Goal: Information Seeking & Learning: Learn about a topic

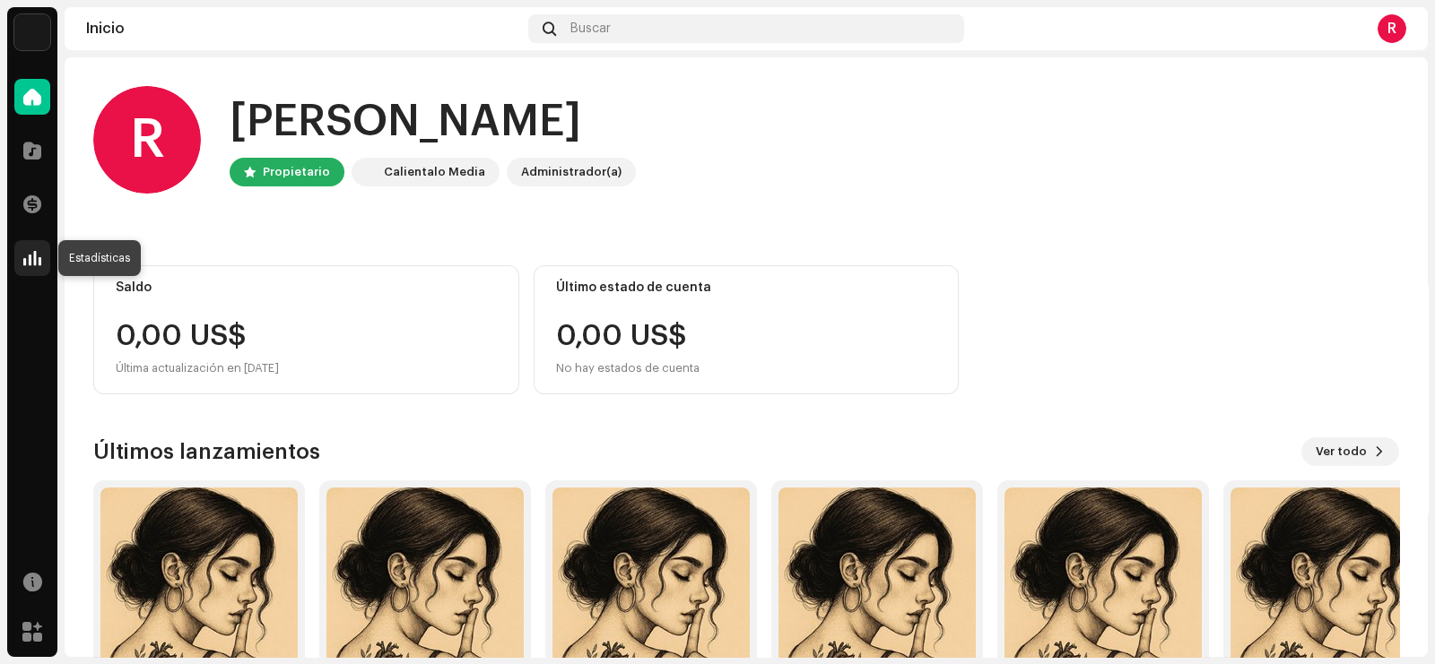
click at [22, 255] on div at bounding box center [32, 258] width 36 height 36
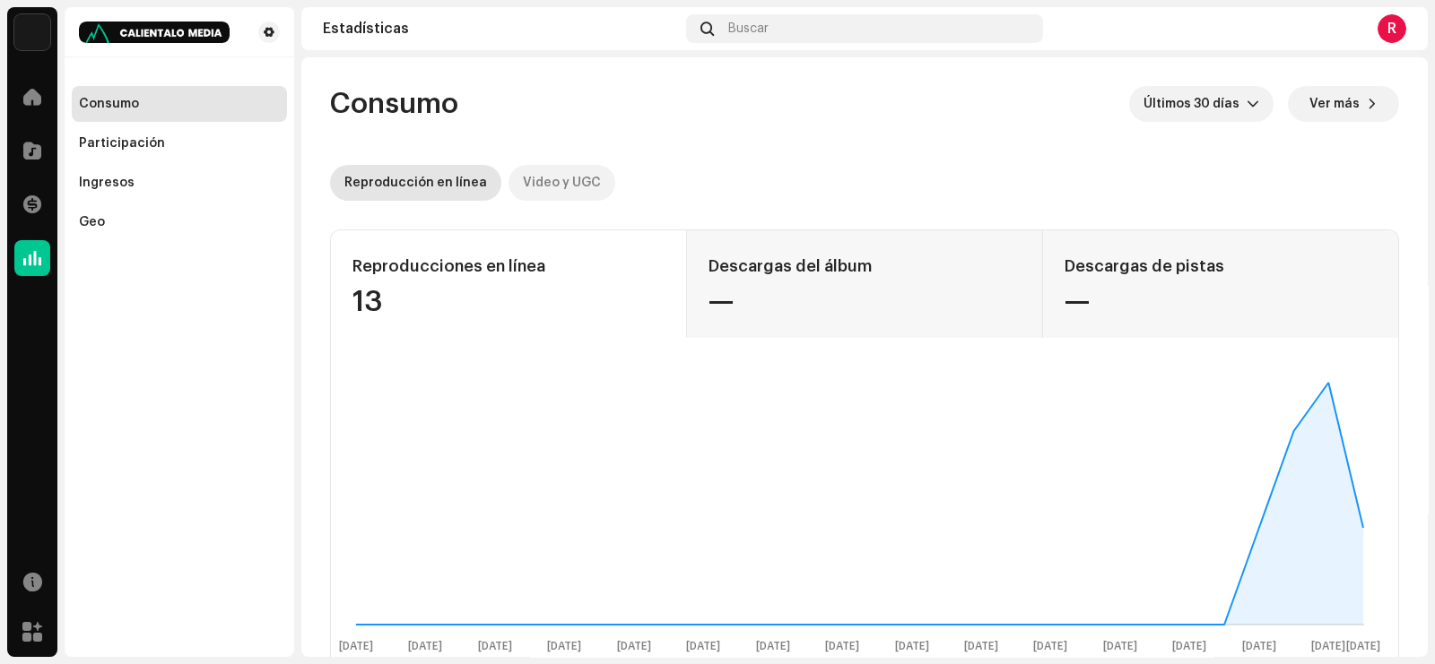
click at [549, 174] on div "Video y UGC" at bounding box center [562, 183] width 78 height 36
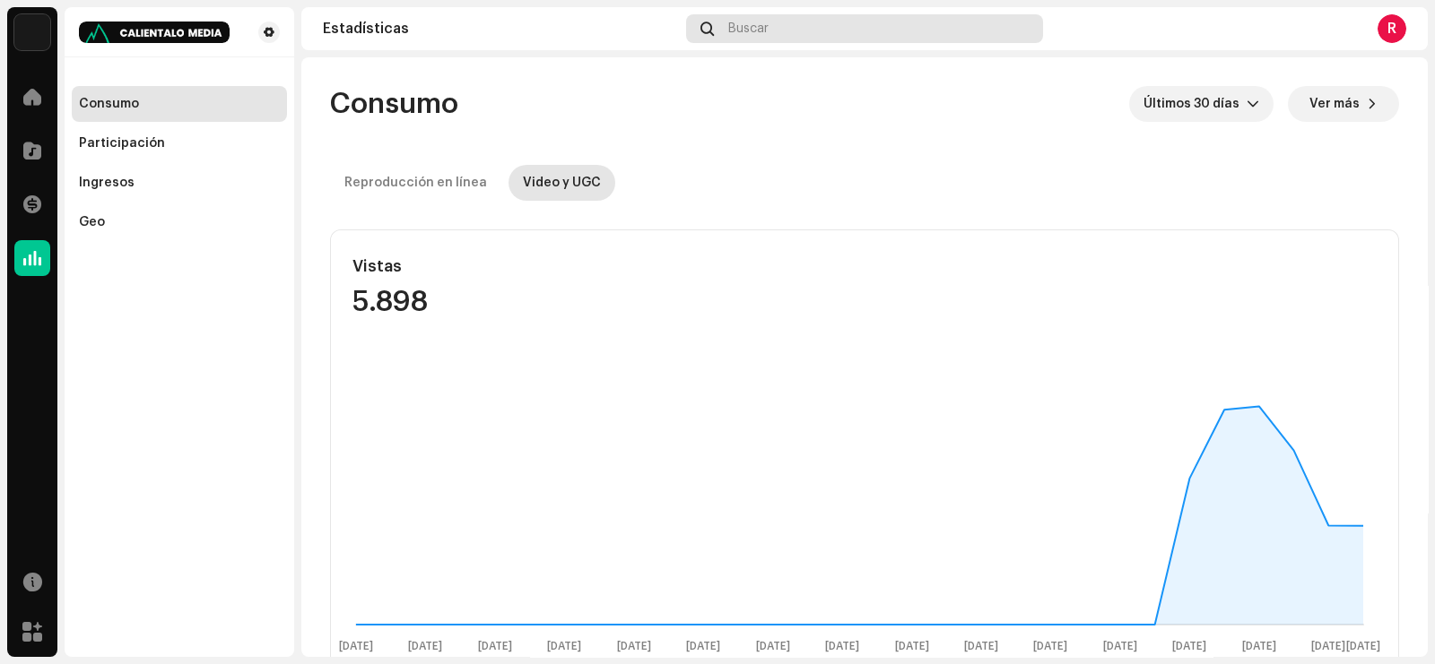
click at [767, 32] on span "Buscar" at bounding box center [748, 29] width 40 height 14
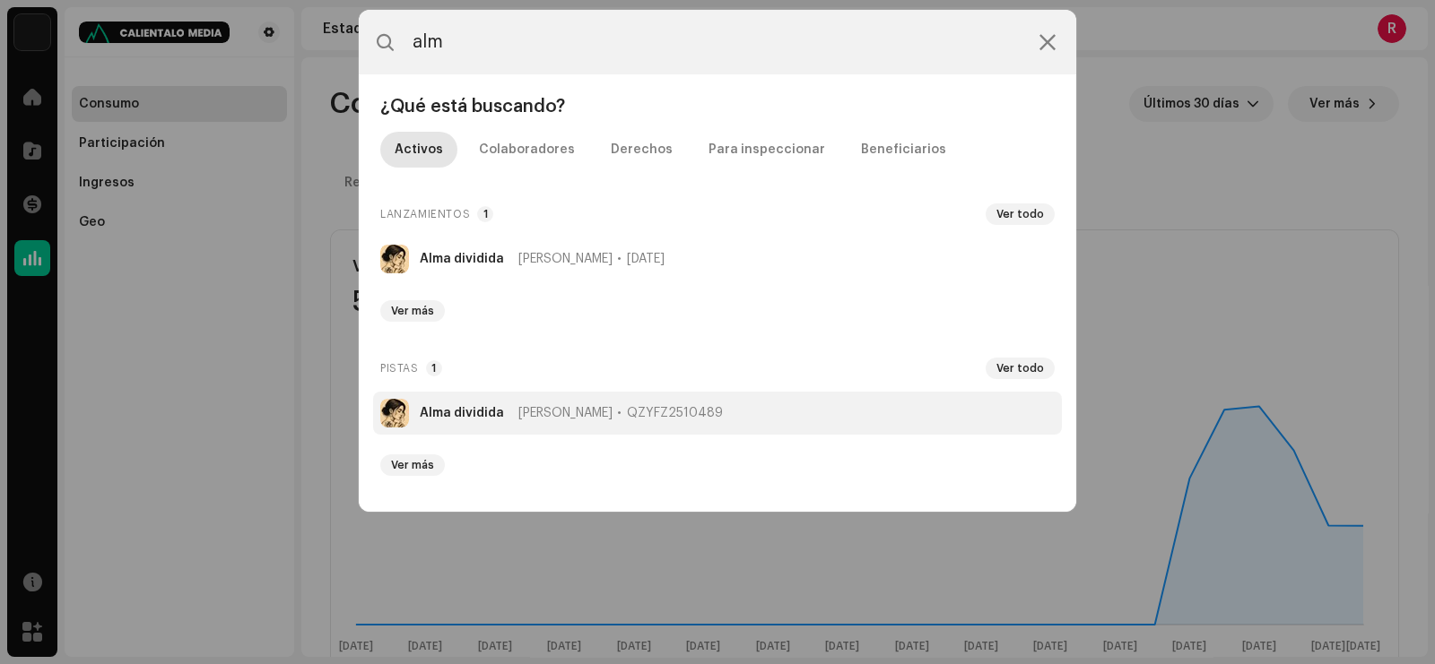
type input "alm"
click at [448, 413] on strong "Alma dividida" at bounding box center [462, 413] width 84 height 14
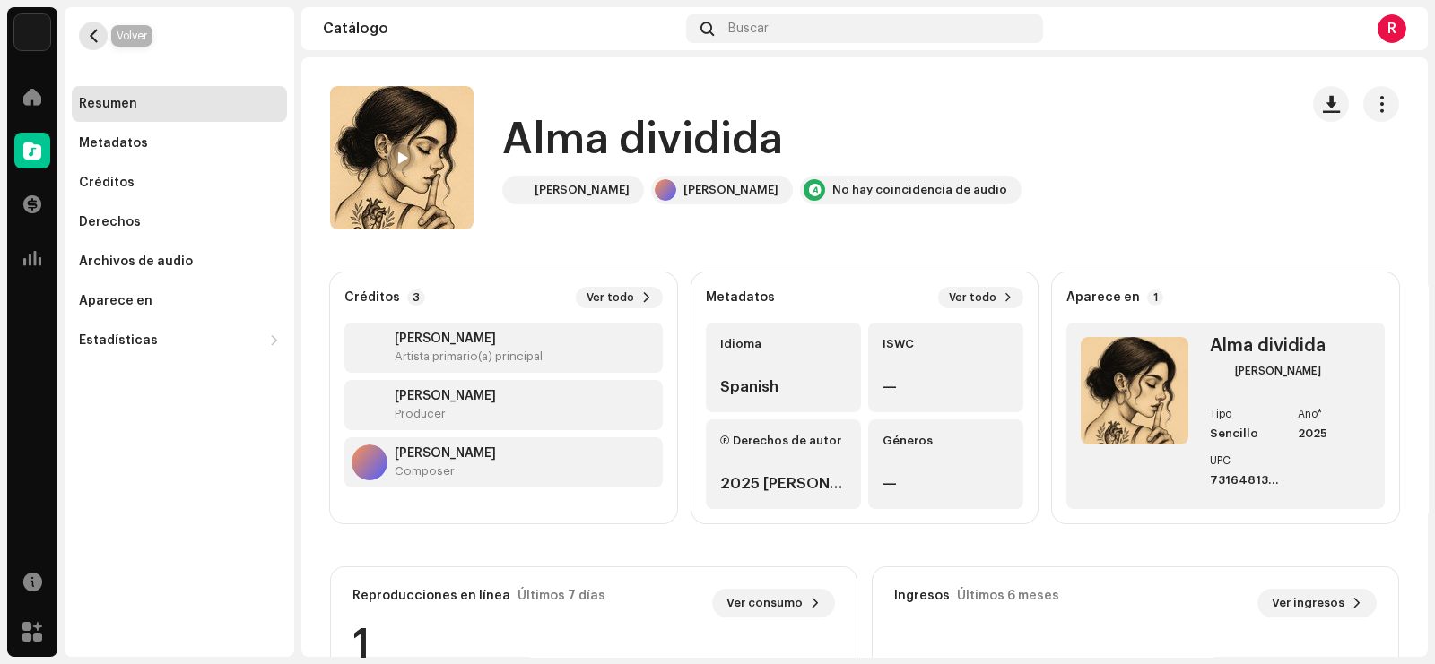
click at [85, 34] on button "button" at bounding box center [93, 36] width 29 height 29
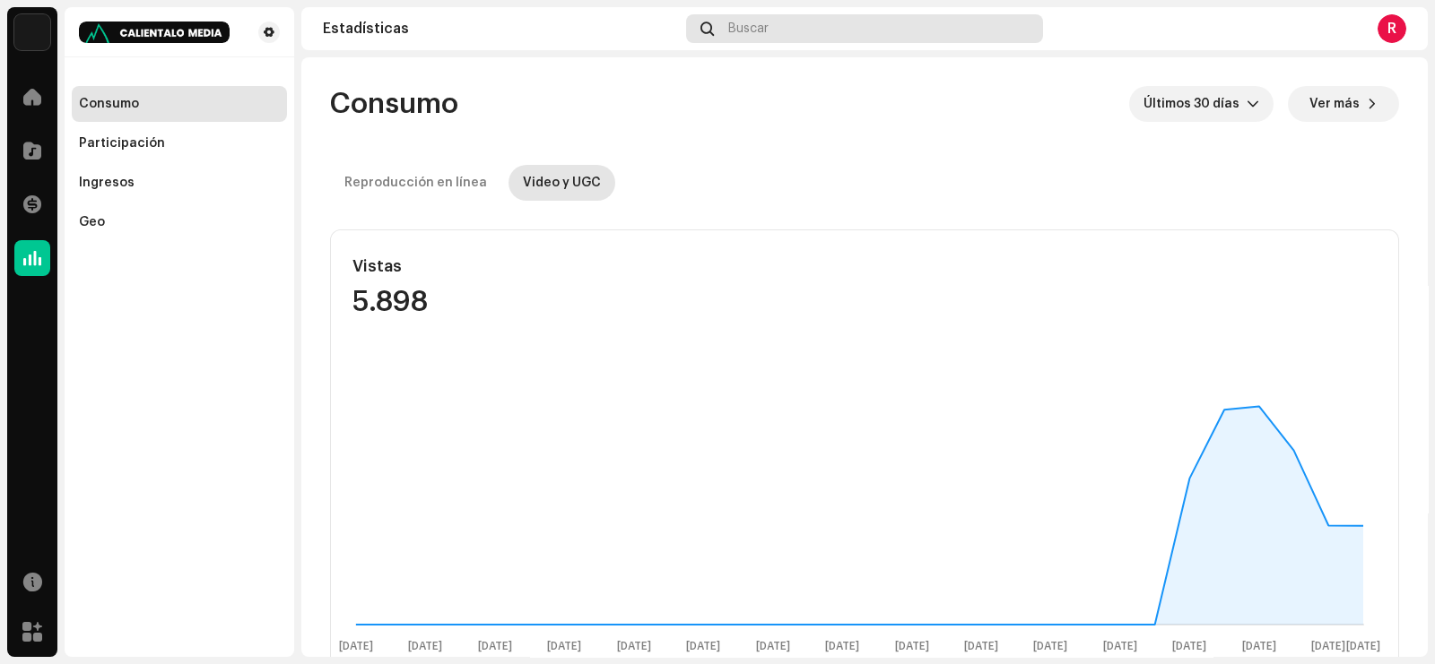
click at [820, 39] on div "Buscar" at bounding box center [864, 28] width 356 height 29
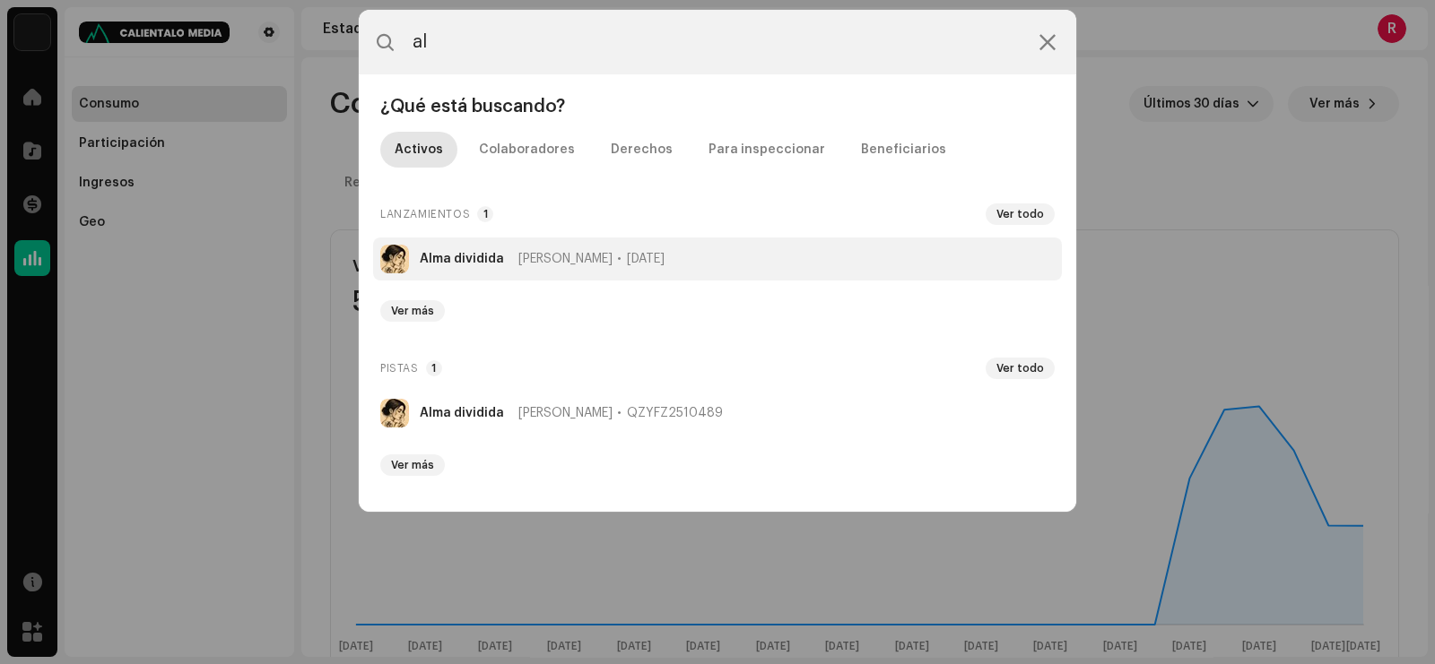
type input "al"
click at [446, 254] on strong "Alma dividida" at bounding box center [462, 259] width 84 height 14
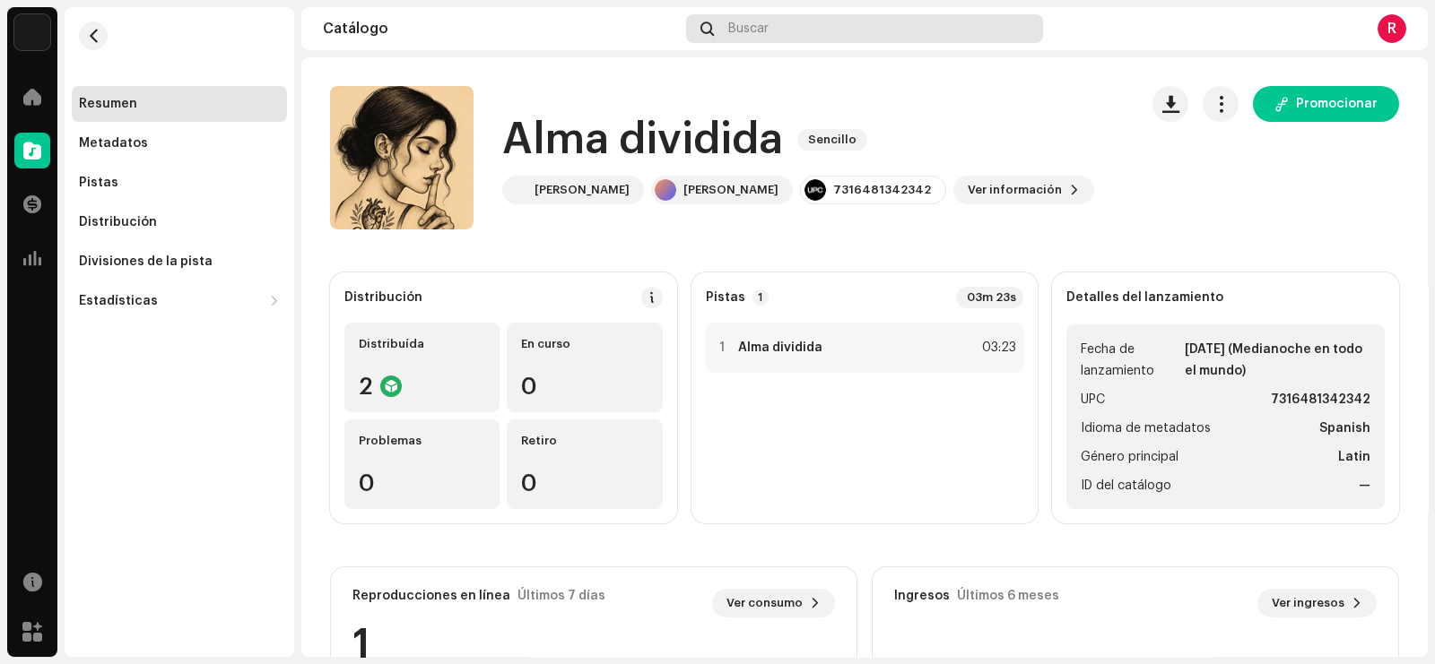
click at [782, 25] on div "Buscar" at bounding box center [864, 28] width 356 height 29
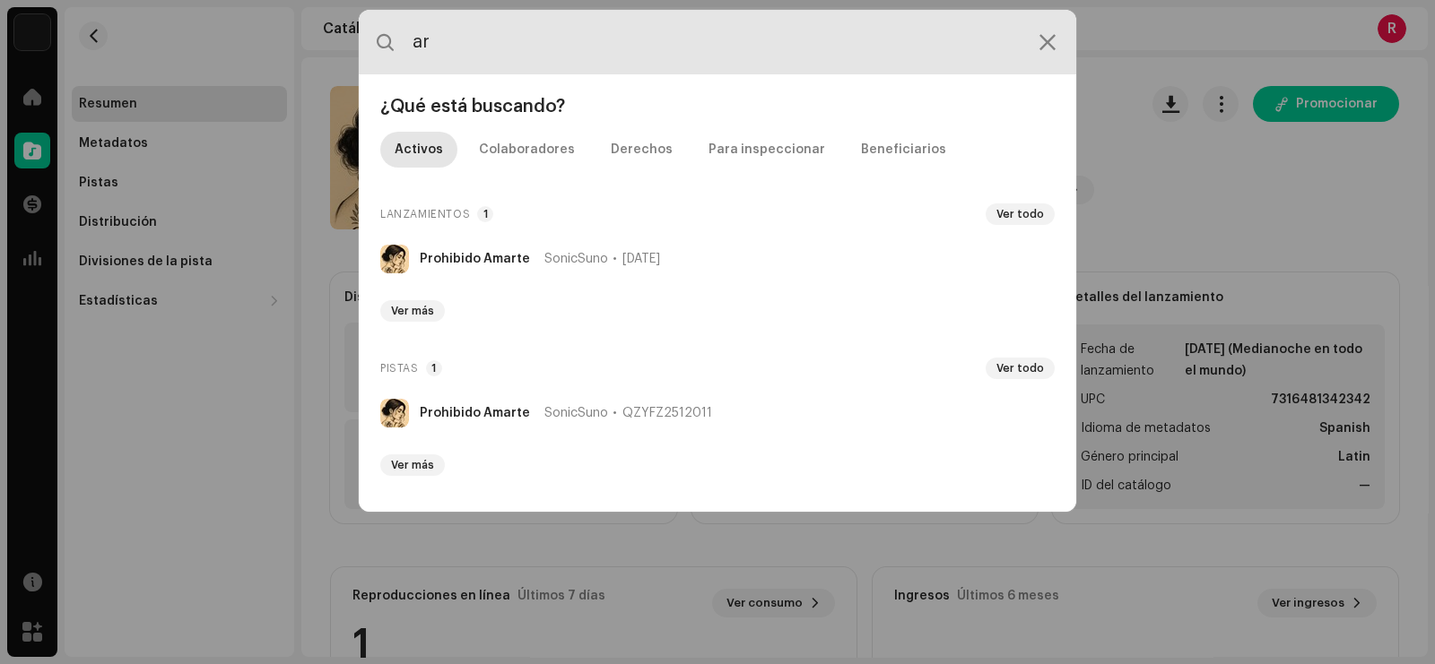
type input "a"
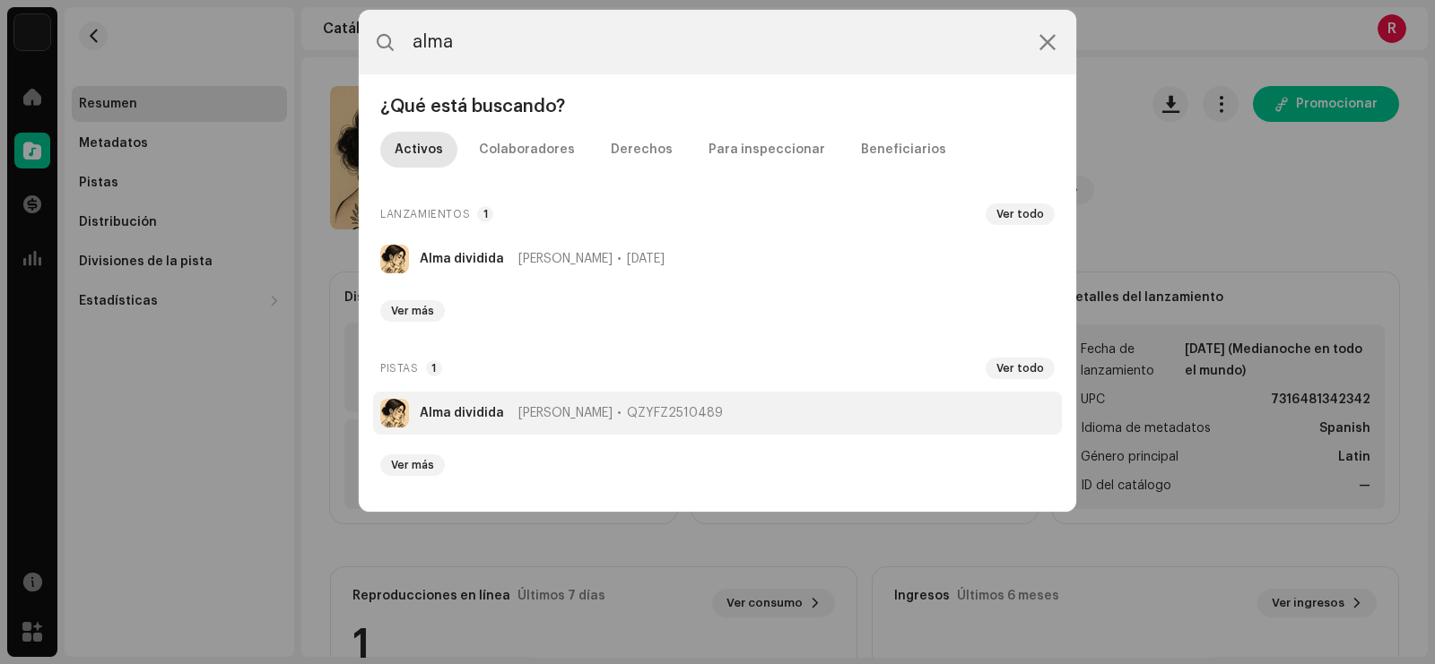
type input "alma"
click at [627, 412] on span "QZYFZ2510489" at bounding box center [675, 413] width 96 height 14
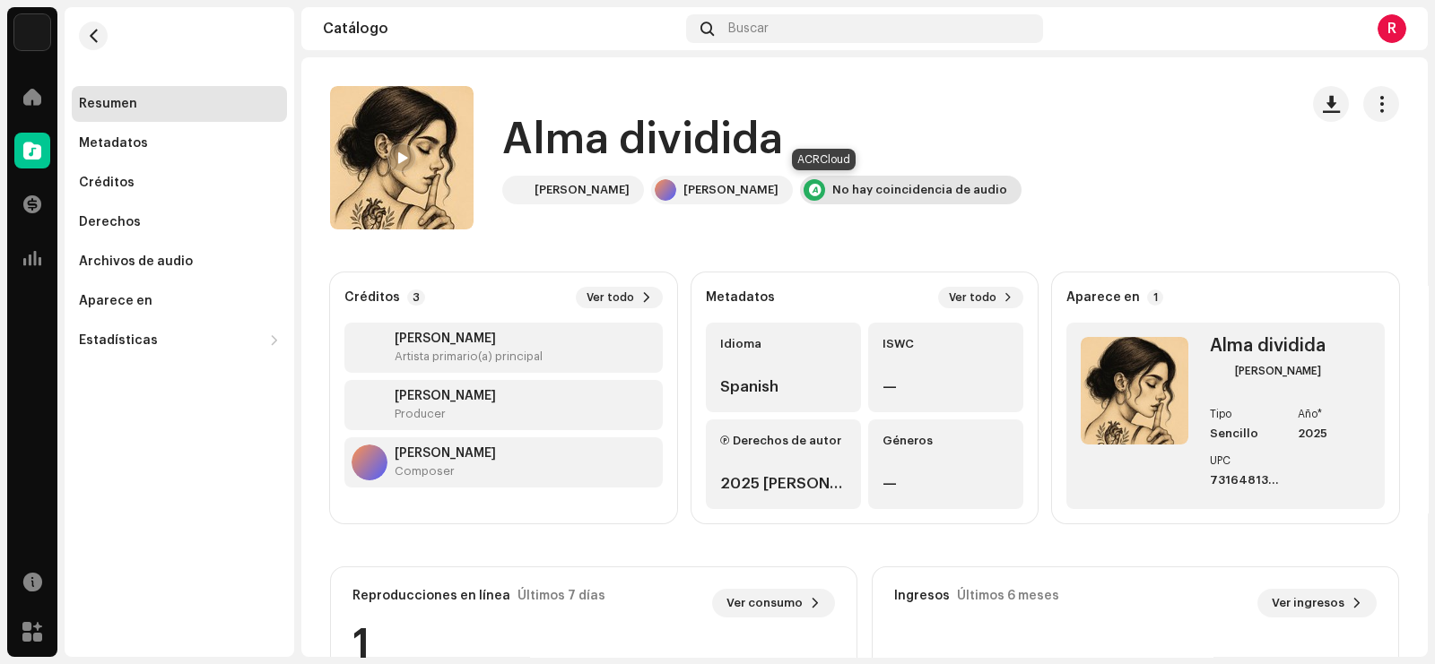
click at [832, 184] on div "No hay coincidencia de audio" at bounding box center [919, 190] width 175 height 14
click at [800, 182] on div "No hay coincidencia de audio" at bounding box center [910, 190] width 221 height 29
click at [852, 179] on div "No hay coincidencia de audio" at bounding box center [910, 190] width 221 height 29
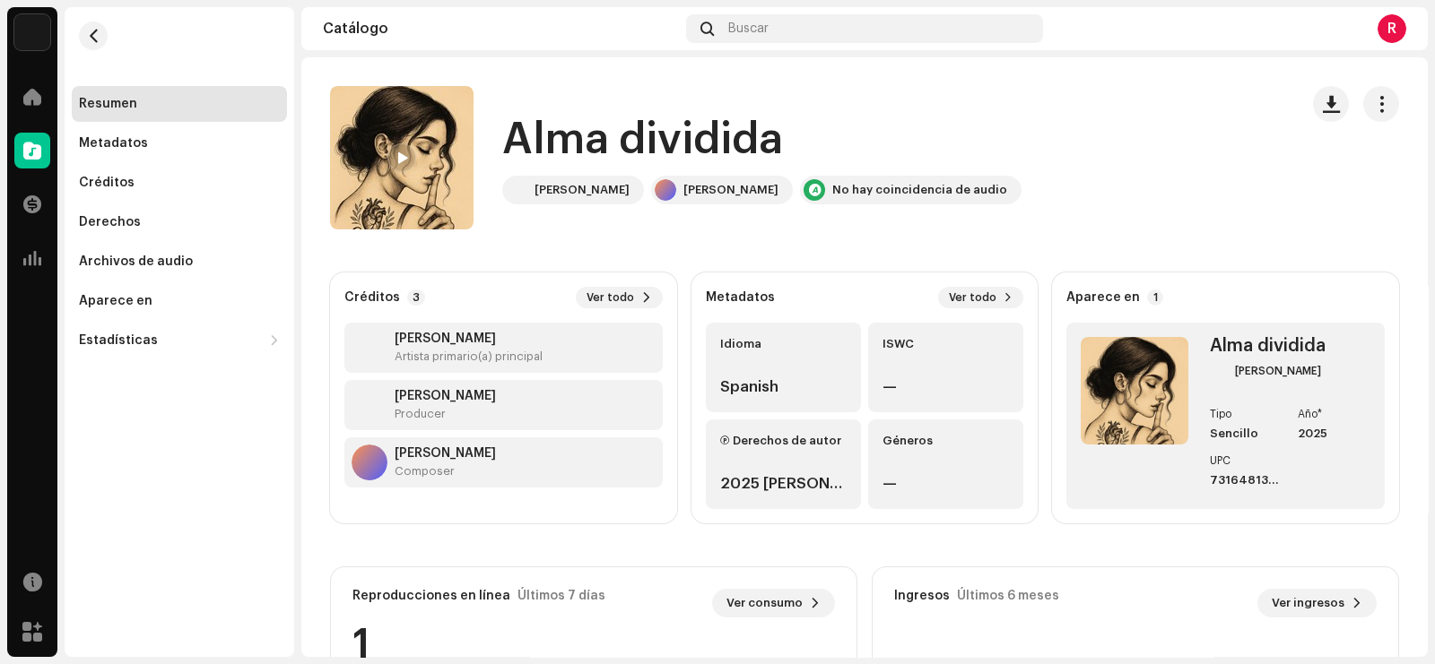
click at [1018, 148] on div "[PERSON_NAME] dividida [PERSON_NAME] IA [PERSON_NAME] IA No hay coincidencia de…" at bounding box center [807, 157] width 954 height 143
click at [808, 18] on div "Buscar" at bounding box center [864, 28] width 356 height 29
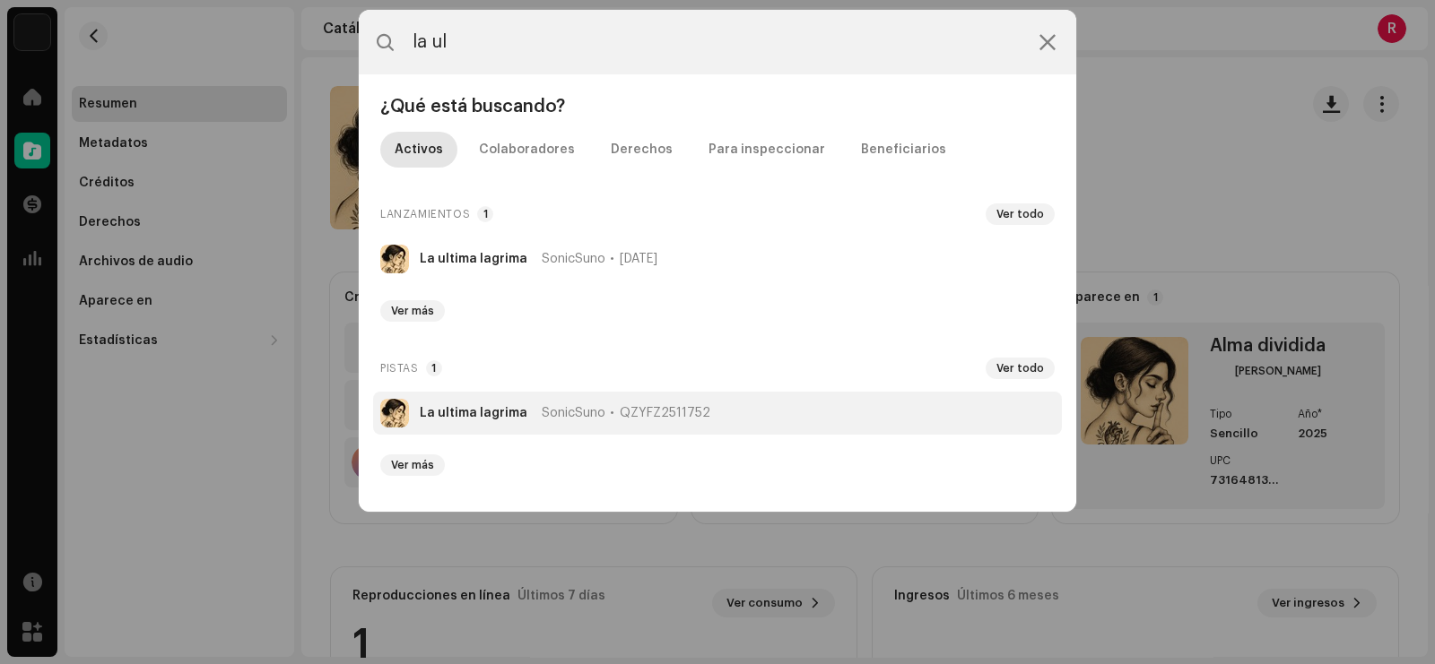
type input "la ul"
click at [492, 420] on li "La ultima lagrima SonicSuno QZYFZ2511752" at bounding box center [717, 413] width 689 height 43
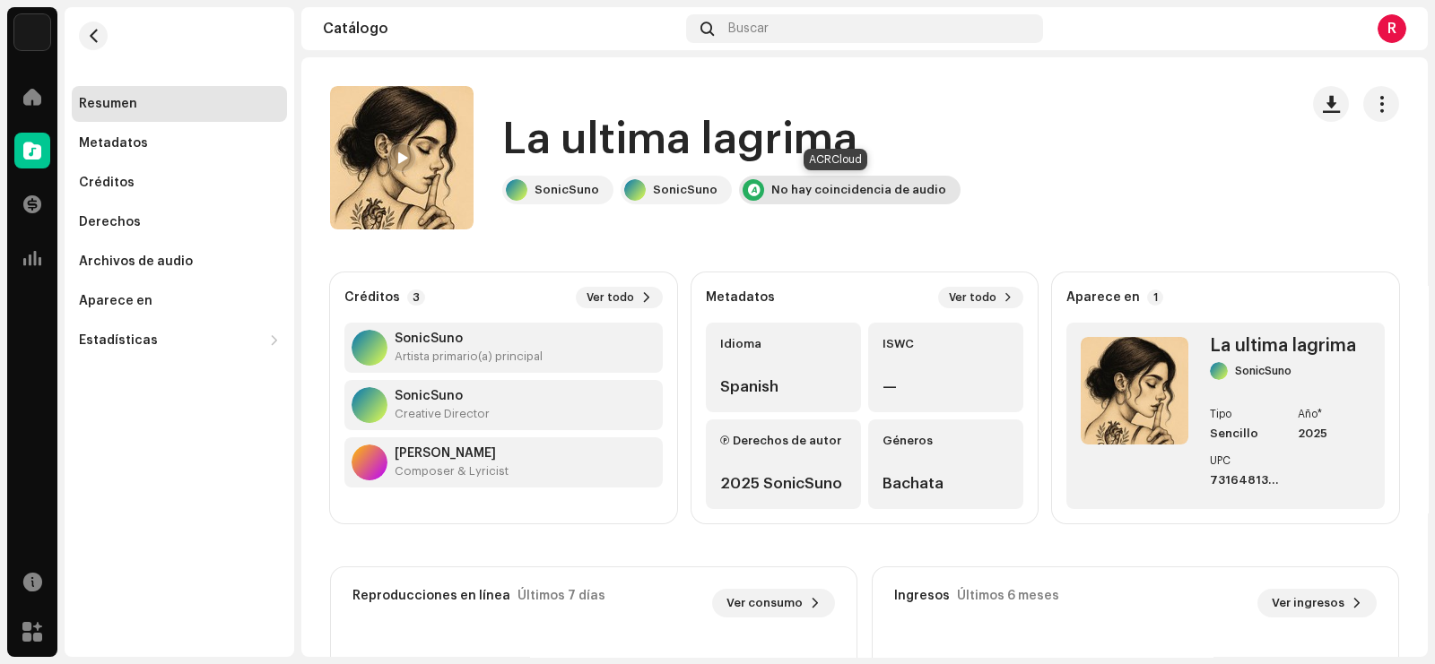
click at [812, 181] on div "No hay coincidencia de audio" at bounding box center [849, 190] width 221 height 29
click at [821, 188] on div "No hay coincidencia de audio" at bounding box center [858, 190] width 175 height 14
click at [23, 95] on span at bounding box center [32, 97] width 18 height 14
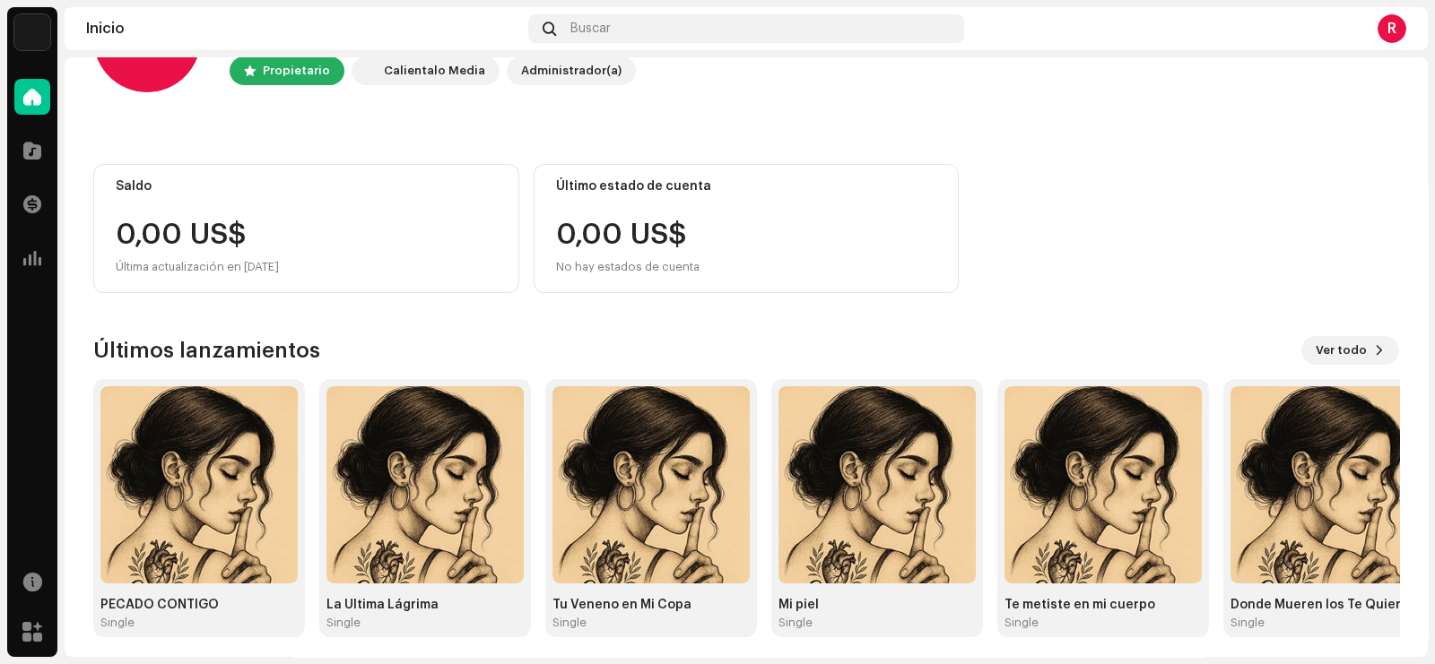
scroll to position [109, 0]
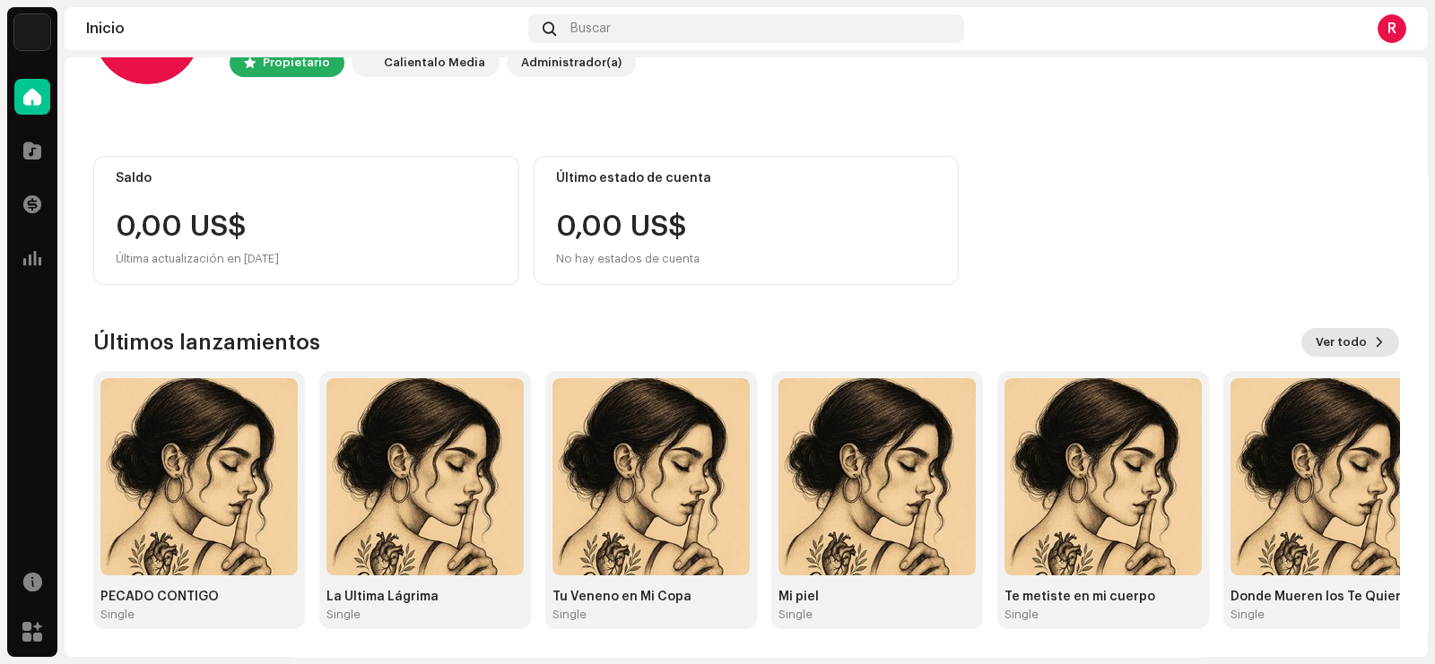
click at [1326, 333] on span "Ver todo" at bounding box center [1341, 343] width 51 height 36
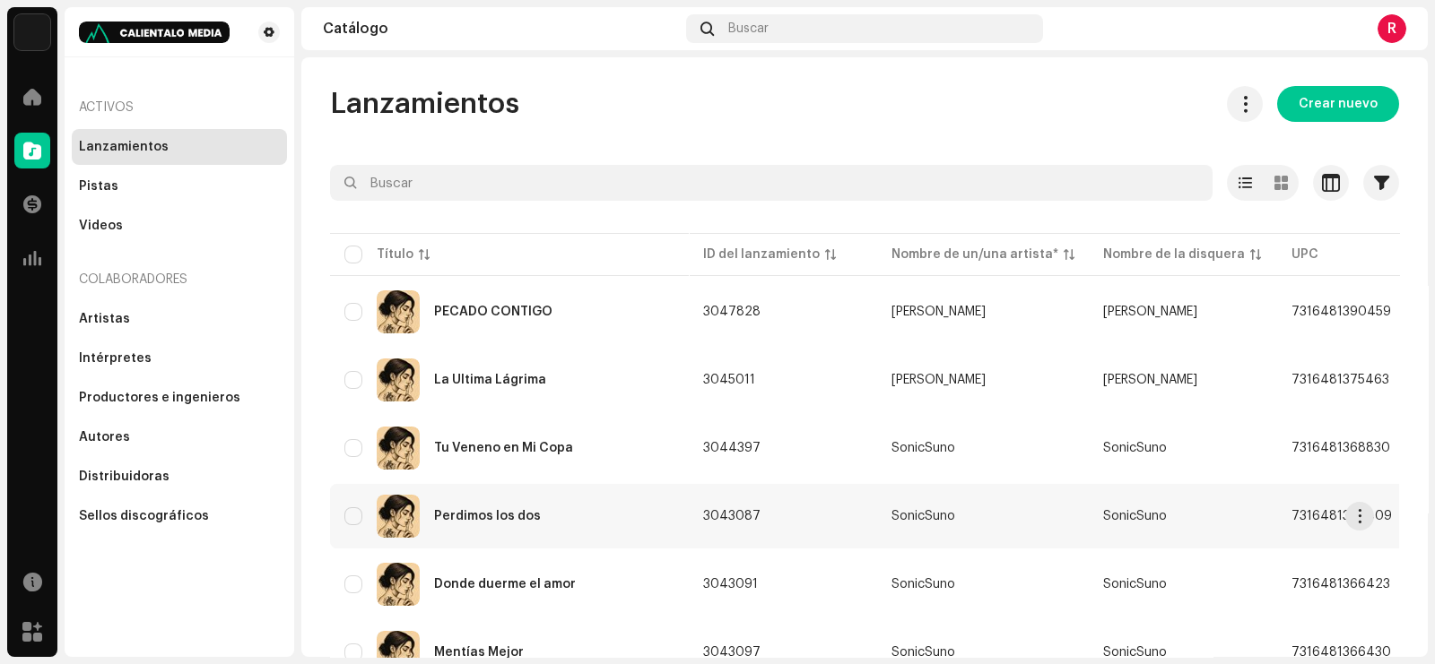
click at [475, 513] on div "Perdimos los dos" at bounding box center [487, 516] width 107 height 13
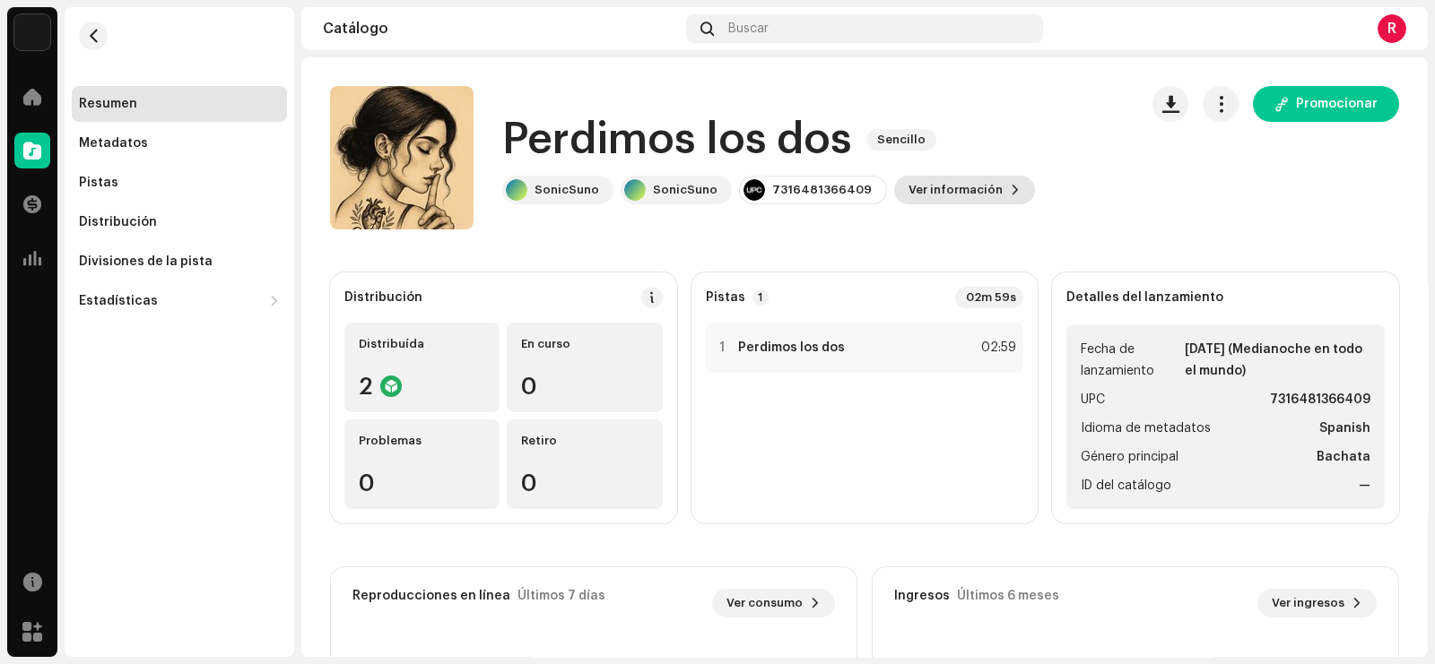
click at [973, 198] on span "Ver información" at bounding box center [955, 190] width 94 height 36
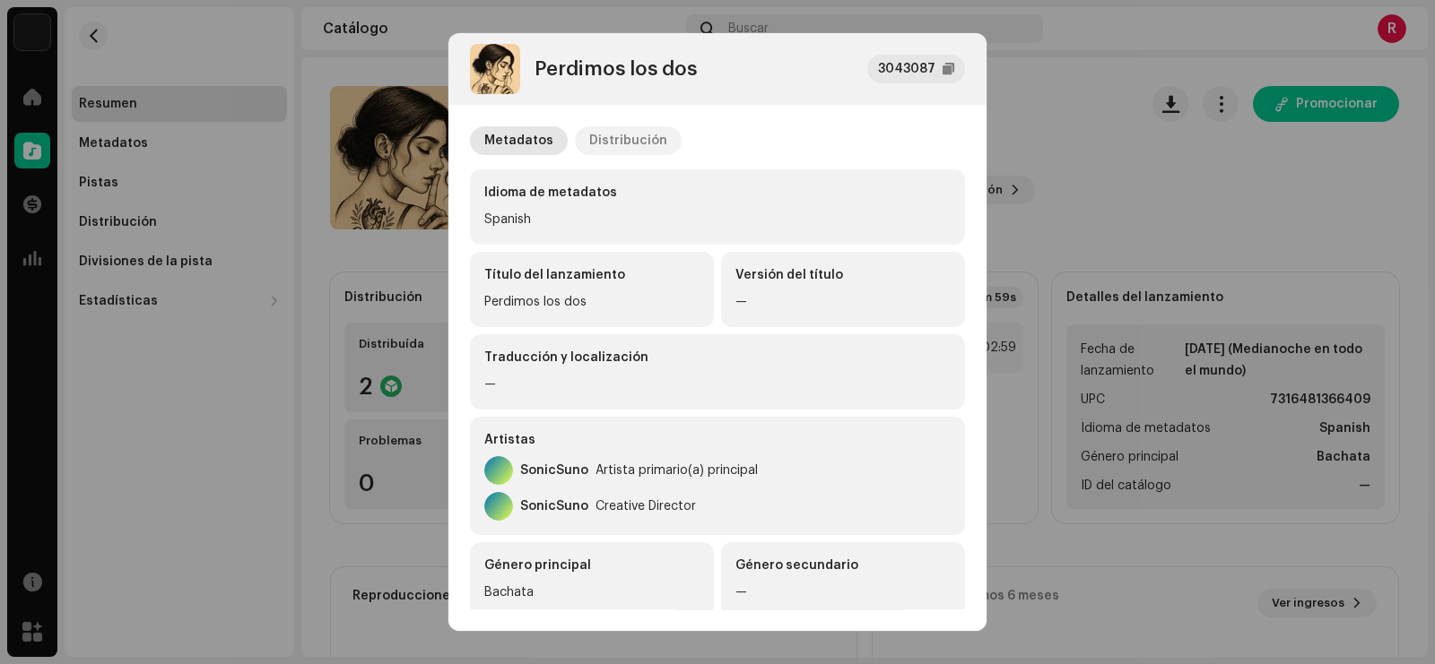
click at [618, 127] on div "Distribución" at bounding box center [628, 140] width 78 height 29
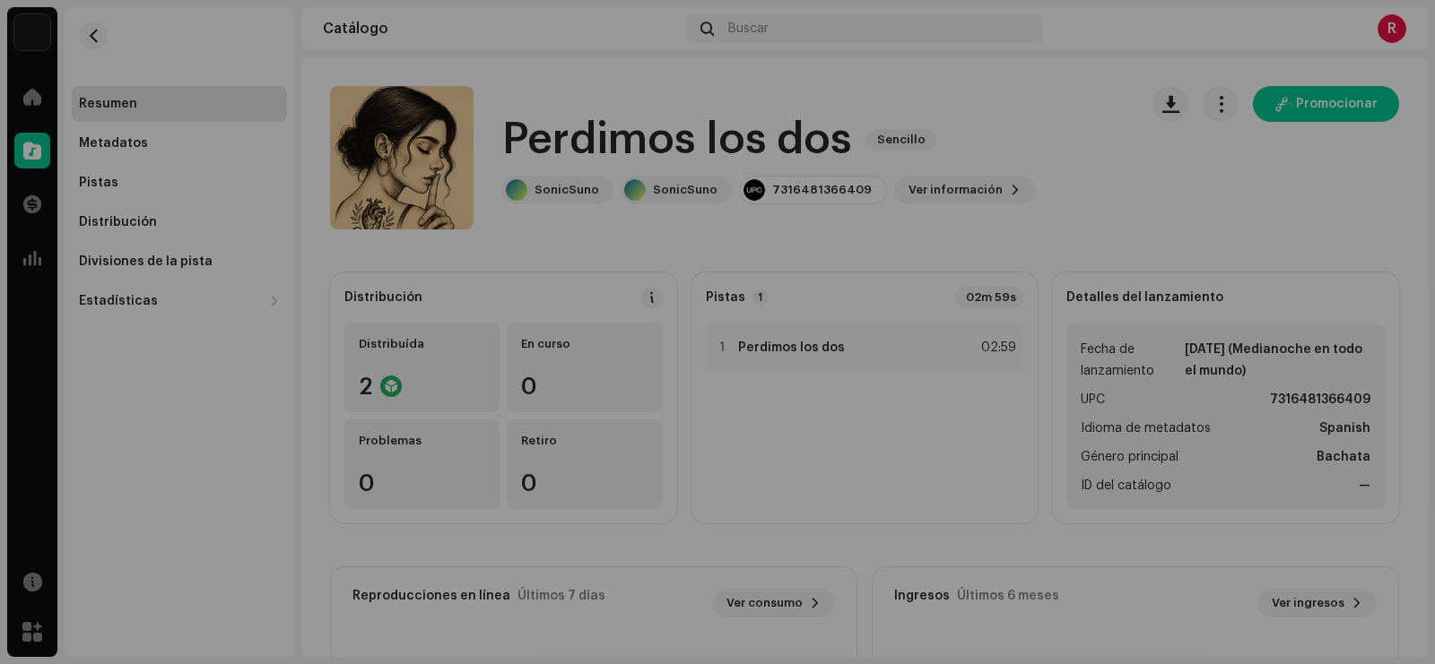
click at [1003, 173] on div "Perdimos los dos 3043087 Metadatos Distribución Fecha de lanzamiento [DATE] (Me…" at bounding box center [717, 332] width 1435 height 664
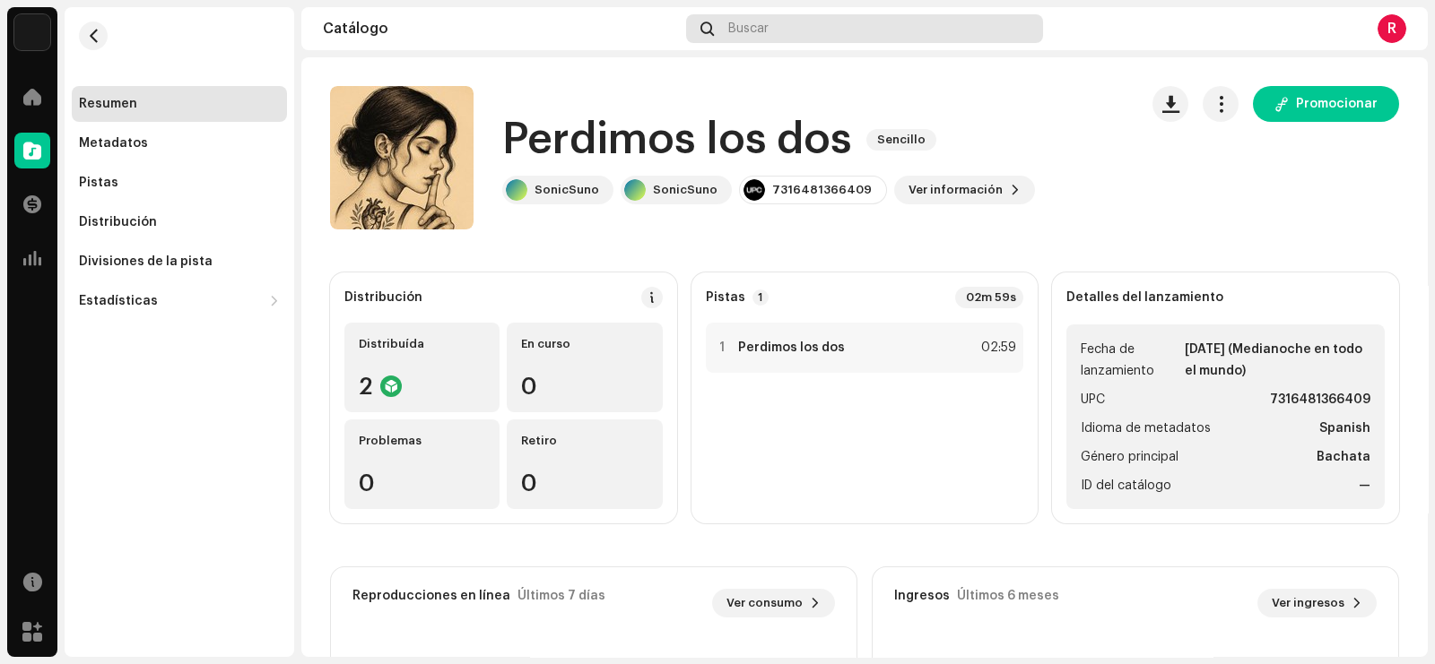
click at [878, 30] on div "Buscar" at bounding box center [864, 28] width 356 height 29
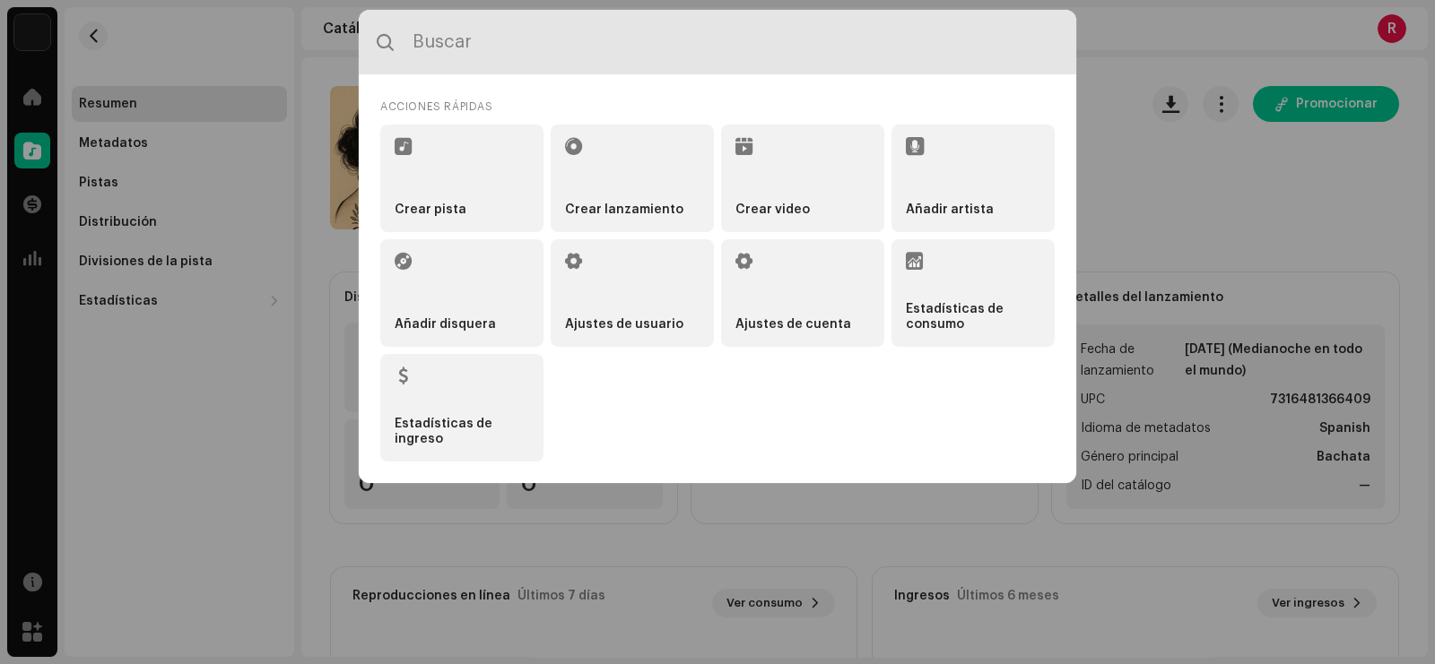
click at [495, 21] on input "text" at bounding box center [717, 42] width 717 height 65
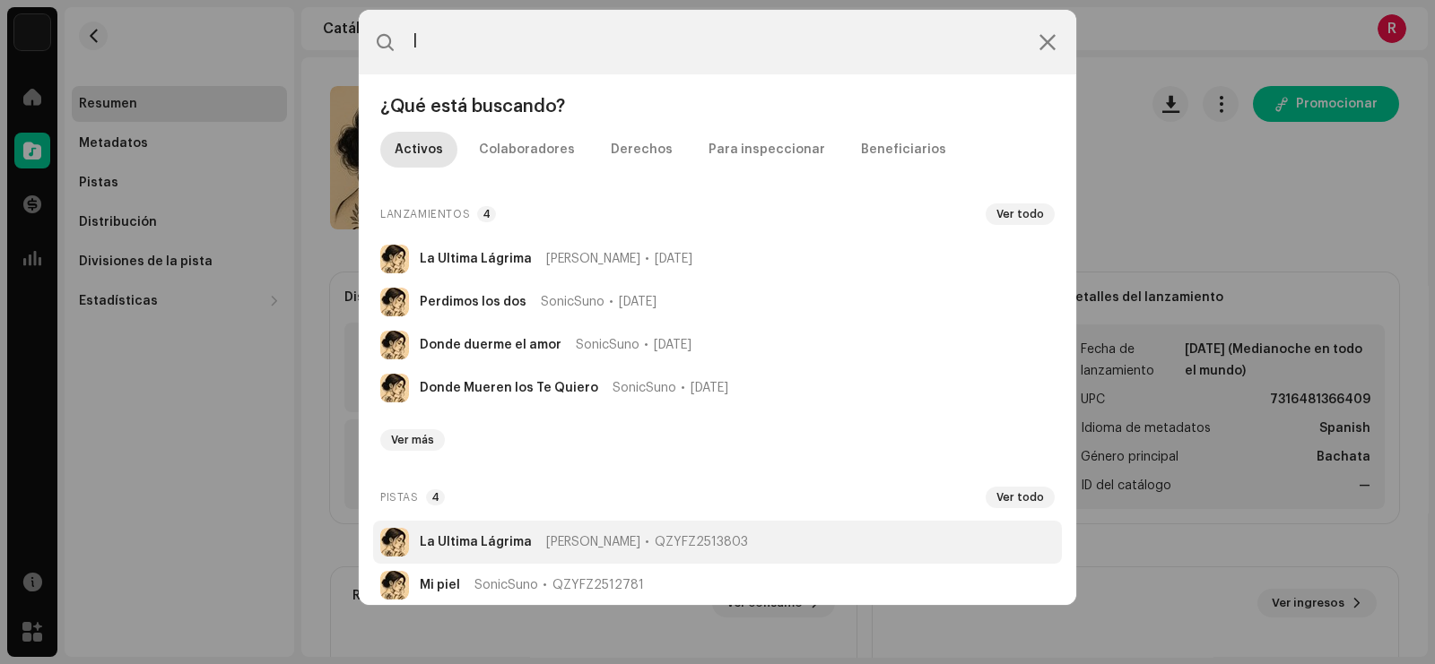
type input "l"
click at [656, 541] on span "QZYFZ2513803" at bounding box center [701, 542] width 93 height 14
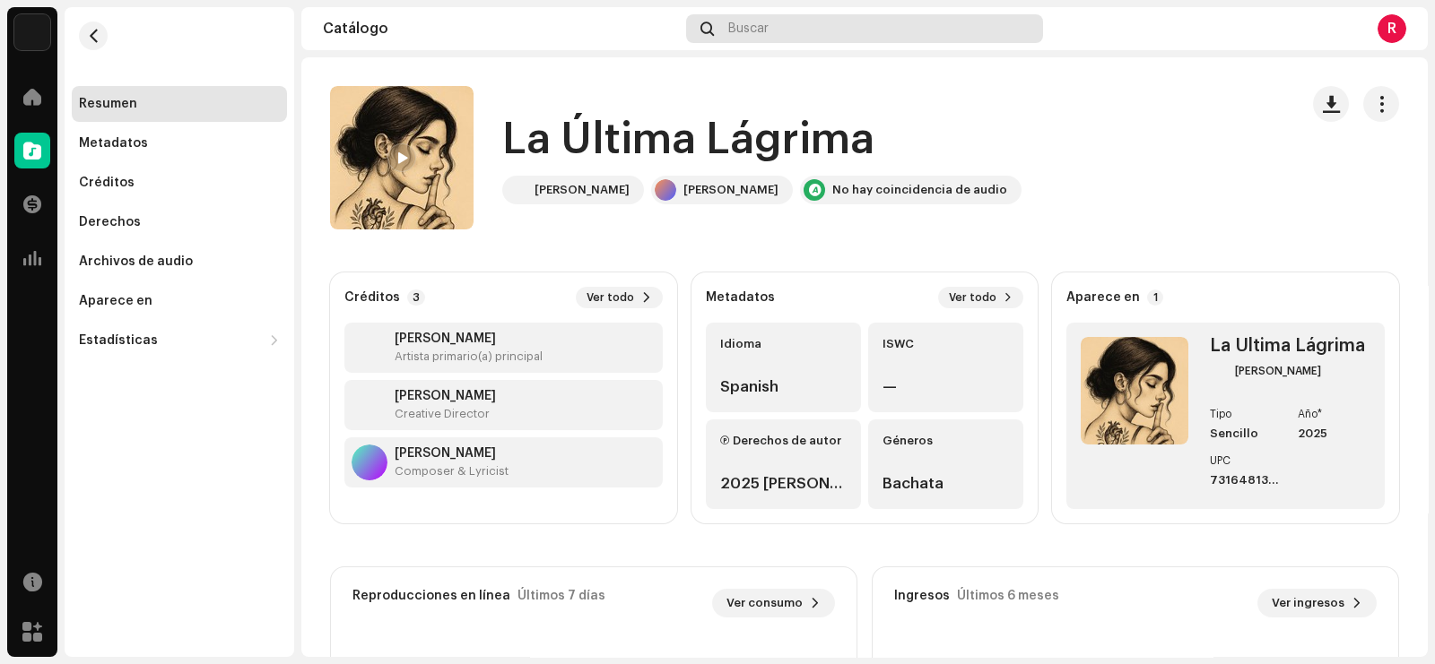
click at [840, 20] on div "Buscar" at bounding box center [864, 28] width 356 height 29
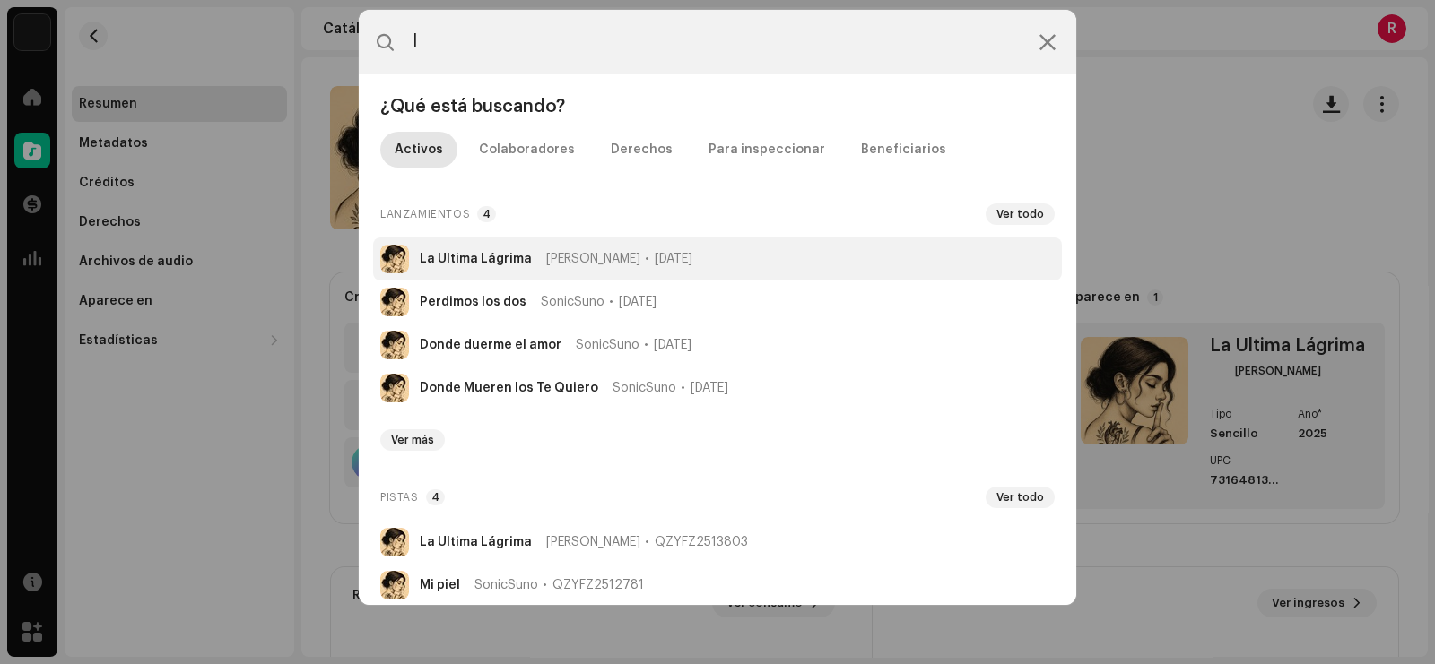
type input "l"
click at [528, 245] on li "La Última Lágrima [PERSON_NAME] IA [DATE]" at bounding box center [717, 259] width 689 height 43
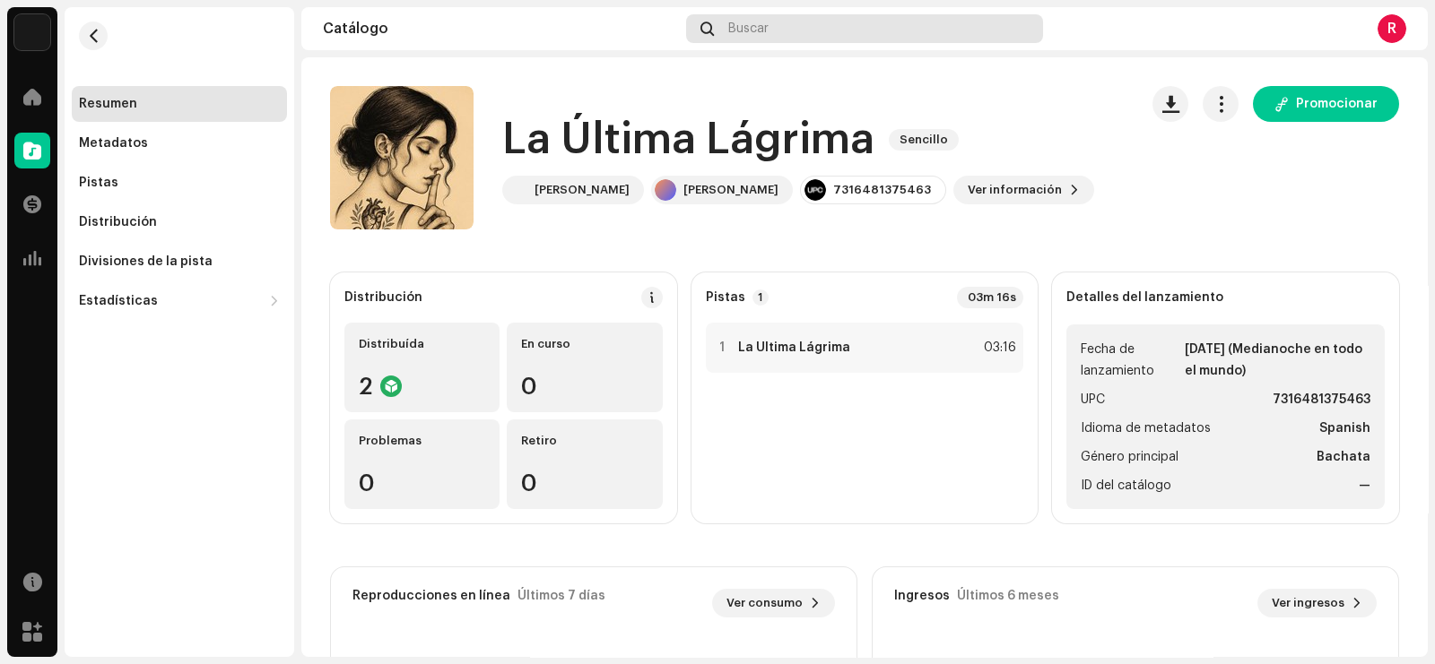
click at [803, 33] on div "Buscar" at bounding box center [864, 28] width 356 height 29
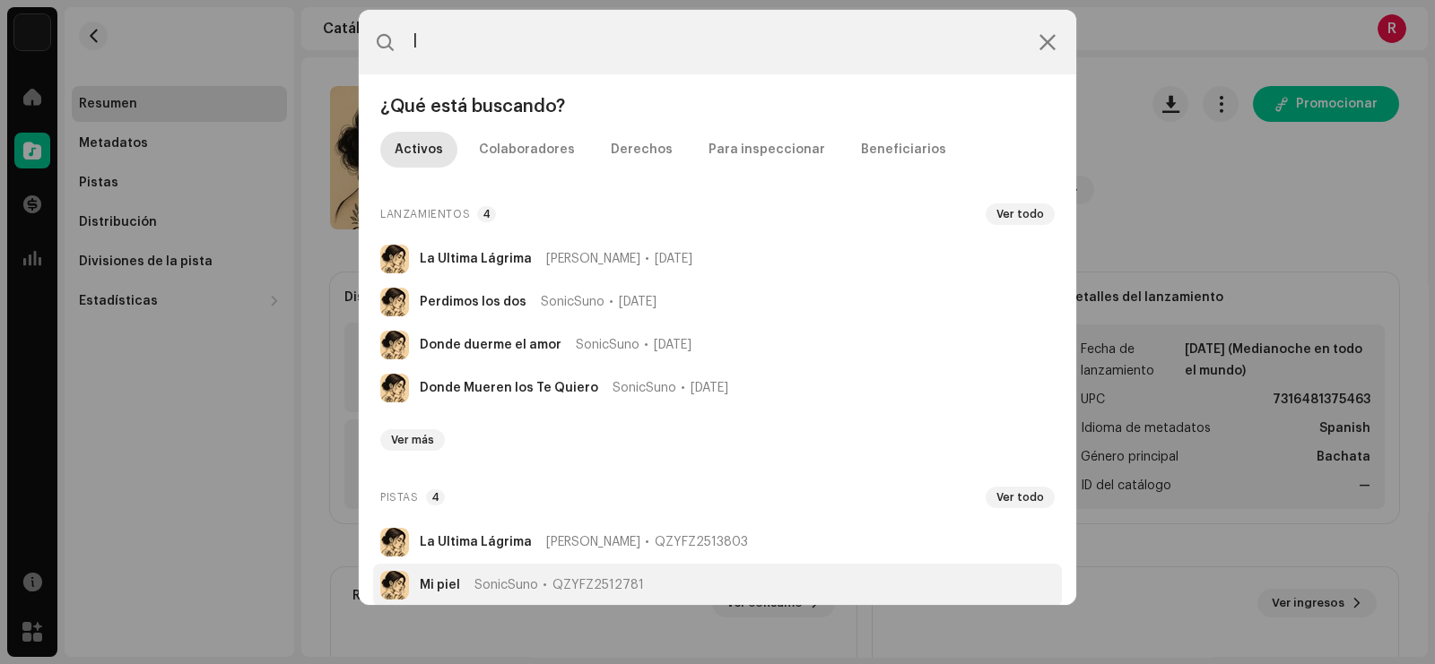
type input "l"
click at [504, 578] on span "SonicSuno" at bounding box center [506, 585] width 64 height 14
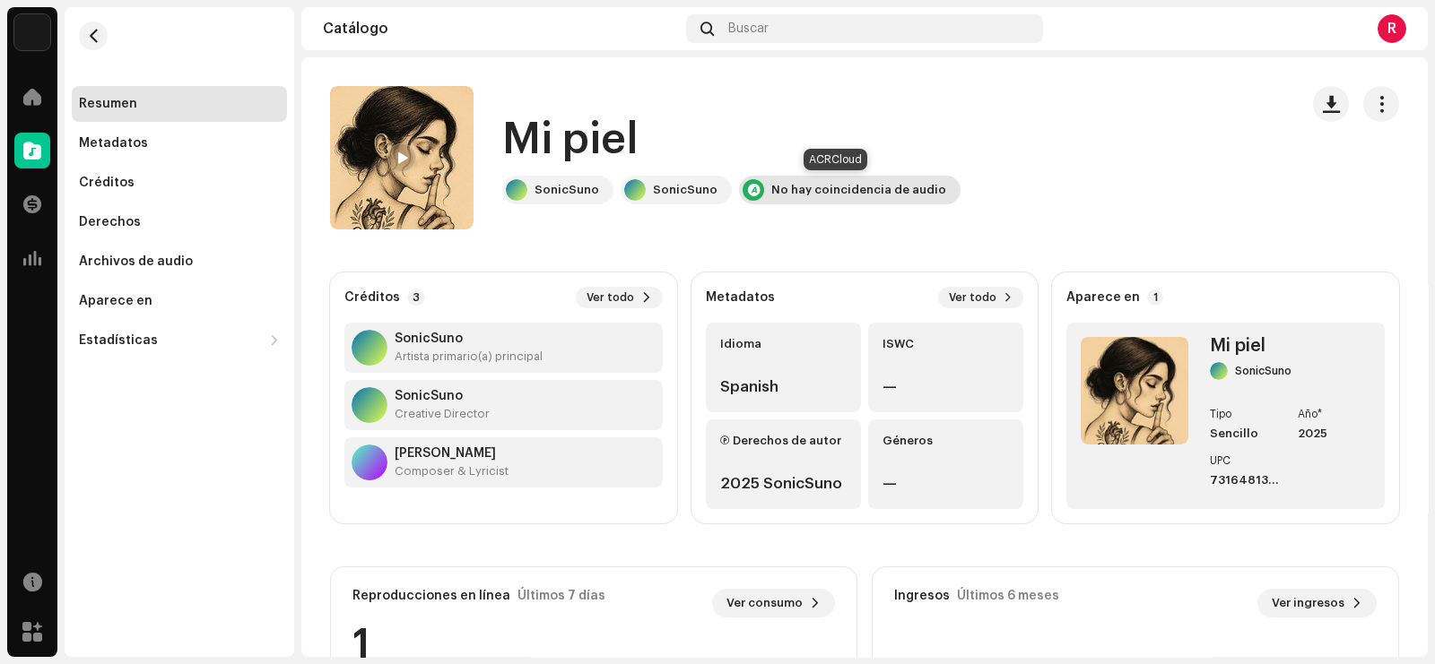
click at [869, 180] on div "No hay coincidencia de audio" at bounding box center [849, 190] width 221 height 29
click at [869, 152] on div "Mi piel" at bounding box center [731, 139] width 458 height 57
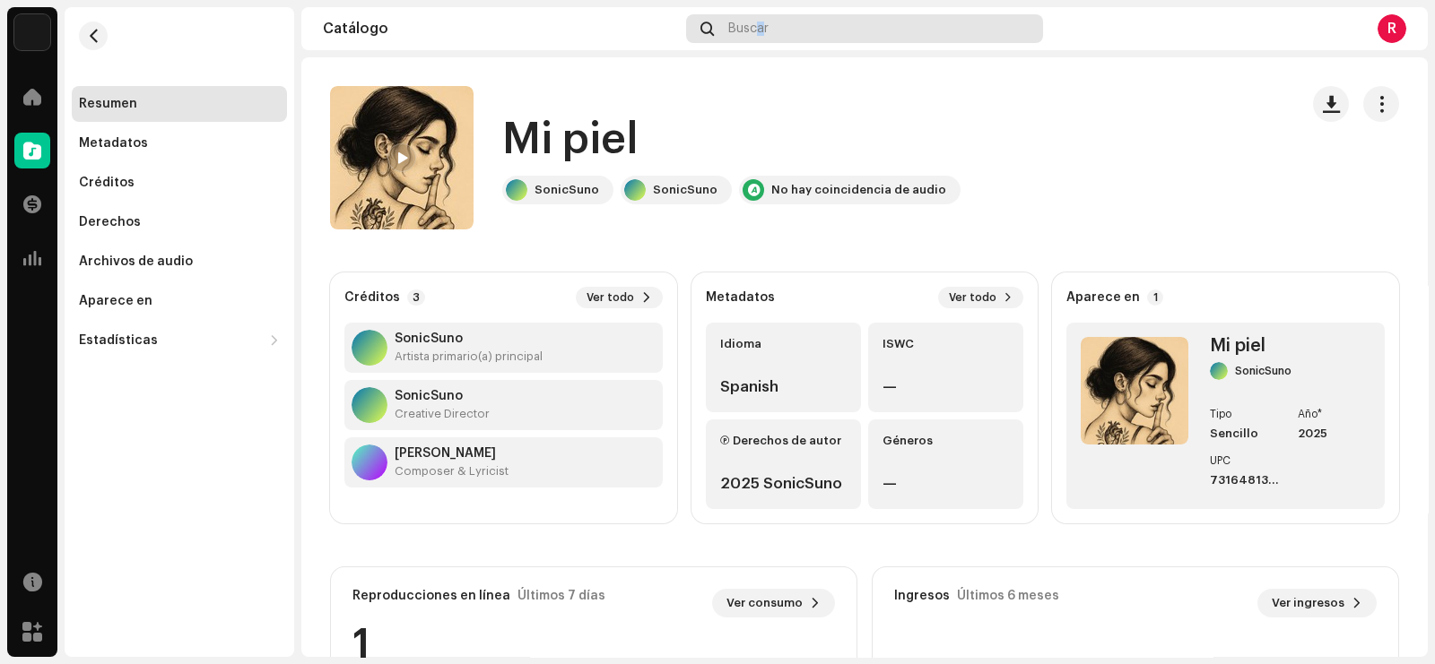
click at [760, 24] on span "Buscar" at bounding box center [748, 29] width 40 height 14
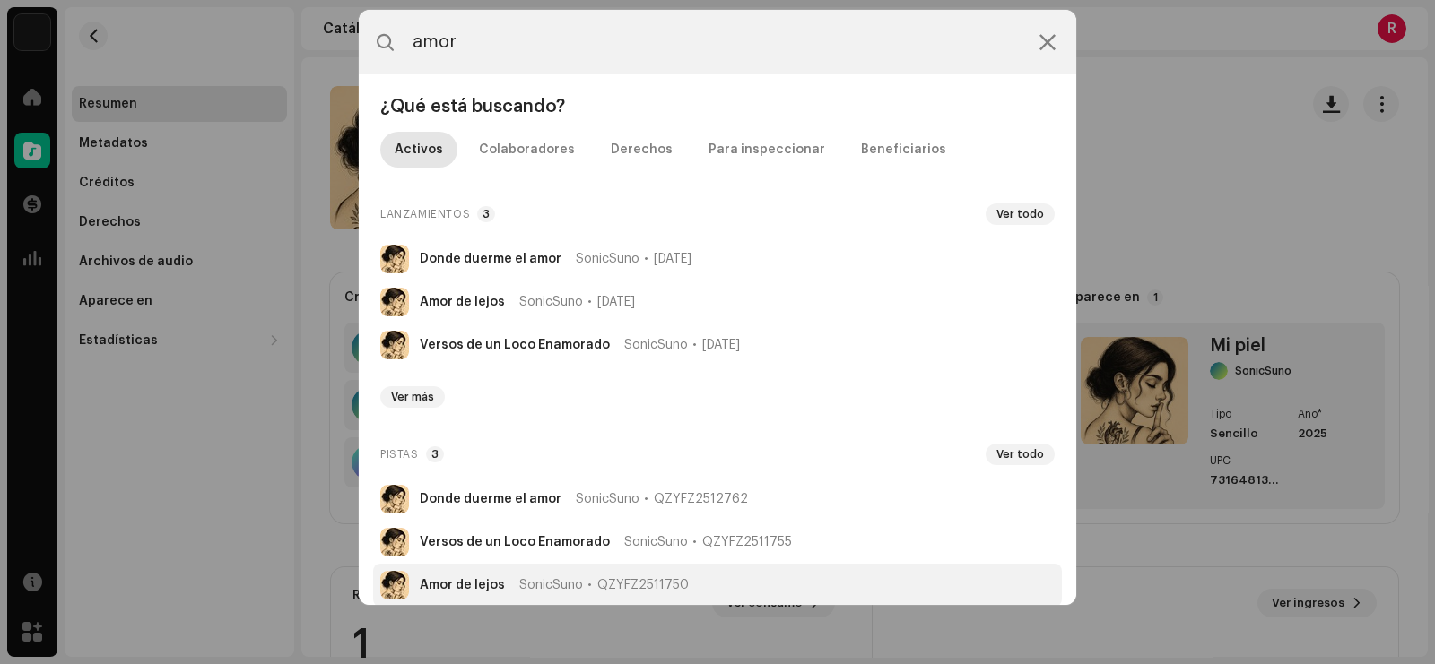
type input "amor"
click at [457, 581] on strong "Amor de lejos" at bounding box center [462, 585] width 85 height 14
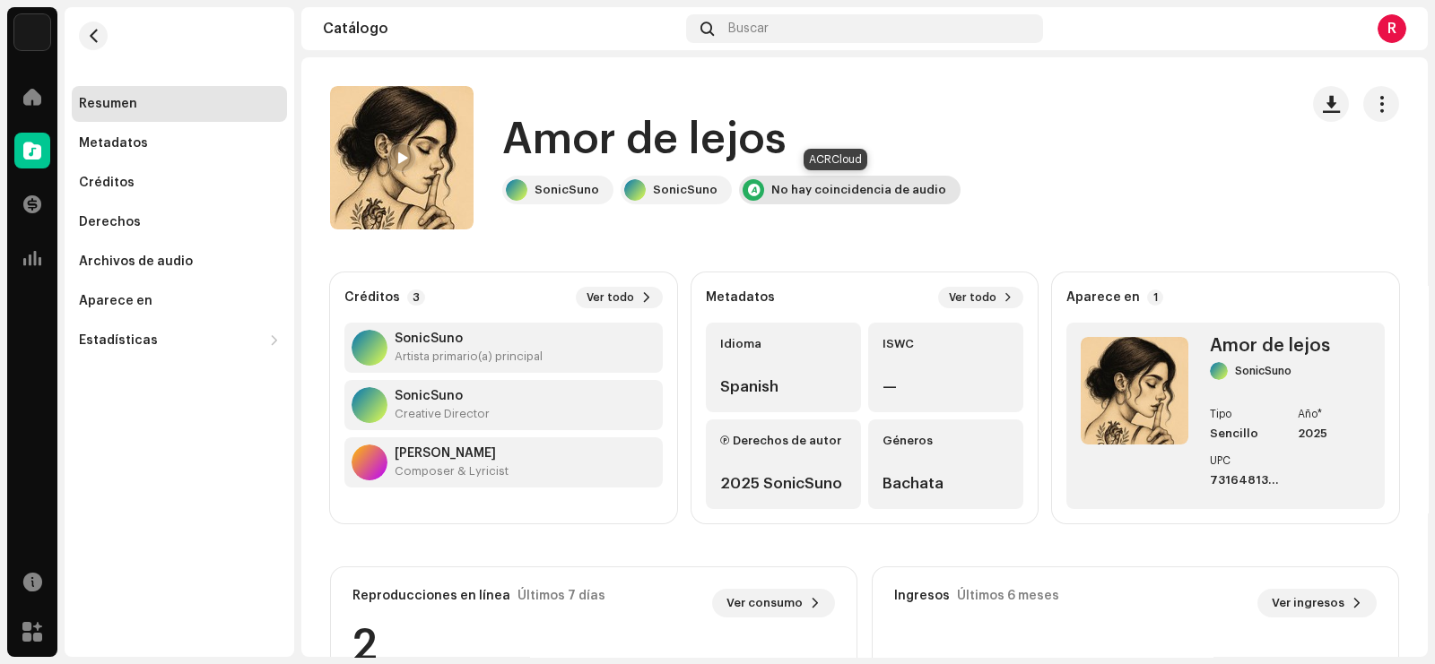
click at [829, 187] on div "No hay coincidencia de audio" at bounding box center [858, 190] width 175 height 14
click at [812, 187] on div "No hay coincidencia de audio" at bounding box center [858, 190] width 175 height 14
click at [24, 92] on span at bounding box center [32, 97] width 18 height 14
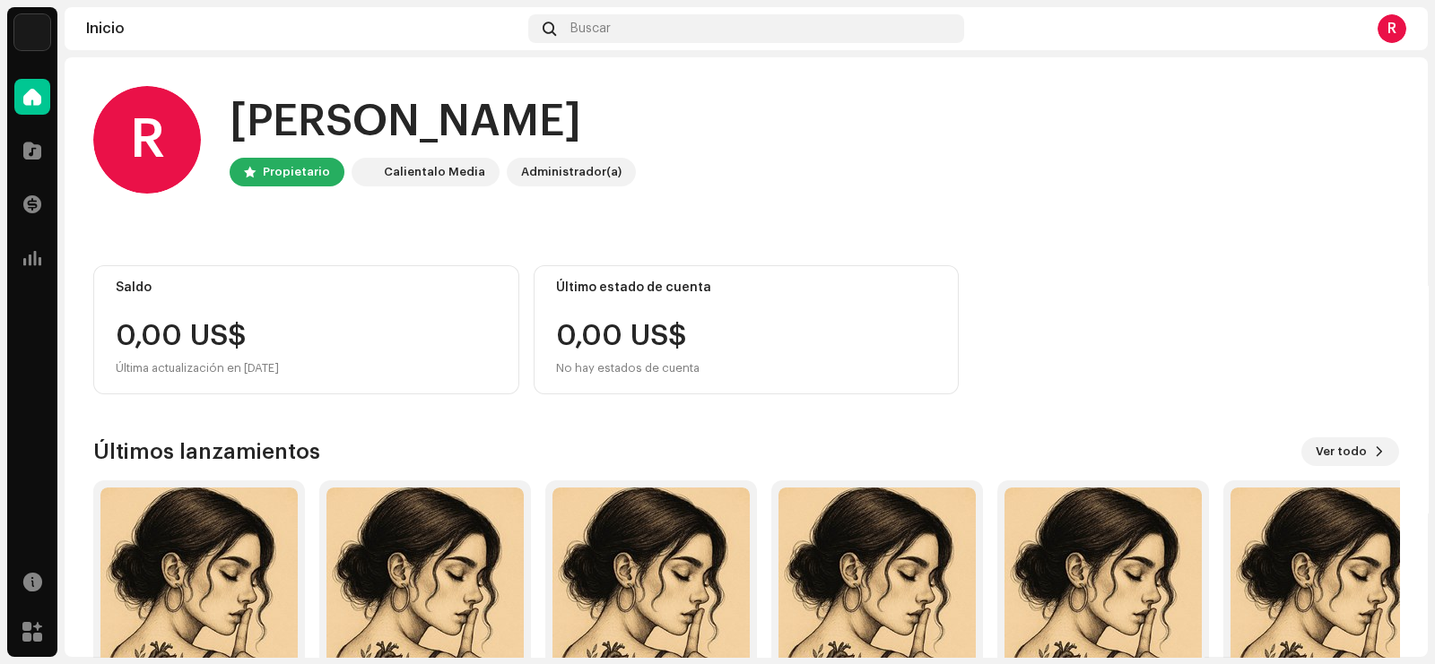
click at [20, 113] on div at bounding box center [32, 97] width 36 height 36
click at [23, 143] on span at bounding box center [32, 150] width 18 height 14
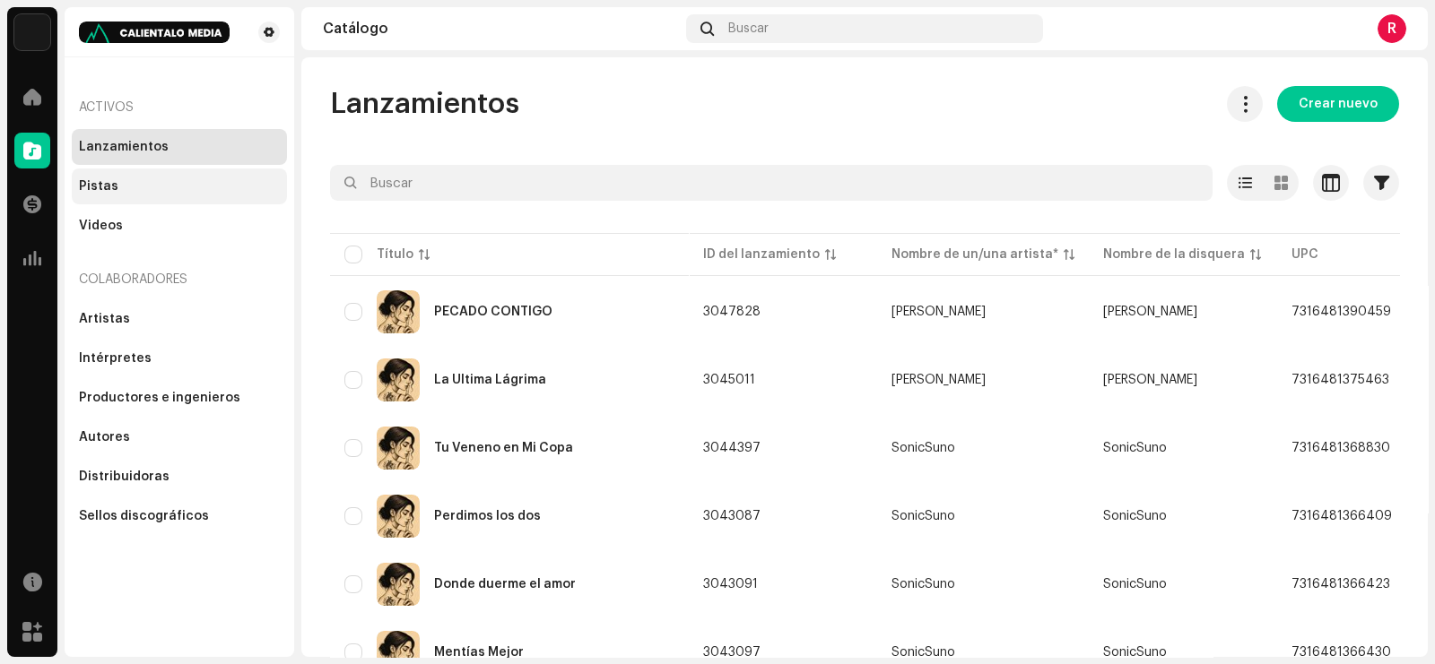
click at [127, 188] on div "Pistas" at bounding box center [179, 186] width 201 height 14
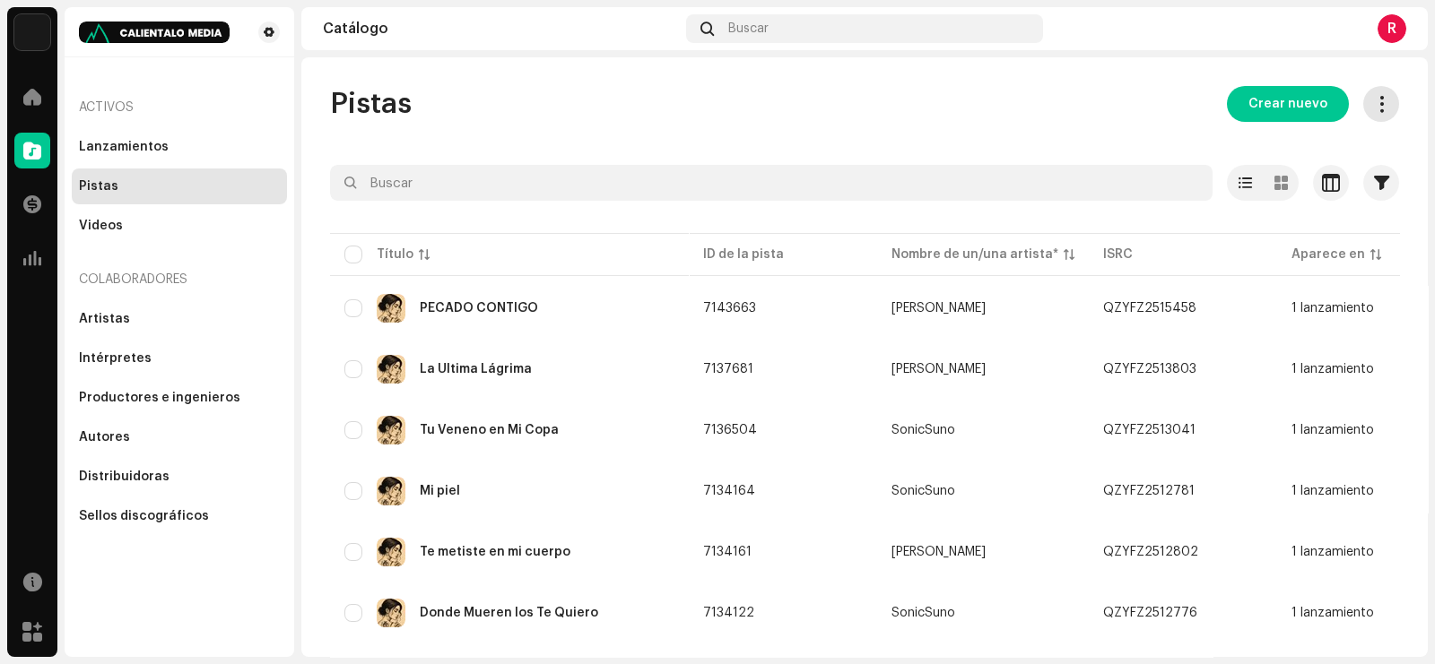
click at [1368, 89] on button at bounding box center [1381, 104] width 36 height 36
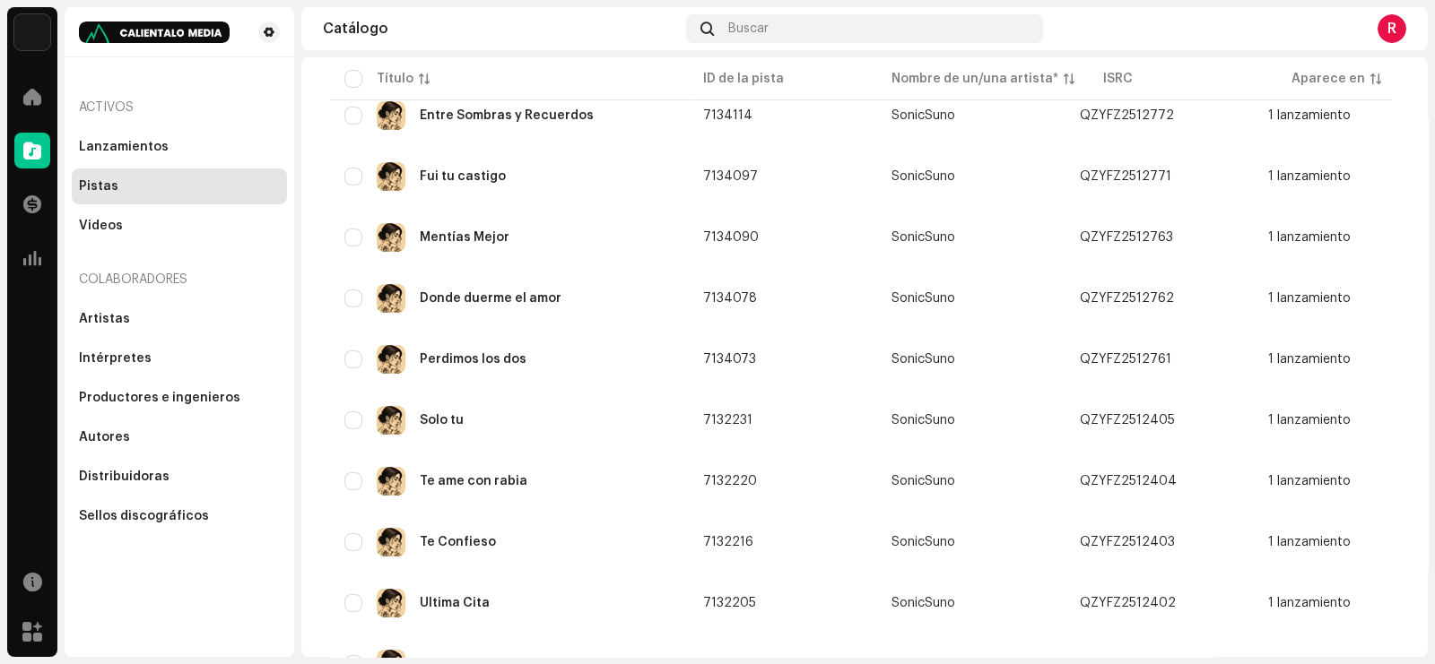
scroll to position [1009, 0]
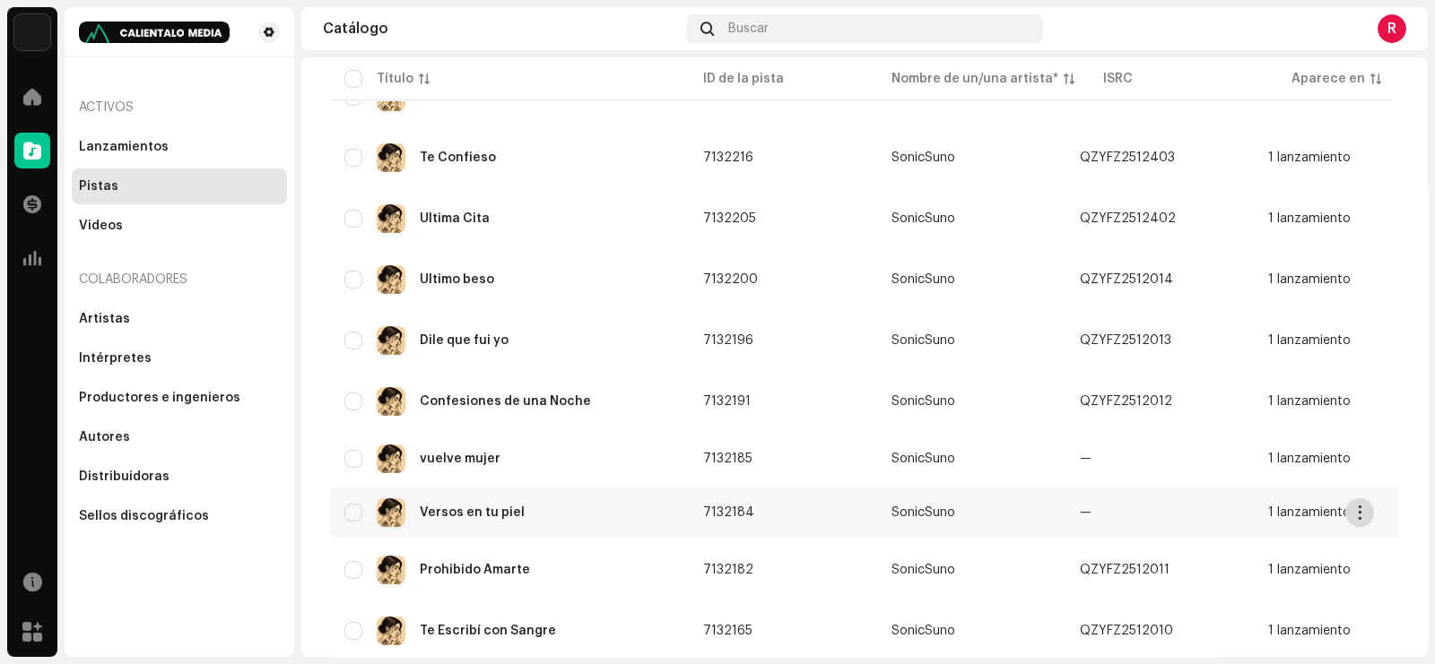
click at [1360, 506] on span "button" at bounding box center [1359, 513] width 13 height 14
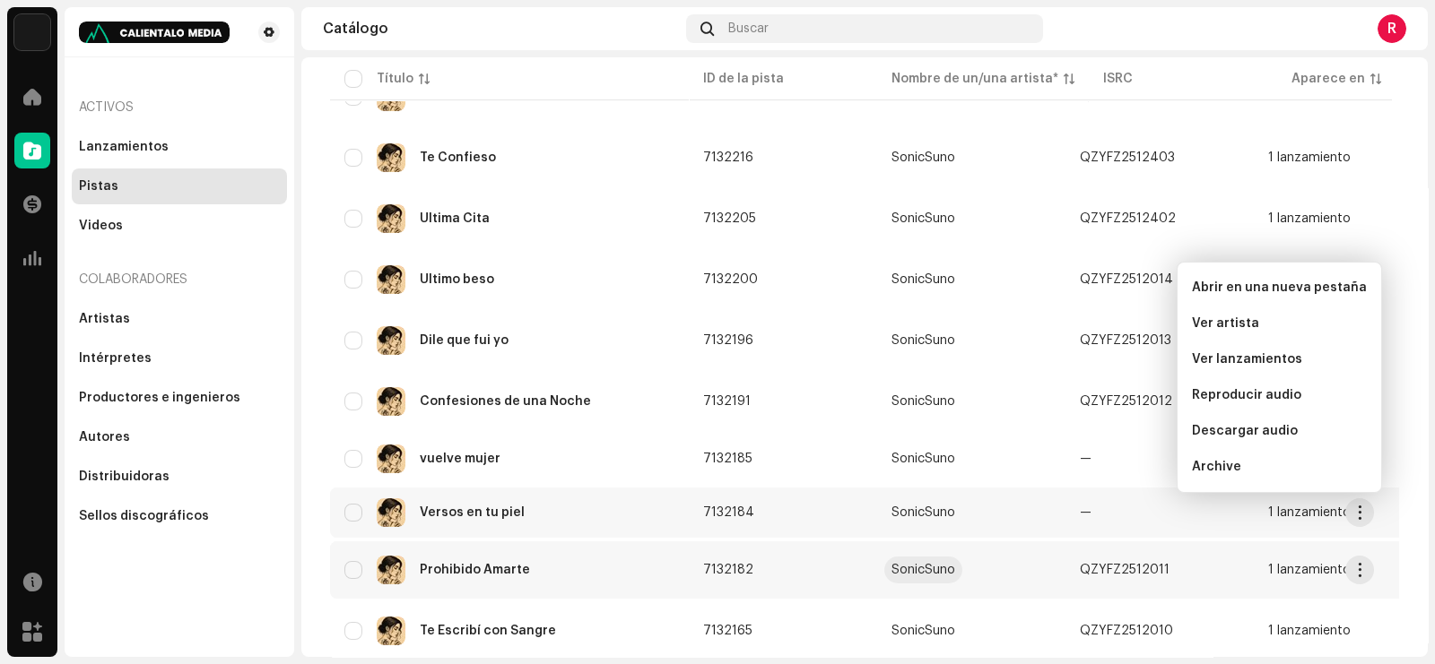
click at [916, 565] on div "SonicSuno" at bounding box center [923, 570] width 64 height 13
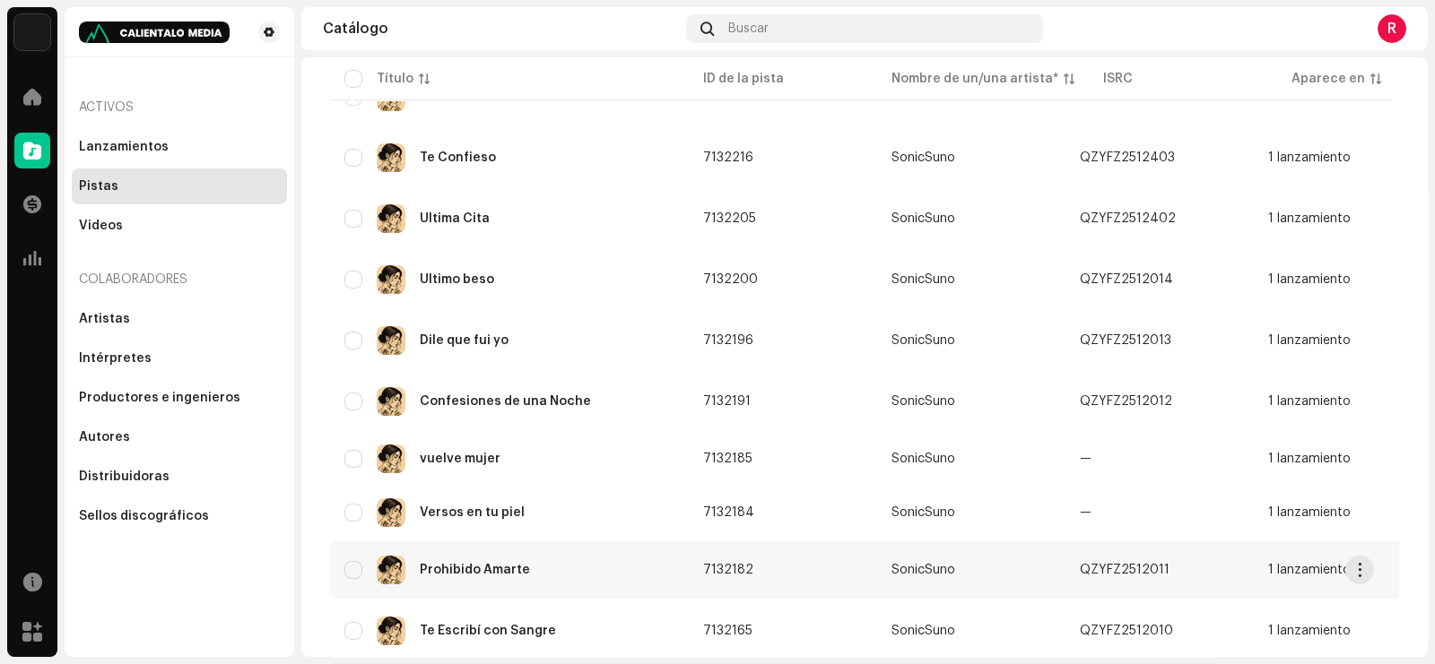
click at [708, 556] on td "7132182" at bounding box center [783, 570] width 188 height 57
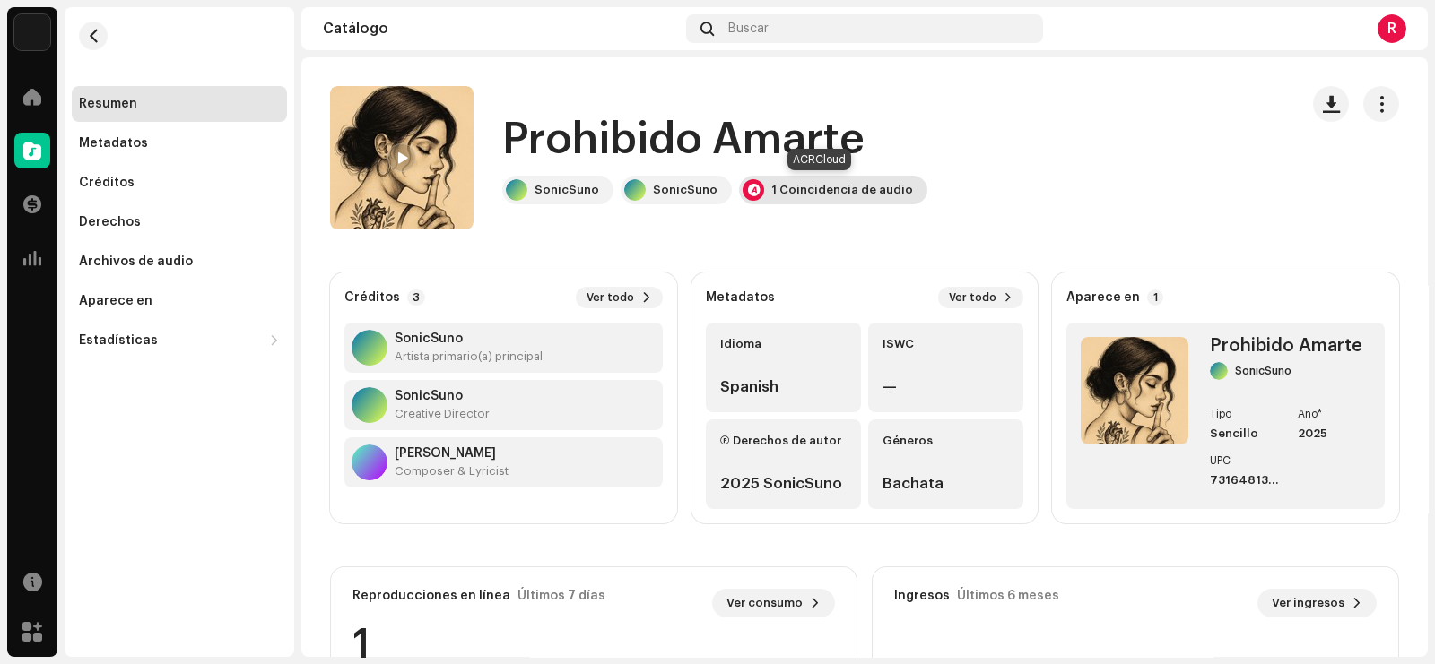
click at [809, 191] on div "1 Coincidencia de audio" at bounding box center [842, 190] width 142 height 14
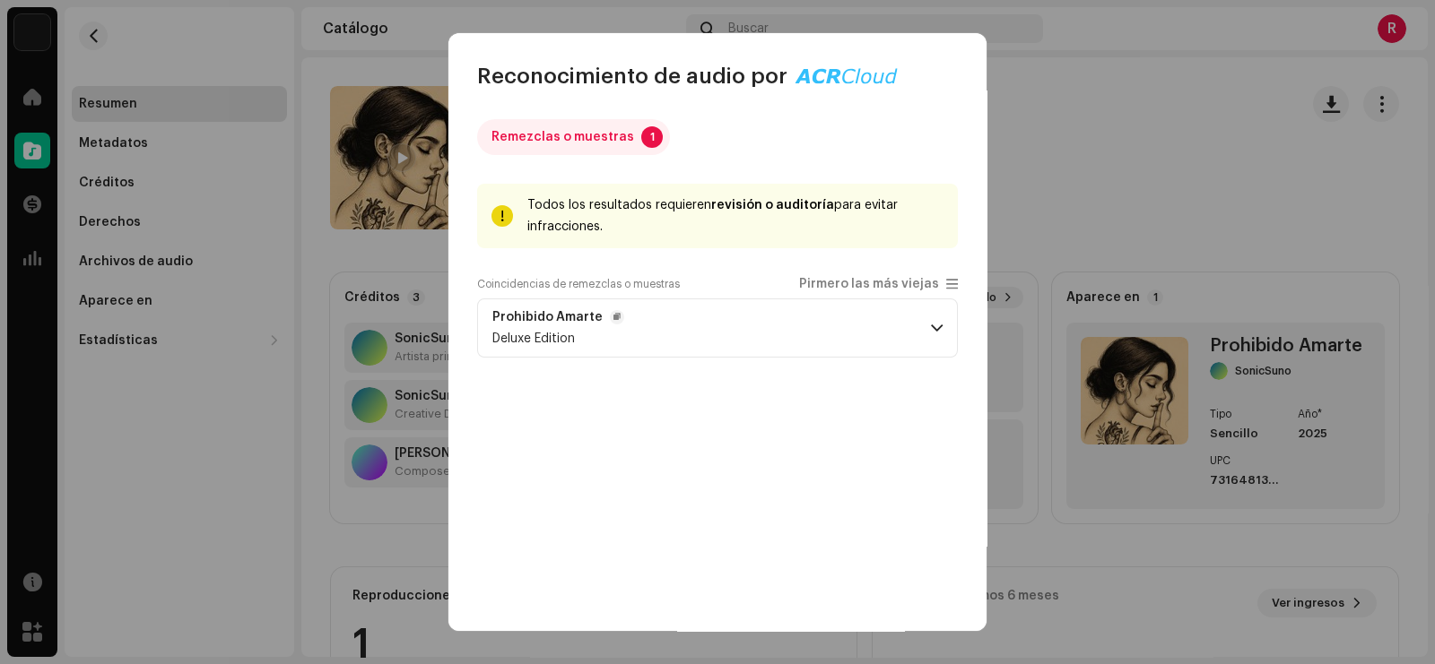
click at [934, 325] on span at bounding box center [937, 328] width 12 height 14
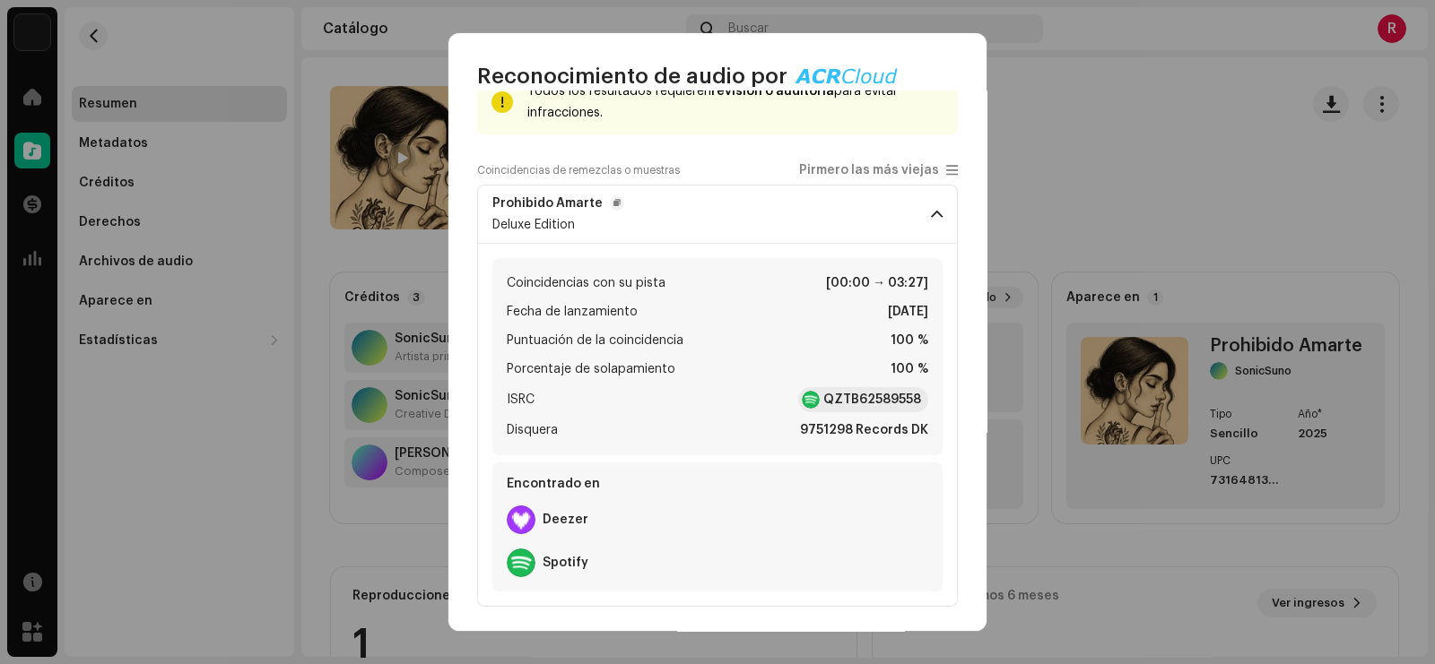
scroll to position [117, 0]
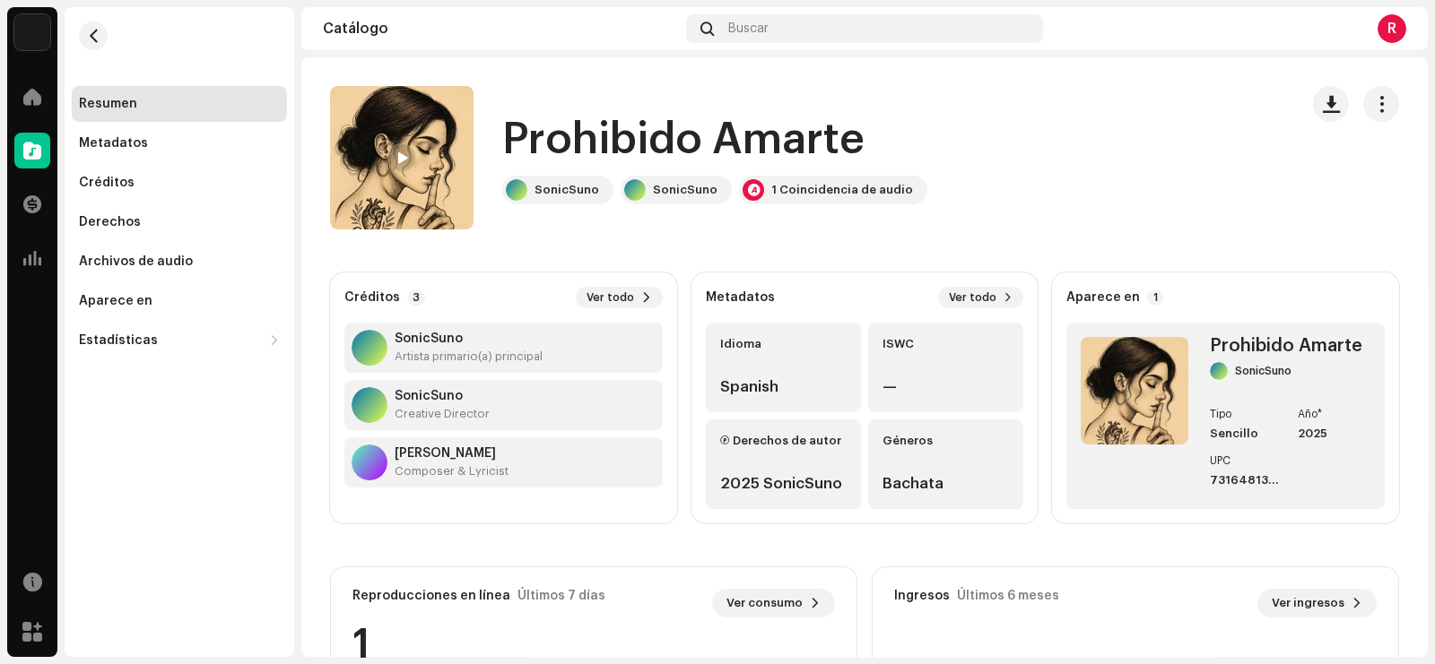
click at [1134, 123] on div "Reconocimiento de audio por Remezclas o muestras 1 Todos los resultados requier…" at bounding box center [717, 332] width 1435 height 664
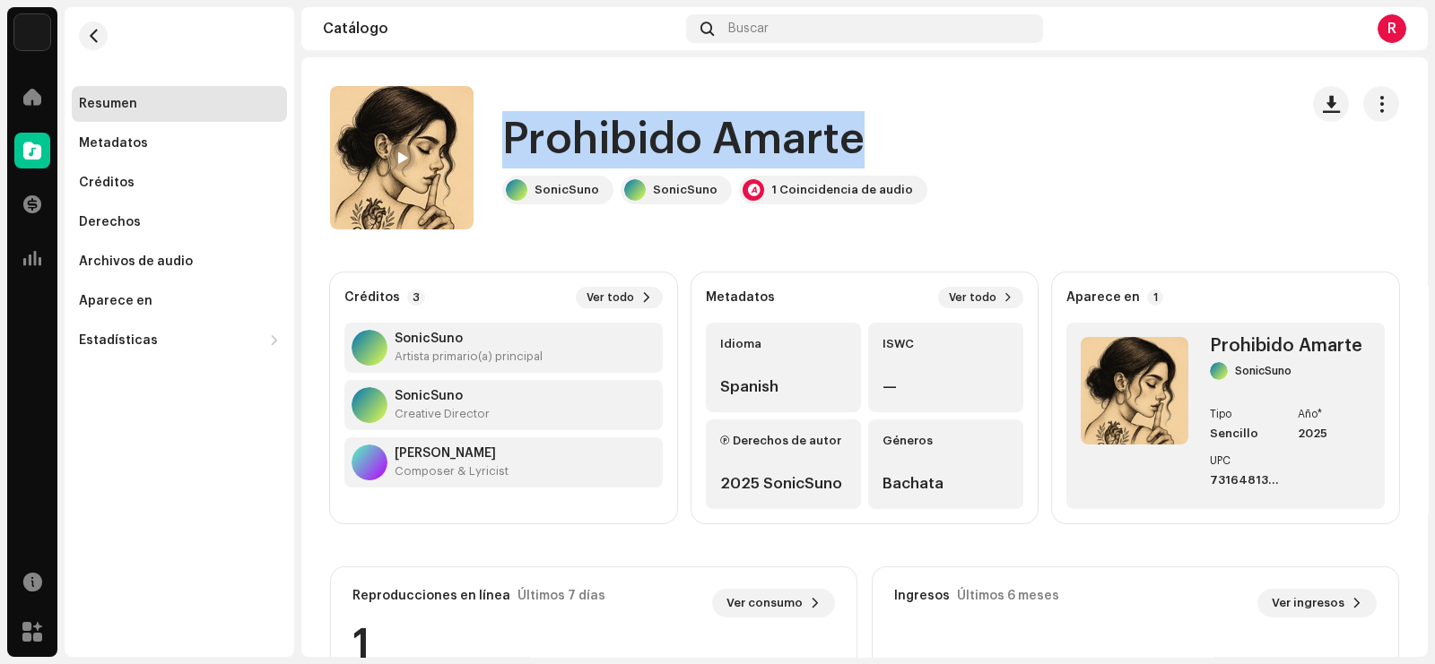
drag, startPoint x: 501, startPoint y: 146, endPoint x: 856, endPoint y: 138, distance: 355.2
click at [856, 138] on h1 "Prohibido Amarte" at bounding box center [683, 139] width 362 height 57
copy h1 "Prohibido Amarte"
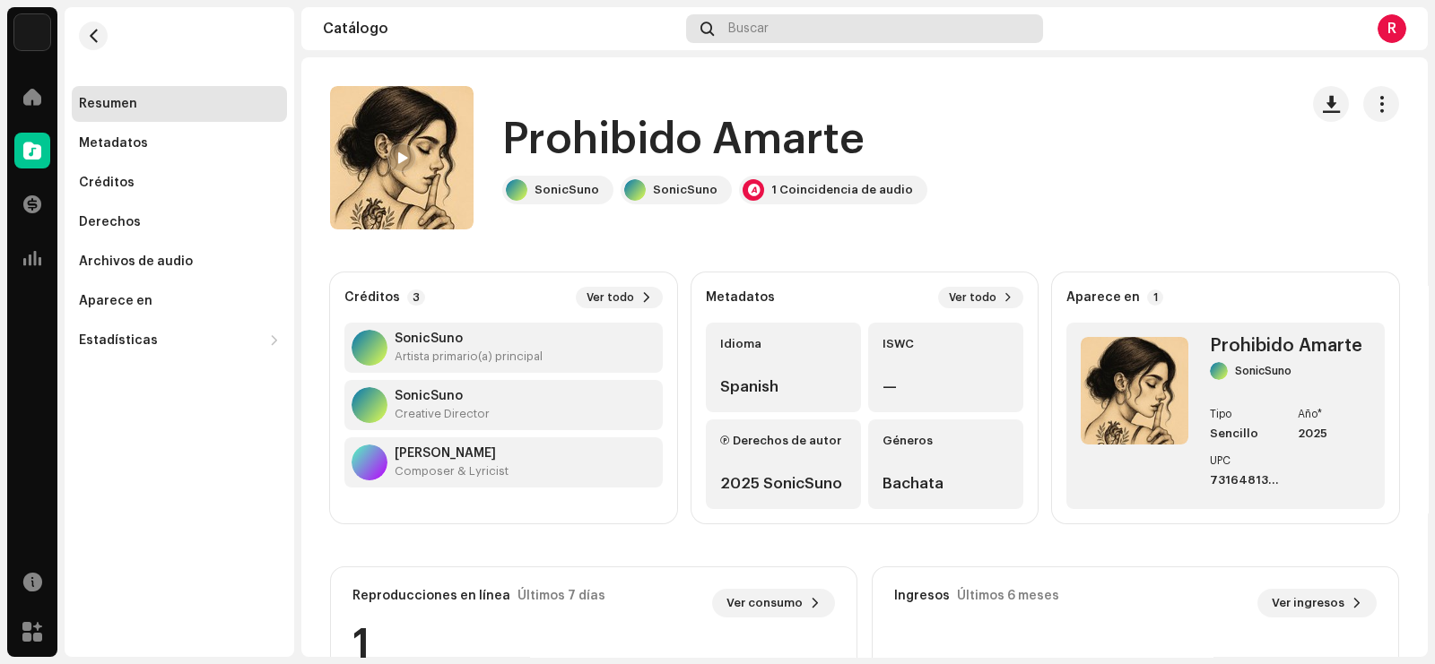
click at [751, 28] on span "Buscar" at bounding box center [748, 29] width 40 height 14
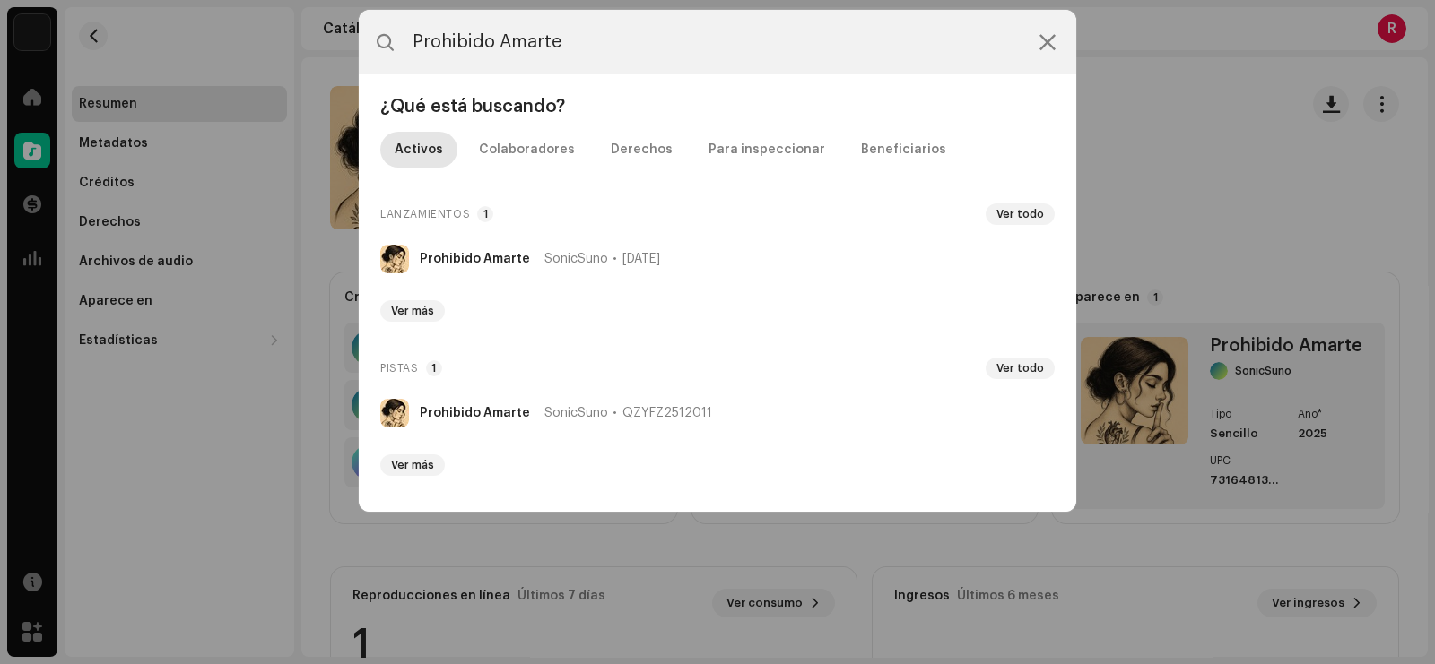
type input "Prohibido Amarte"
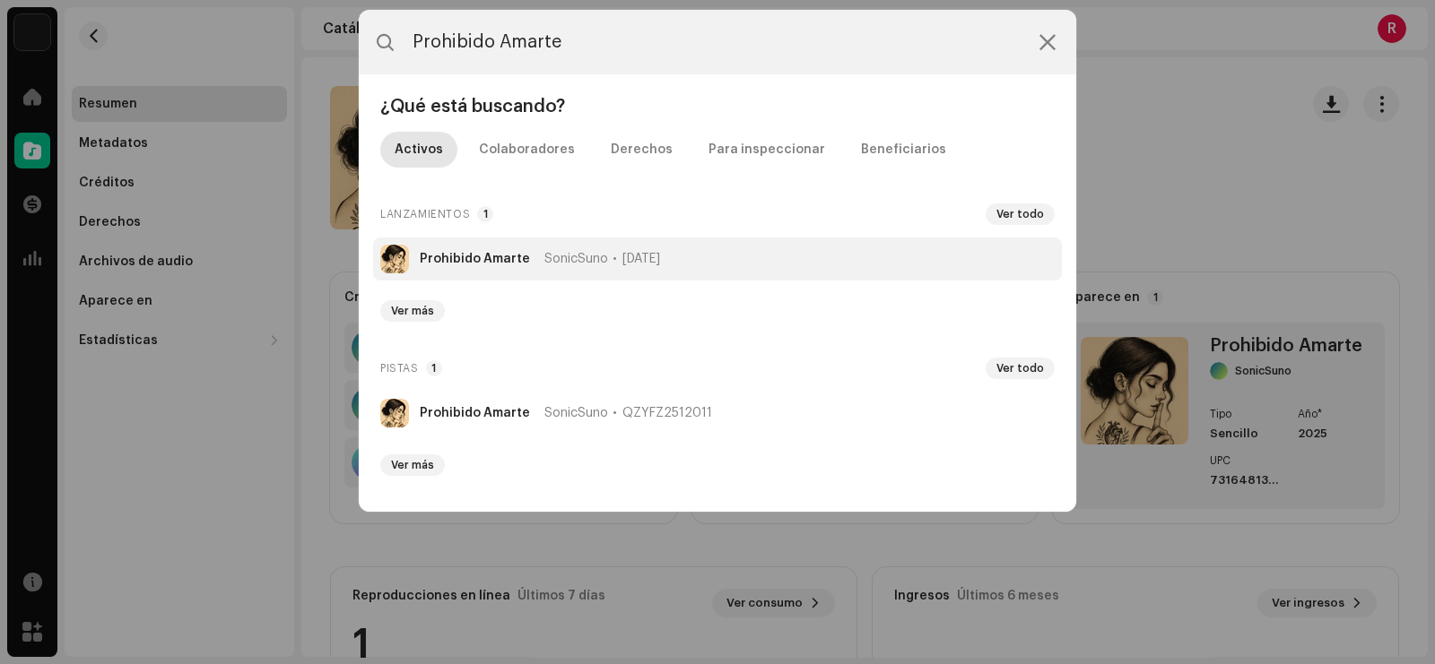
click at [452, 253] on strong "Prohibido Amarte" at bounding box center [475, 259] width 110 height 14
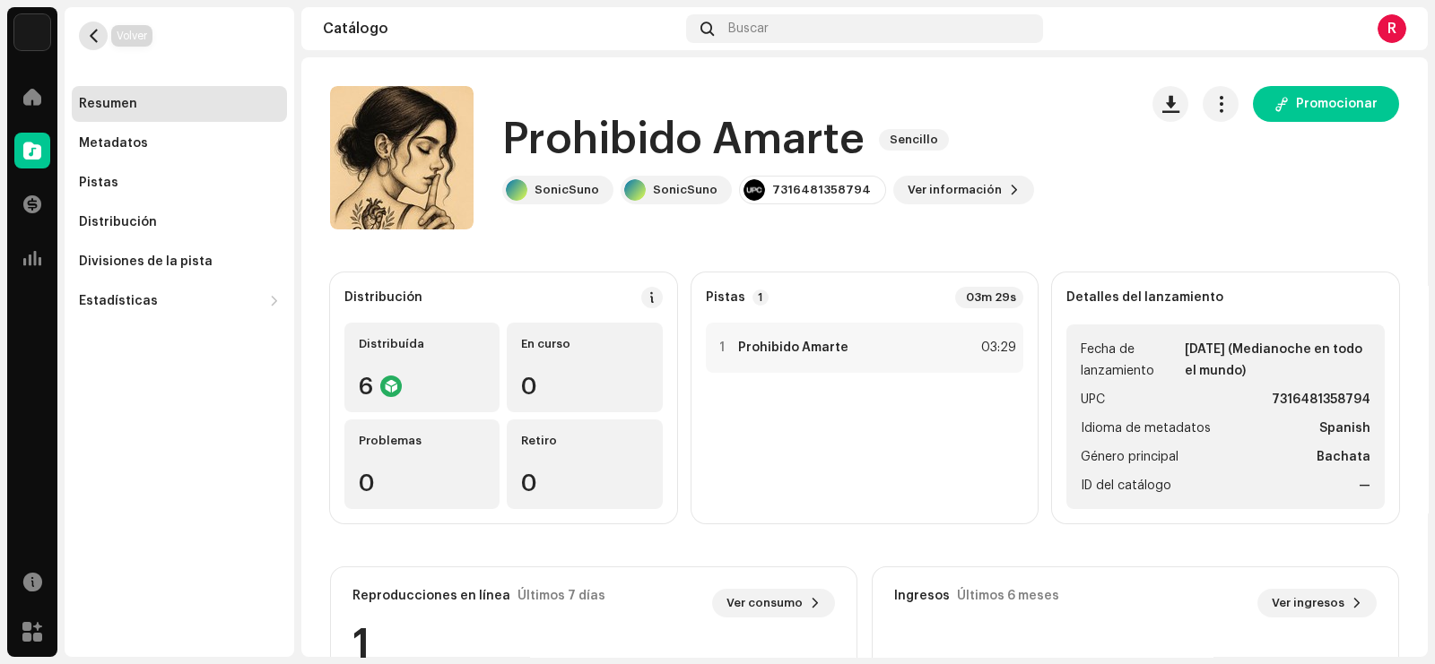
click at [95, 38] on span "button" at bounding box center [93, 36] width 13 height 14
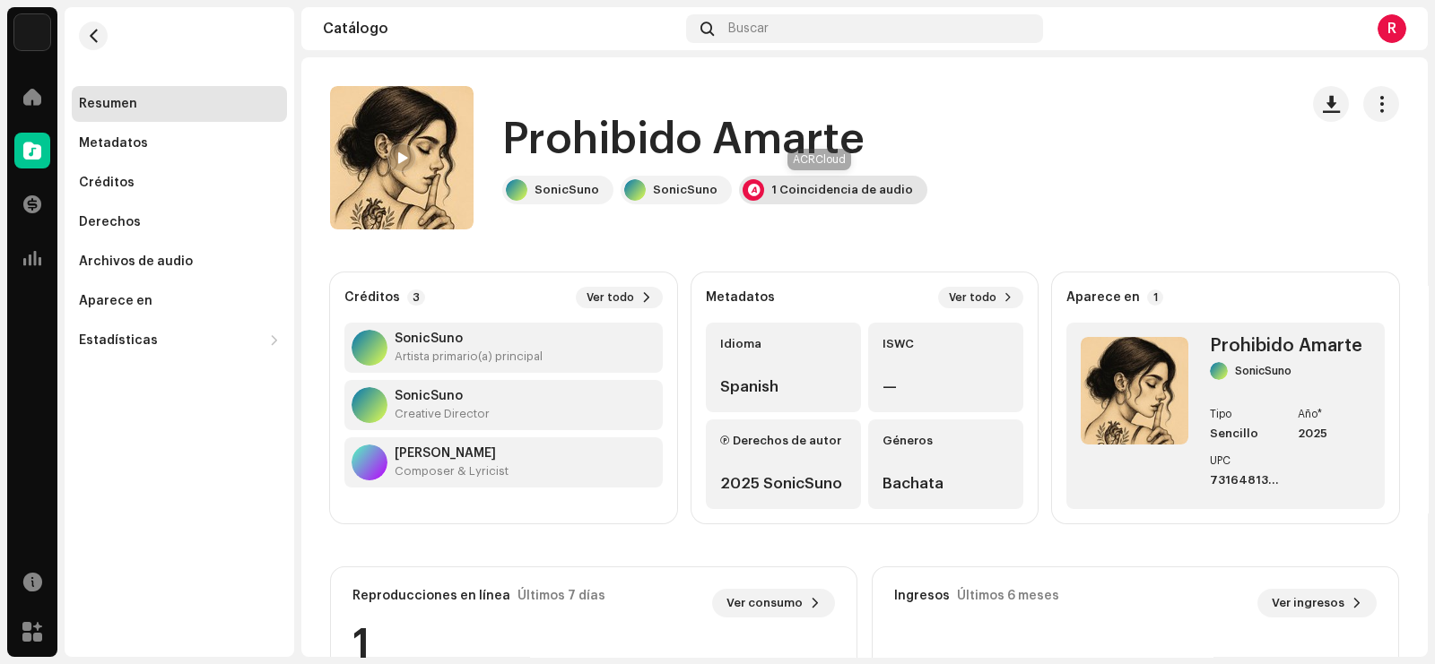
click at [805, 190] on div "1 Coincidencia de audio" at bounding box center [842, 190] width 142 height 14
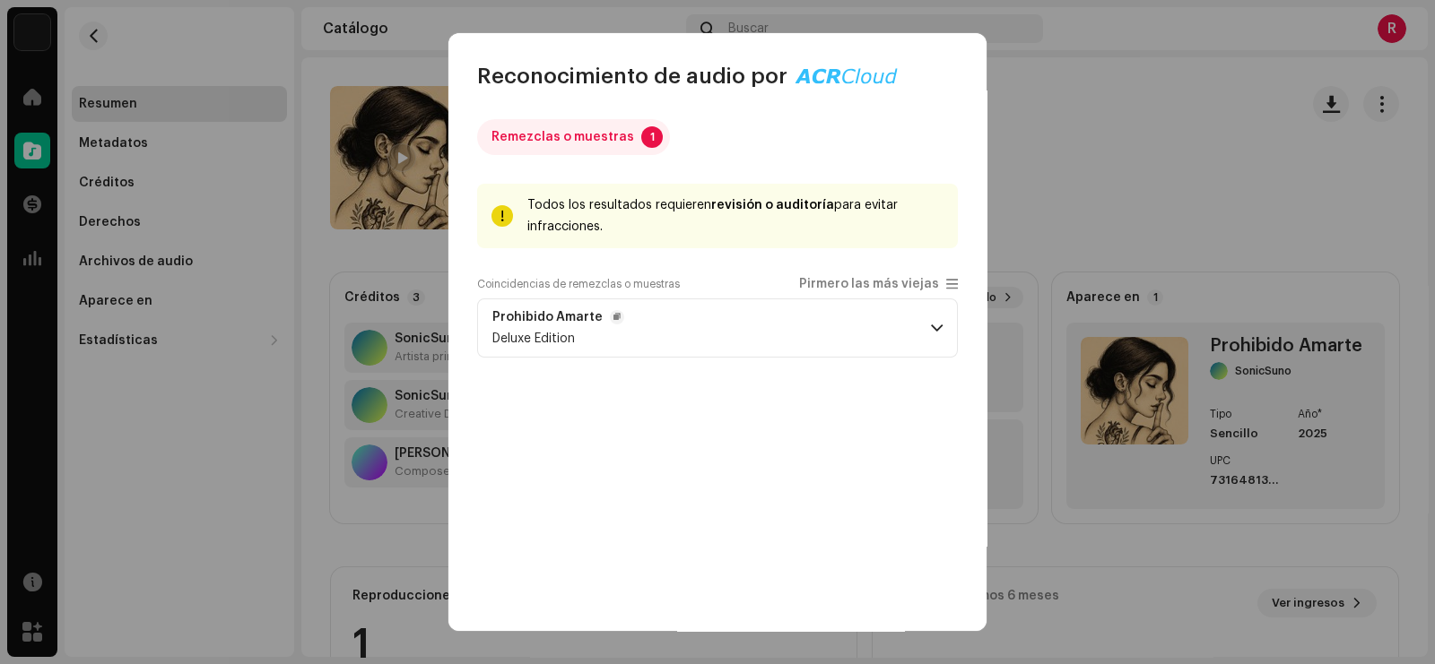
click at [788, 342] on p-accordion-header "Prohibido Amarte Deluxe Edition" at bounding box center [717, 328] width 481 height 59
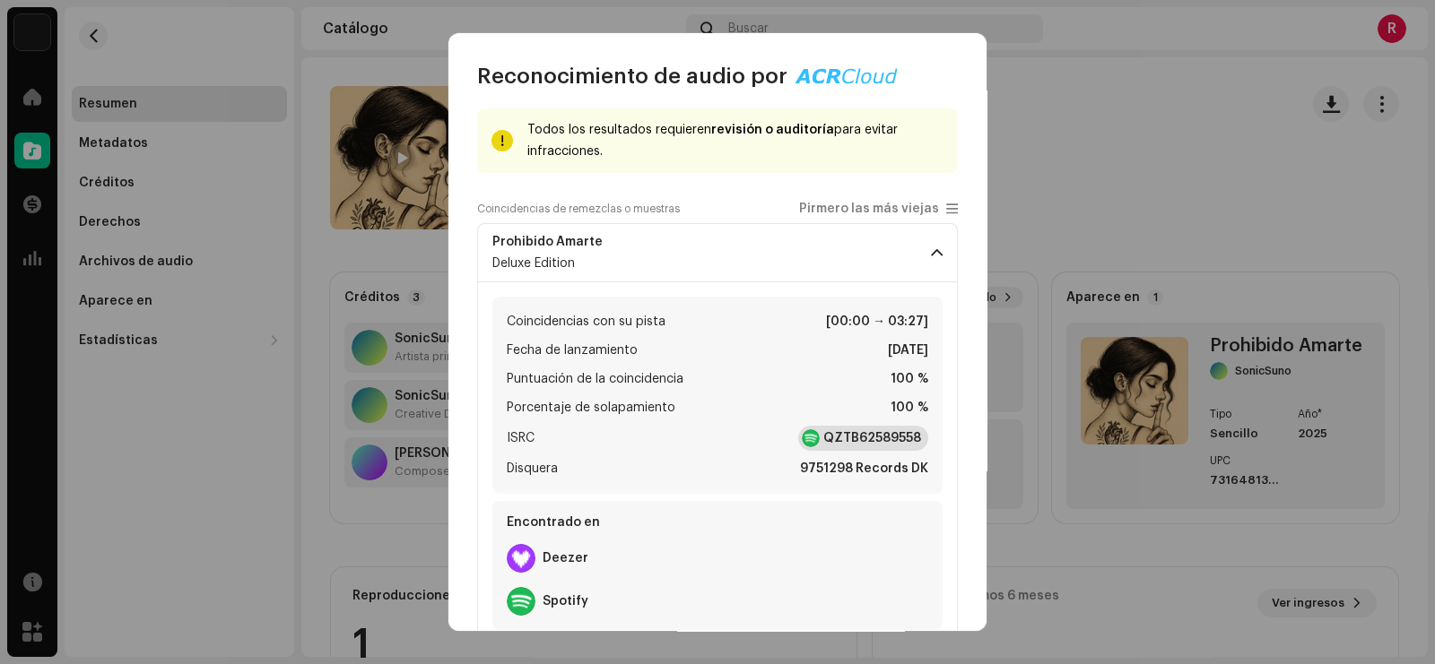
scroll to position [117, 0]
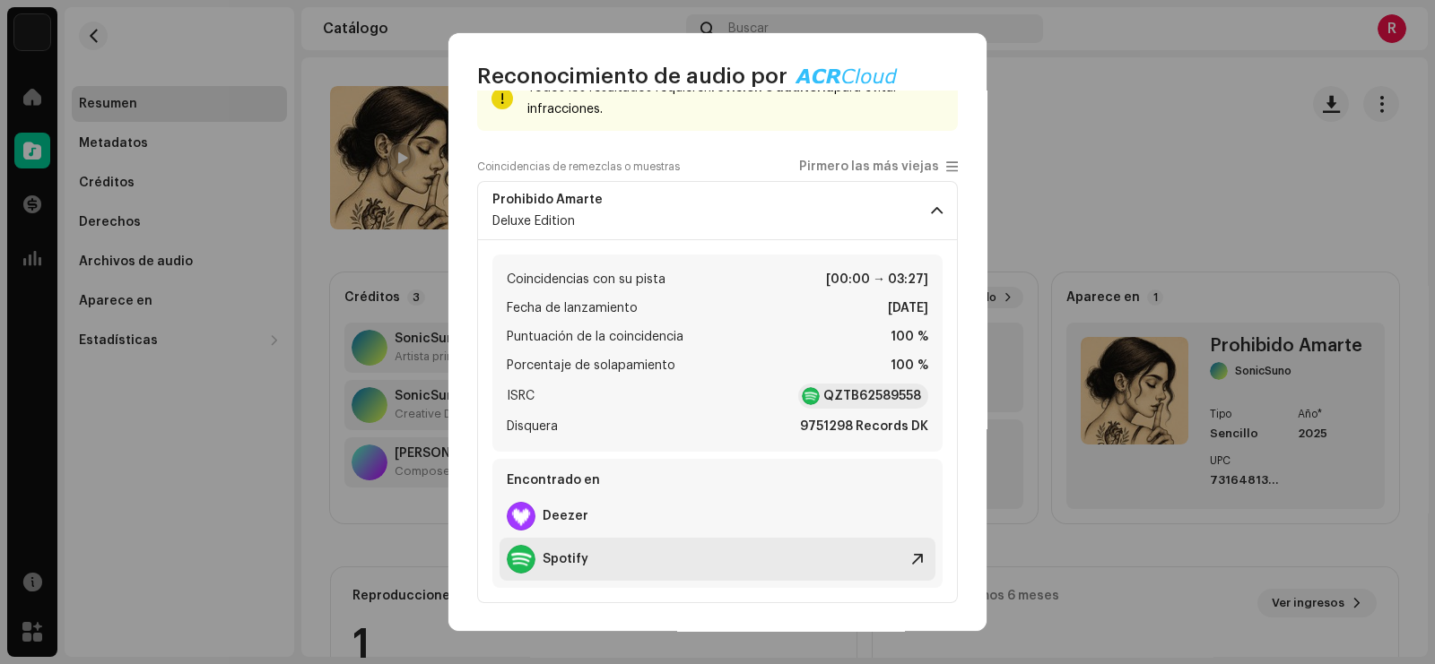
click at [563, 560] on strong "Spotify" at bounding box center [566, 559] width 46 height 14
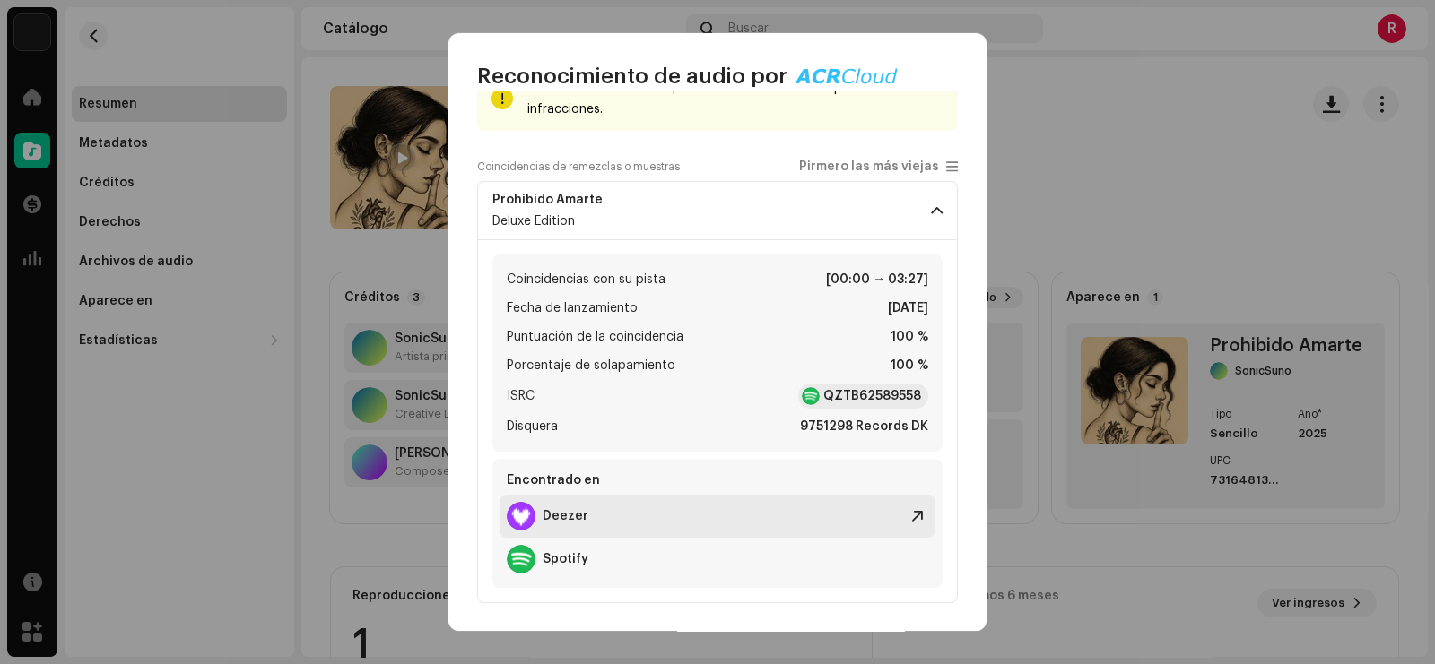
click at [548, 507] on div "Deezer" at bounding box center [548, 516] width 82 height 29
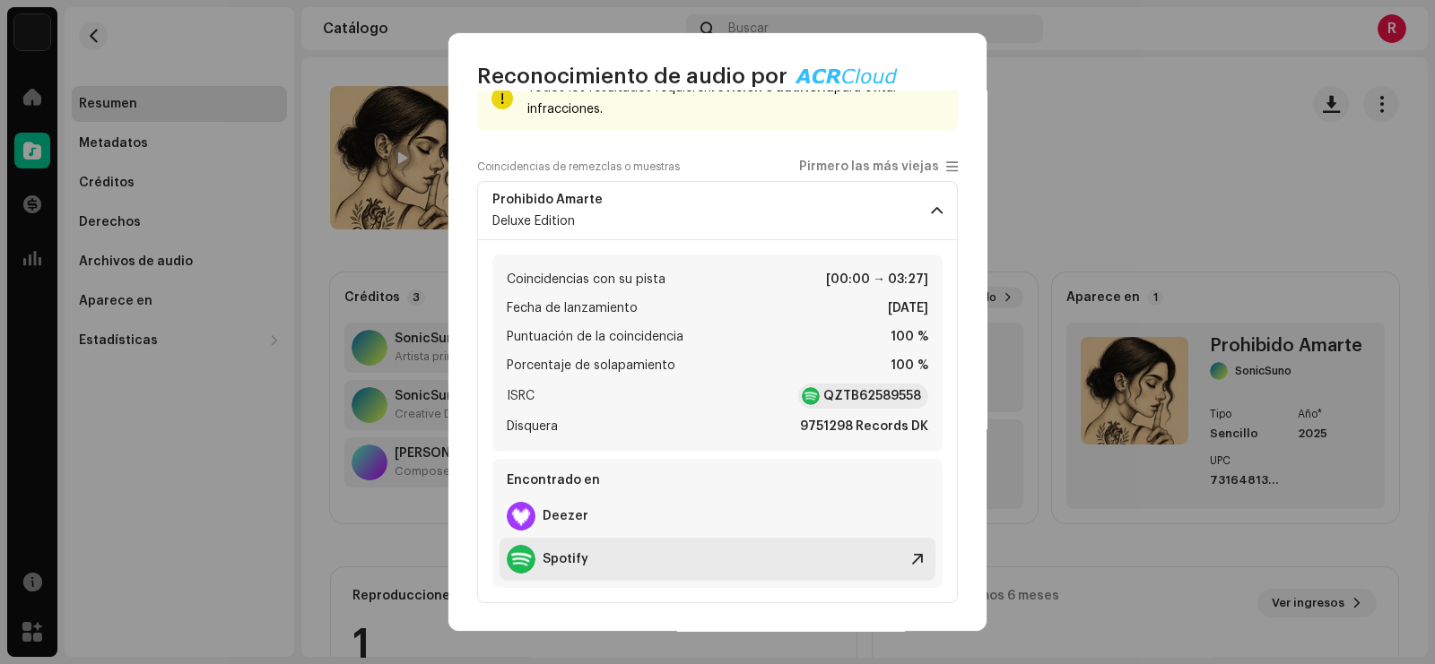
click at [556, 558] on strong "Spotify" at bounding box center [566, 559] width 46 height 14
click at [931, 213] on span at bounding box center [937, 211] width 12 height 14
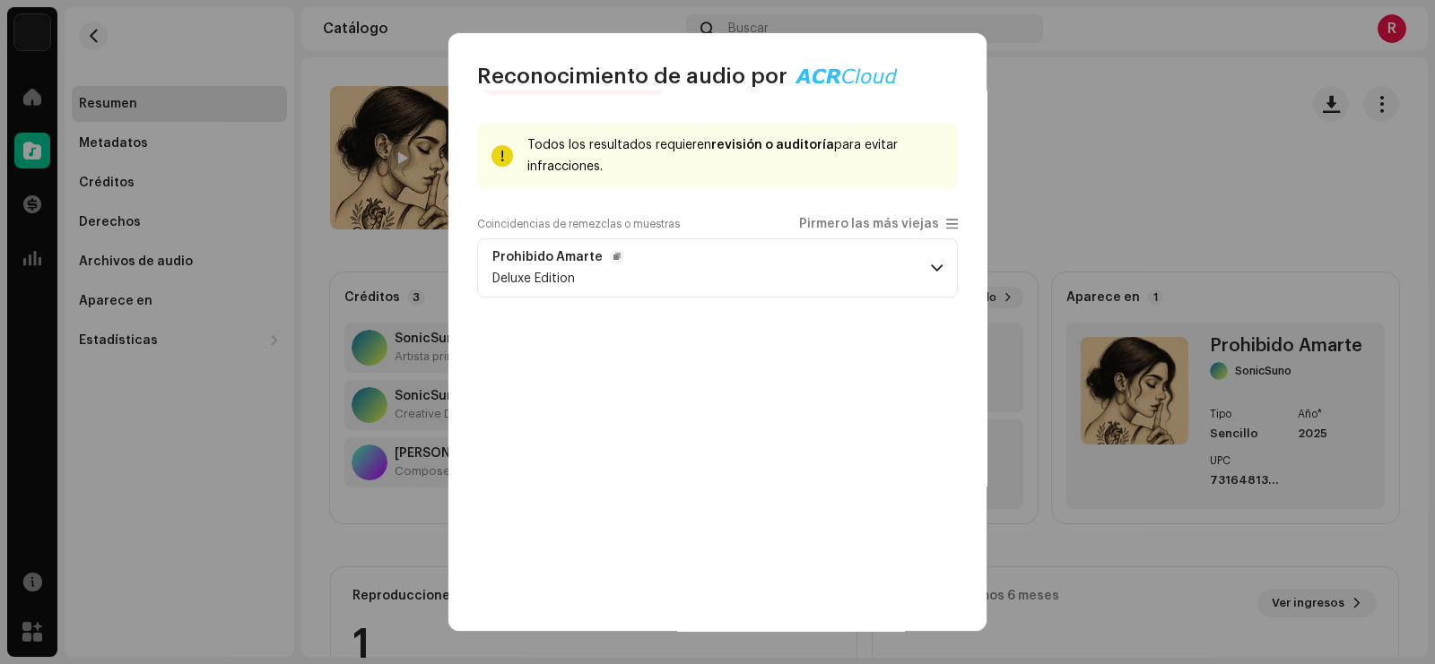
scroll to position [59, 0]
click at [931, 267] on span at bounding box center [937, 269] width 12 height 14
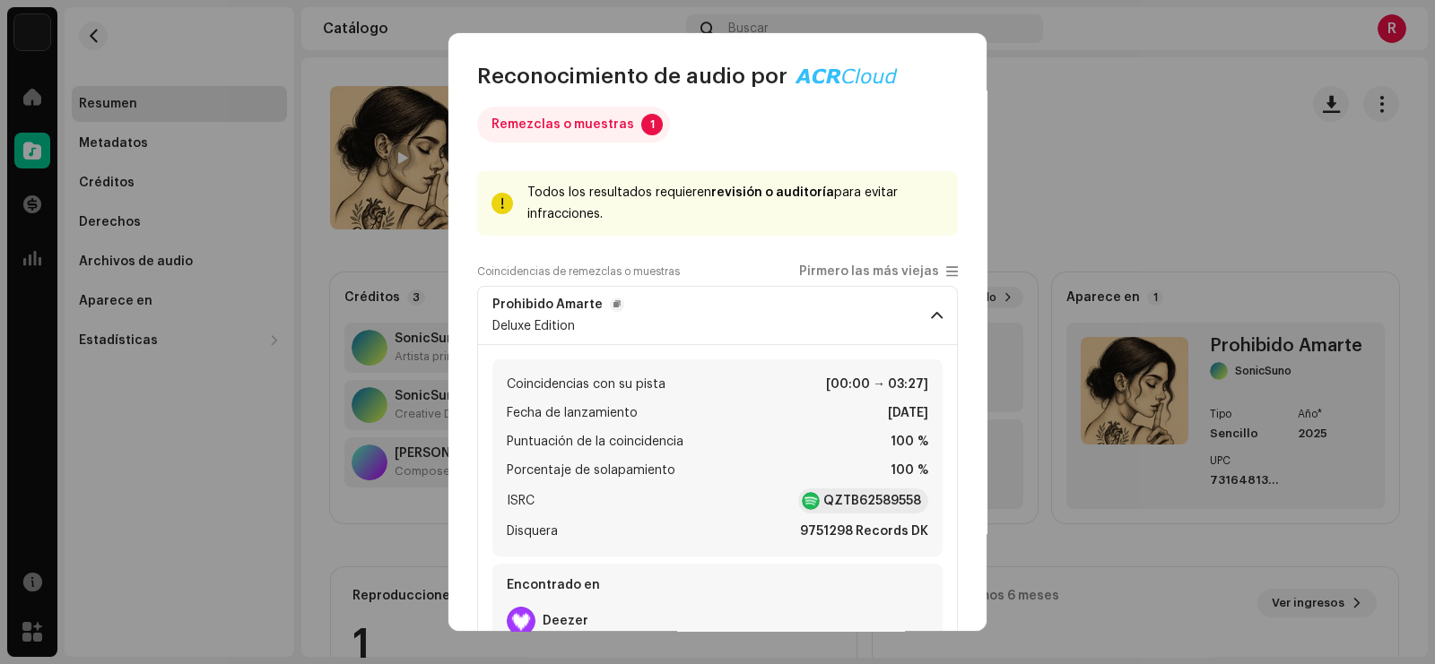
scroll to position [0, 0]
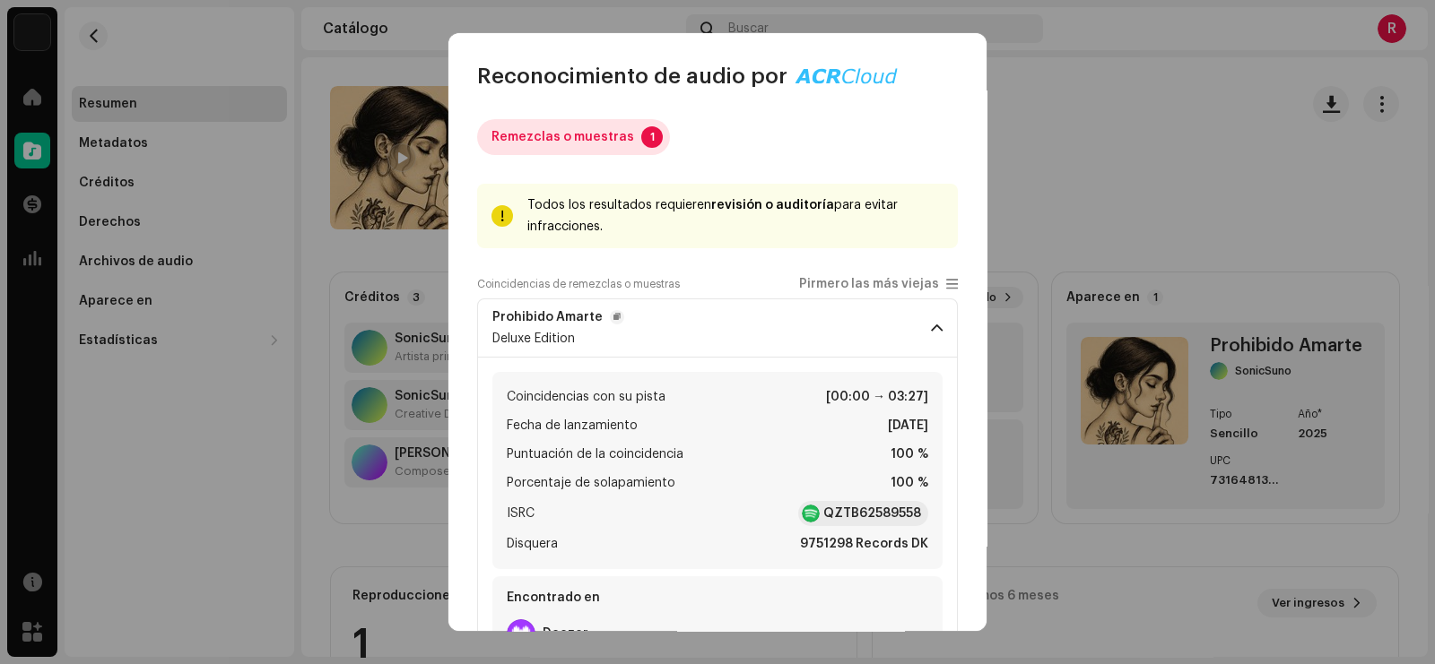
click at [524, 131] on div "Remezclas o muestras" at bounding box center [562, 137] width 143 height 36
click at [594, 131] on div "Remezclas o muestras" at bounding box center [562, 137] width 143 height 36
click at [641, 137] on p-badge "1" at bounding box center [652, 137] width 22 height 22
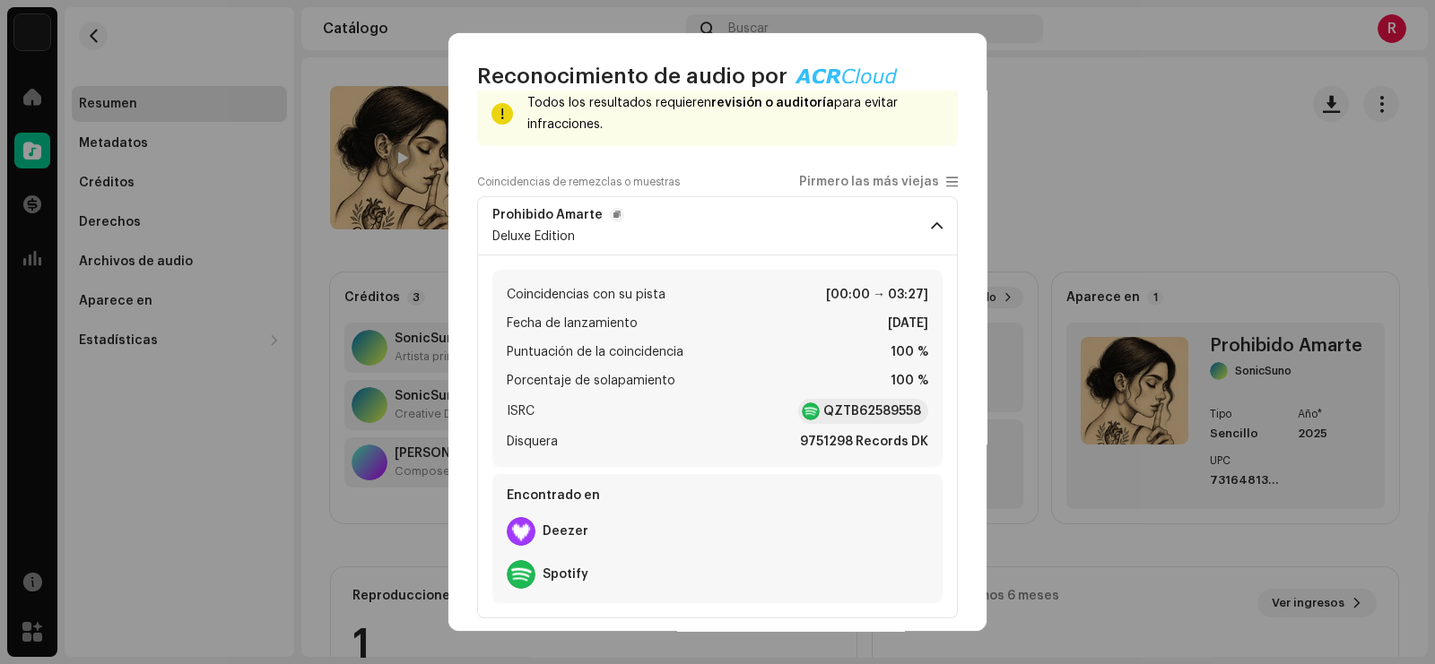
scroll to position [117, 0]
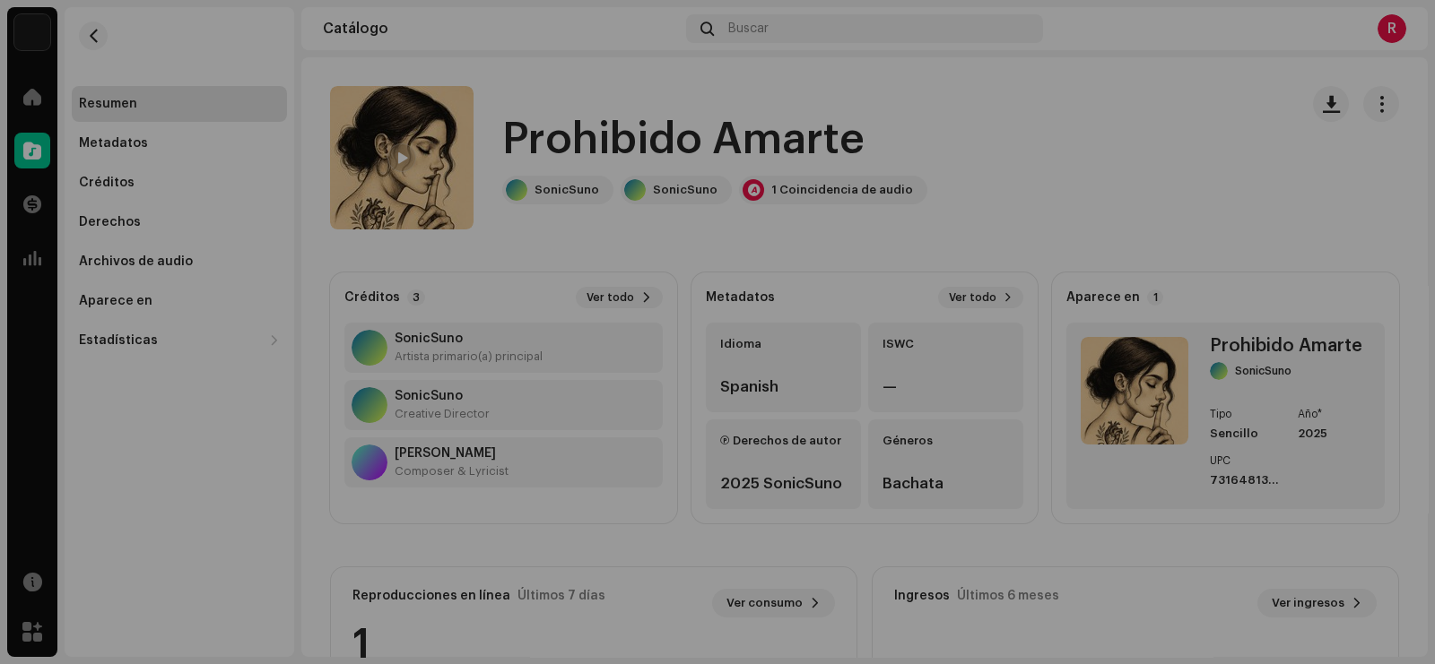
drag, startPoint x: 541, startPoint y: 562, endPoint x: 1121, endPoint y: 156, distance: 708.3
click at [1121, 156] on div "Reconocimiento de audio por Remezclas o muestras 1 Todos los resultados requier…" at bounding box center [717, 332] width 1435 height 664
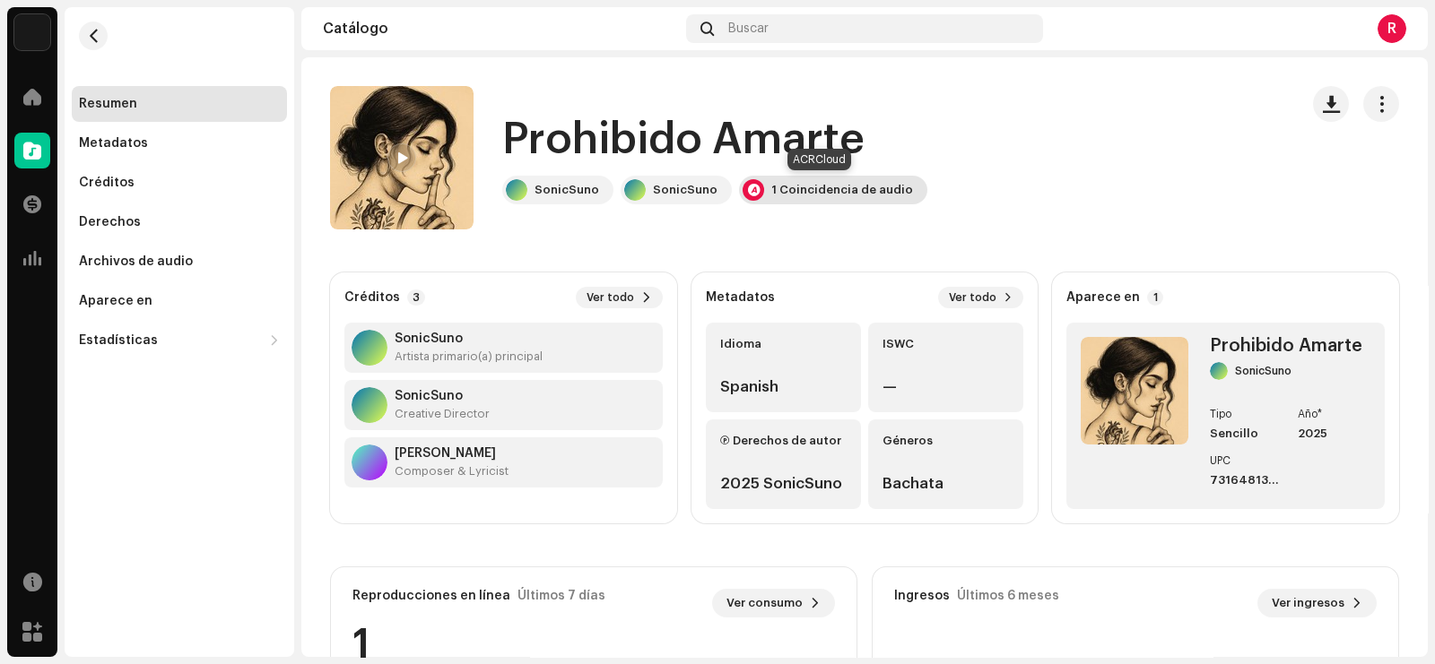
click at [773, 195] on div "1 Coincidencia de audio" at bounding box center [842, 190] width 142 height 14
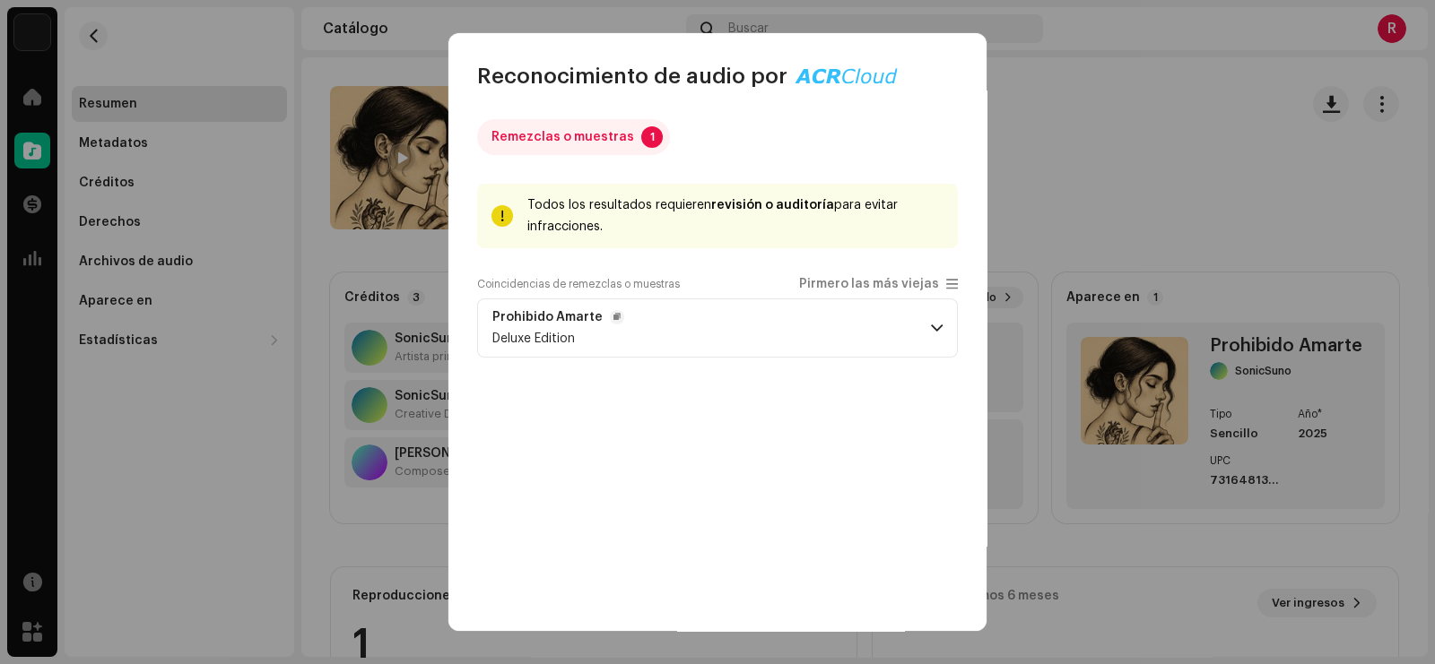
click at [931, 321] on span at bounding box center [937, 328] width 12 height 14
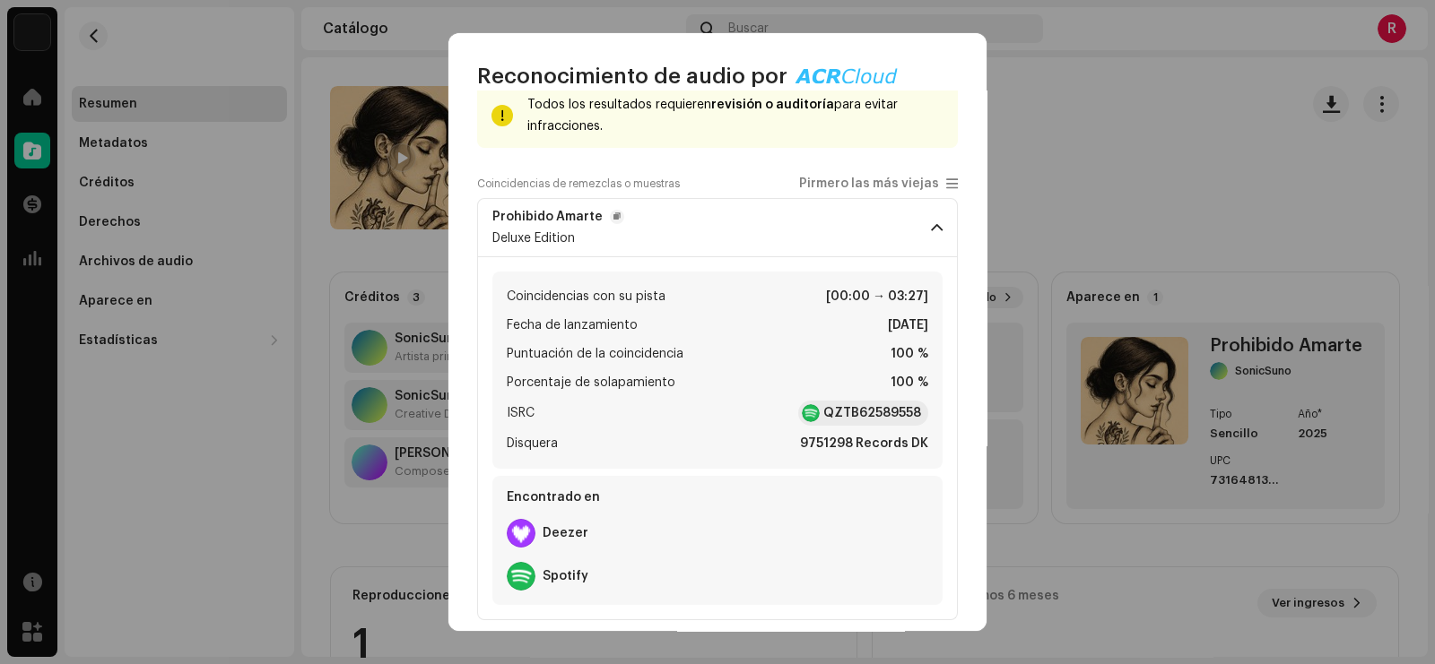
scroll to position [111, 0]
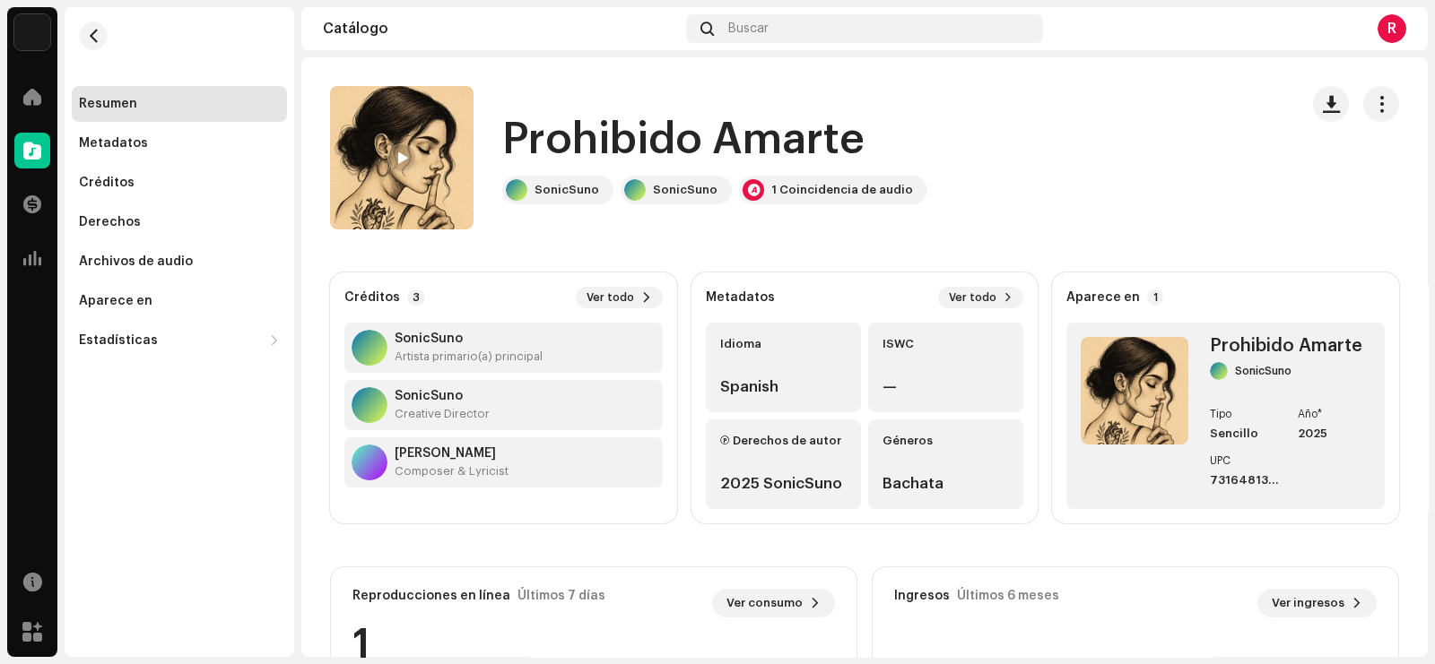
click at [1097, 204] on div "Reconocimiento de audio por Remezclas o muestras 1 Todos los resultados requier…" at bounding box center [717, 332] width 1435 height 664
click at [829, 190] on div "1 Coincidencia de audio" at bounding box center [842, 190] width 142 height 14
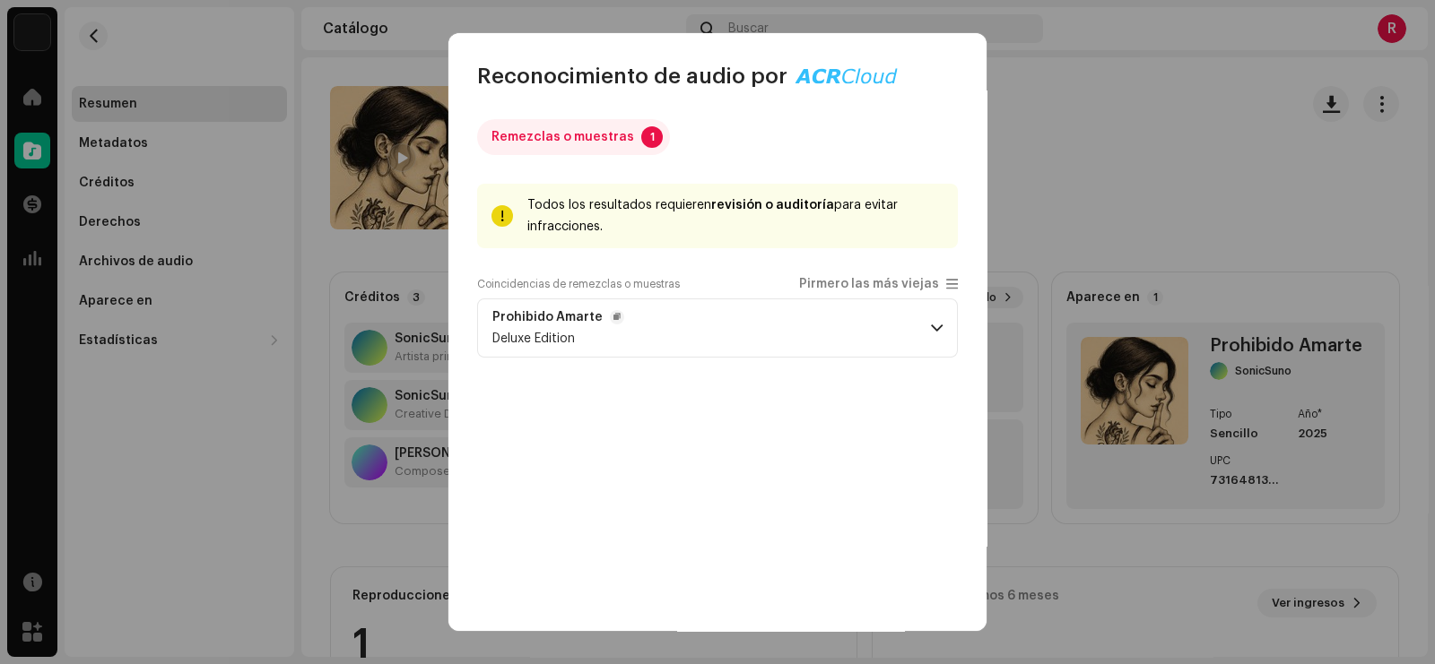
scroll to position [59, 0]
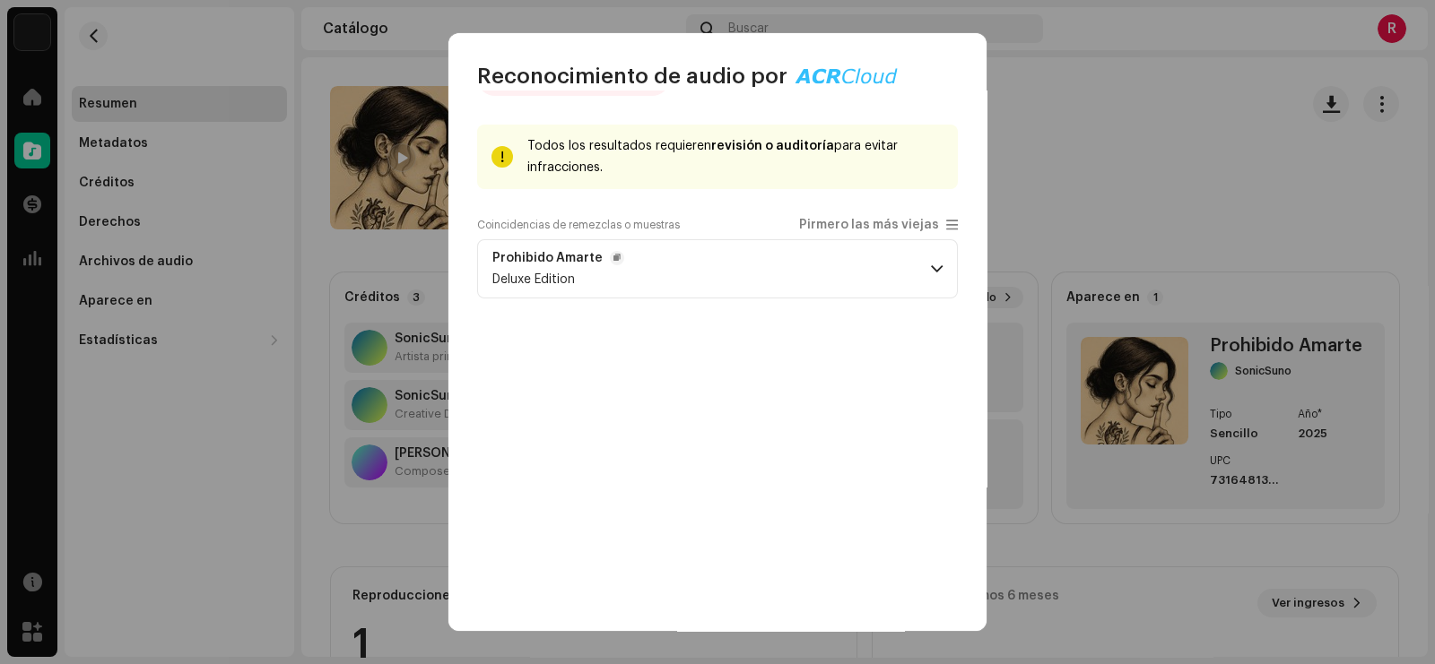
click at [925, 277] on p-accordion-header "Prohibido Amarte Deluxe Edition" at bounding box center [717, 268] width 481 height 59
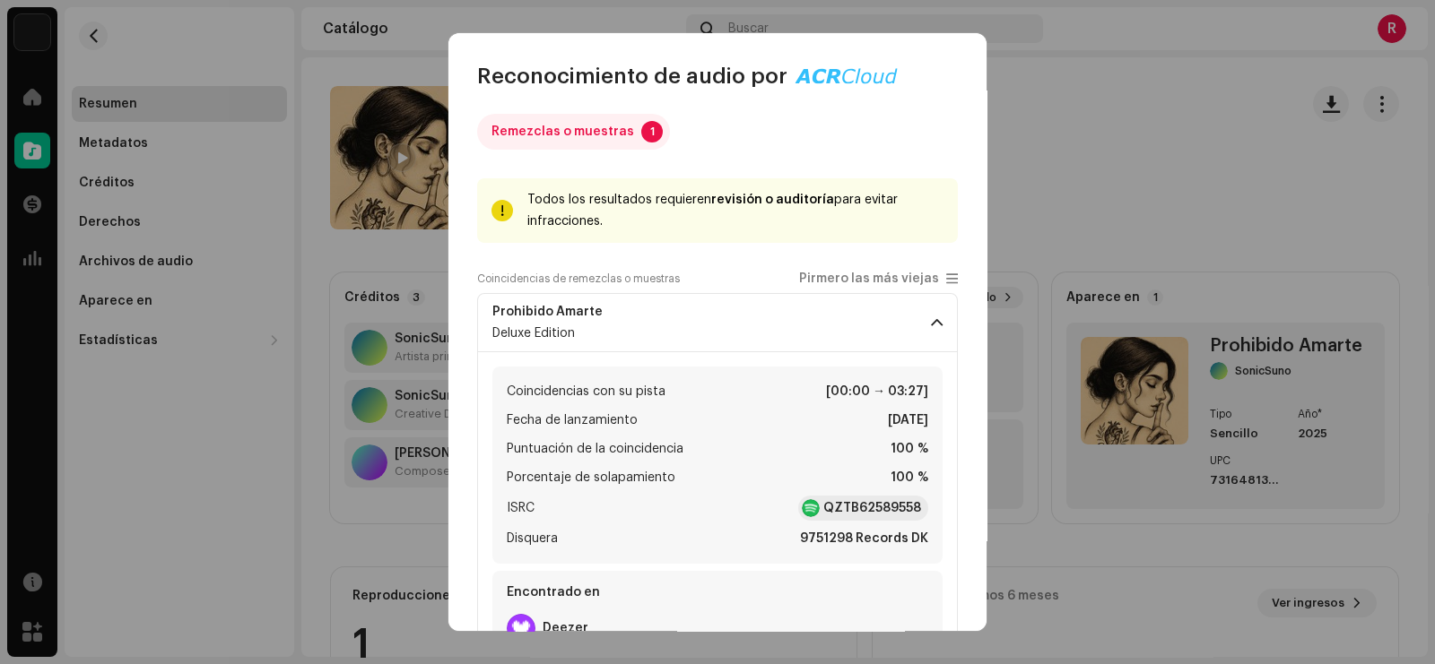
scroll to position [0, 0]
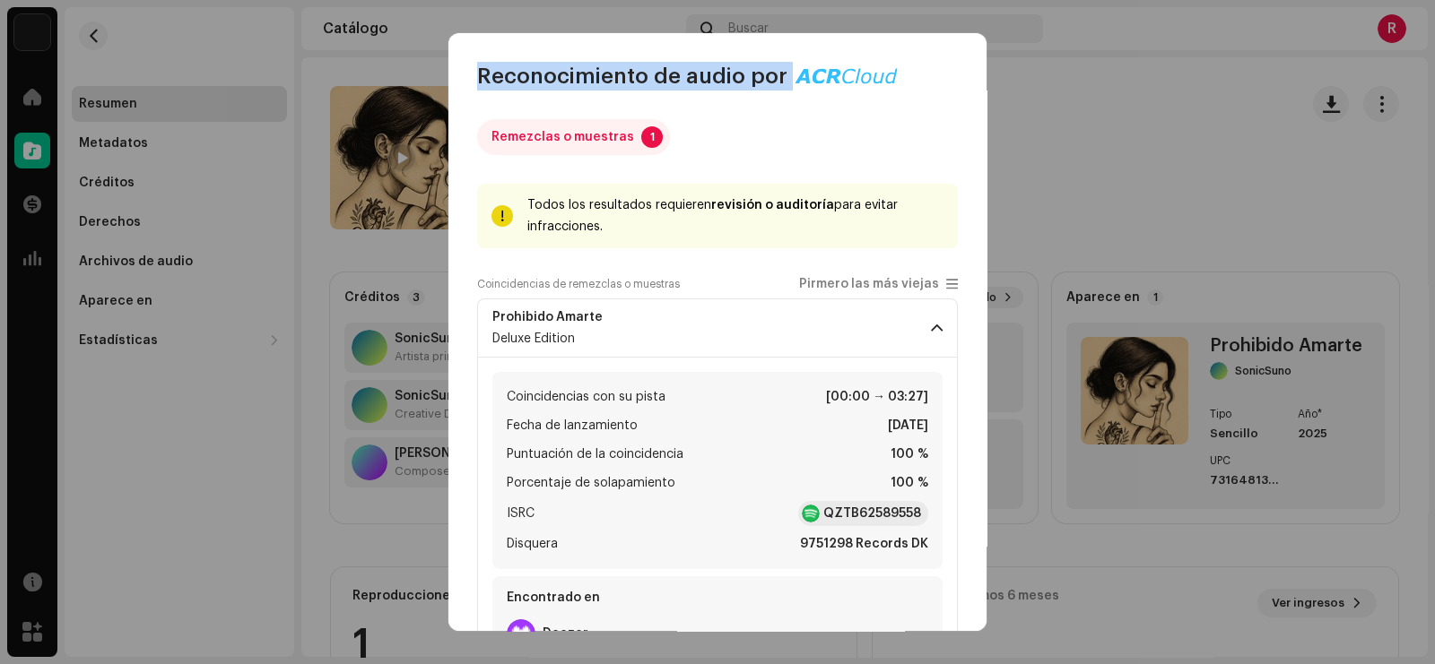
drag, startPoint x: 795, startPoint y: 63, endPoint x: 873, endPoint y: 106, distance: 89.1
click at [873, 106] on div "Reconocimiento de audio por Remezclas o muestras 1 Todos los resultados requier…" at bounding box center [717, 332] width 538 height 598
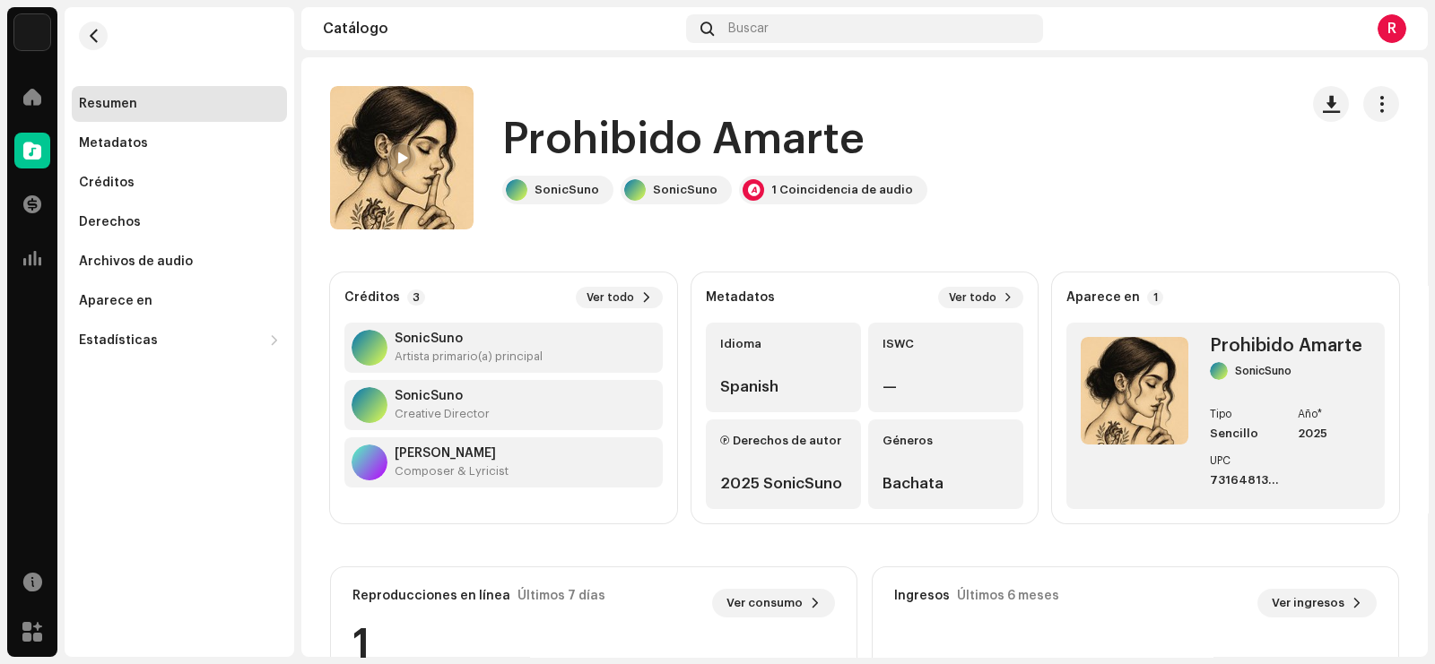
click at [1060, 121] on div "Reconocimiento de audio por Remezclas o muestras 1 Todos los resultados requier…" at bounding box center [717, 332] width 1435 height 664
click at [759, 18] on div "Buscar" at bounding box center [864, 28] width 356 height 29
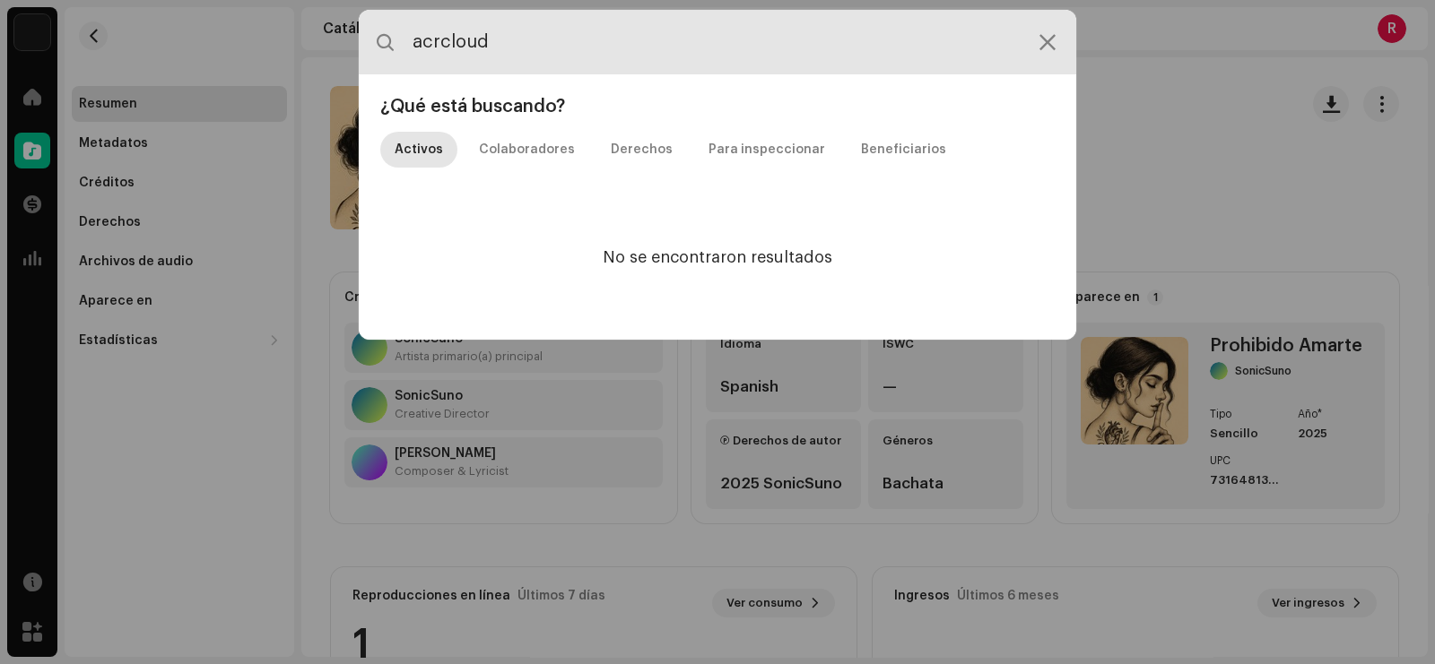
click at [465, 39] on input "acrcloud" at bounding box center [717, 42] width 717 height 65
type input "acrcloud"
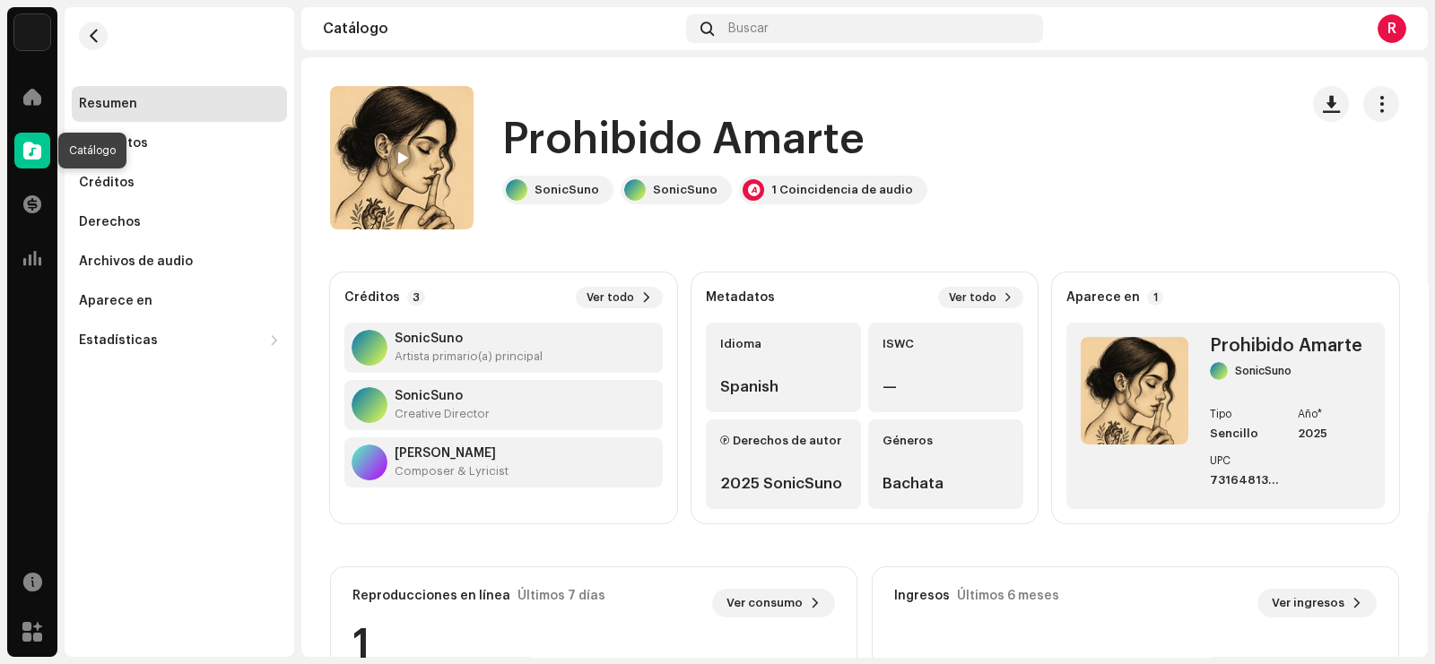
click at [28, 143] on span at bounding box center [32, 150] width 18 height 14
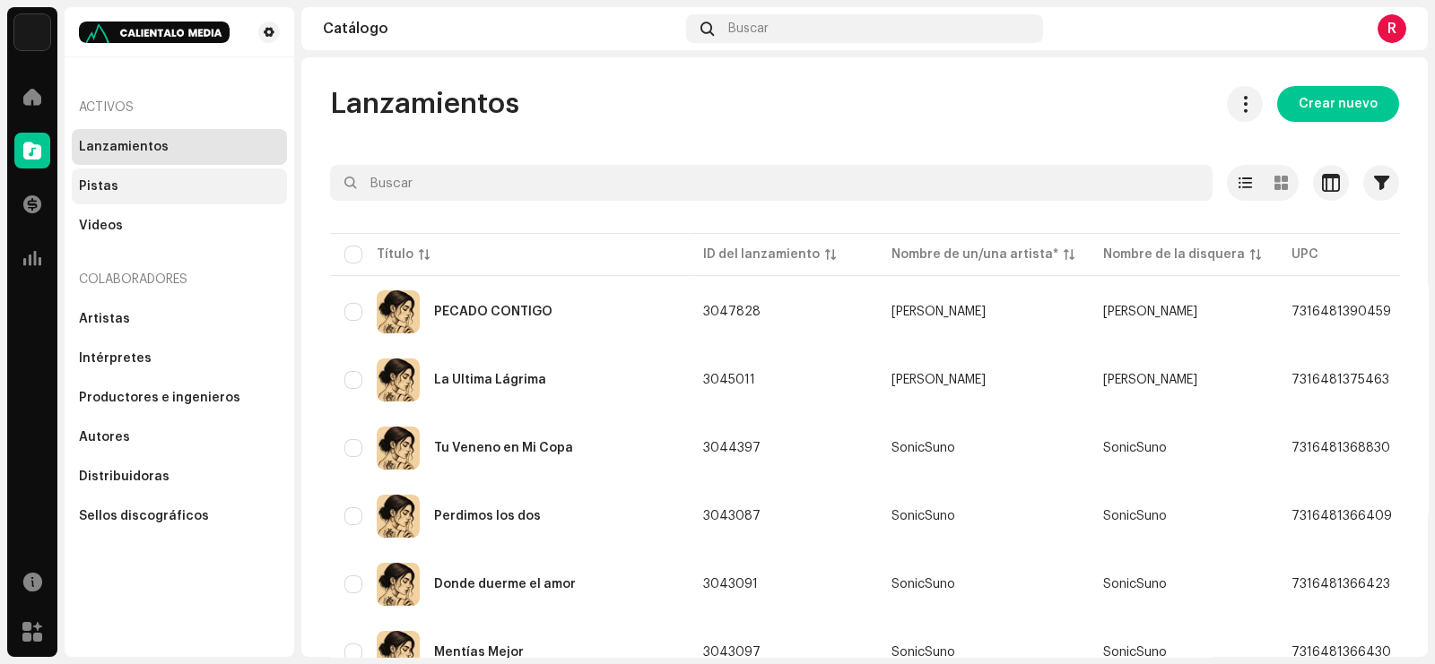
click at [96, 169] on div "Pistas" at bounding box center [179, 187] width 215 height 36
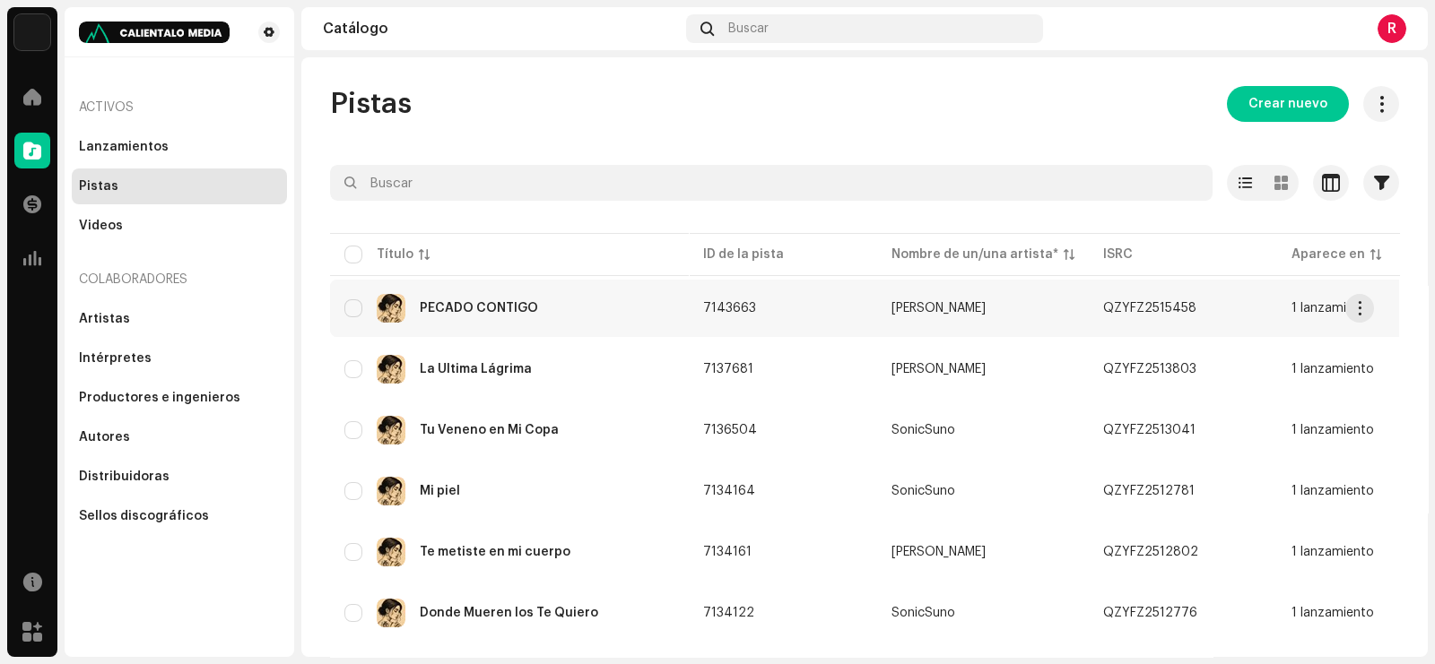
click at [732, 297] on td "7143663" at bounding box center [783, 308] width 188 height 57
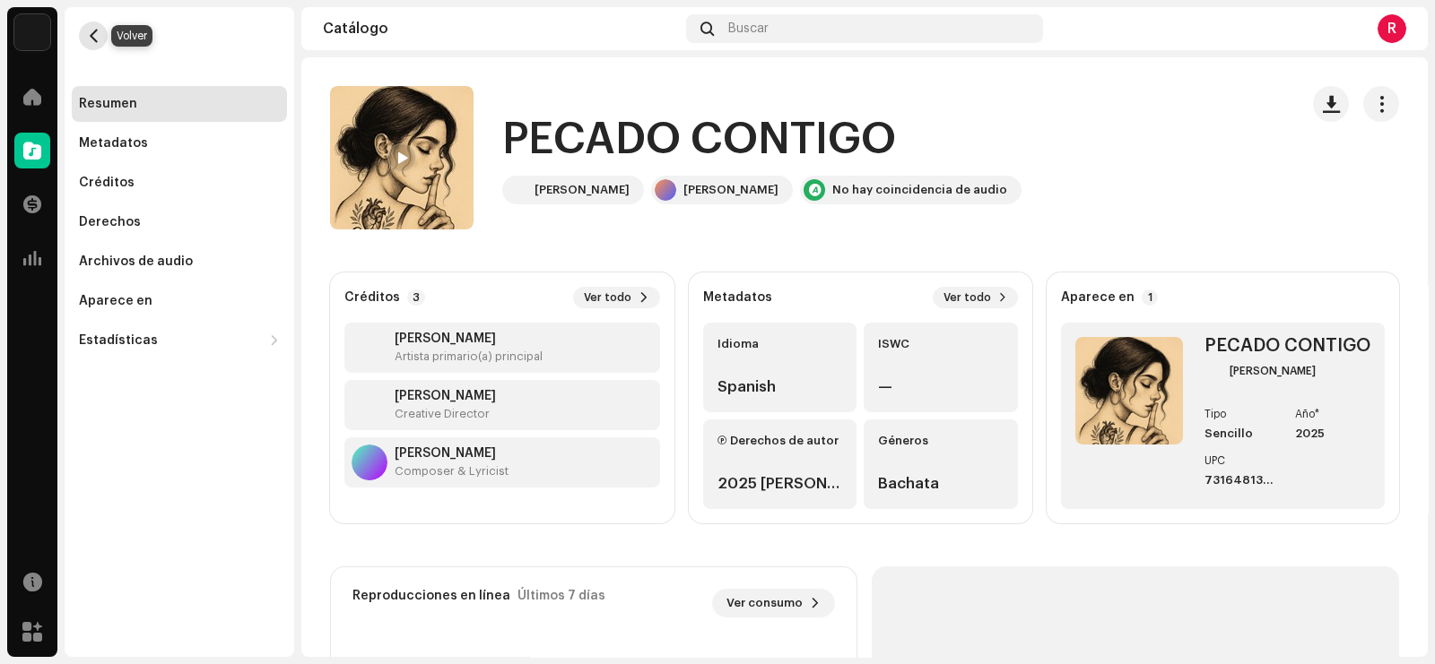
click at [93, 36] on span "button" at bounding box center [93, 36] width 13 height 14
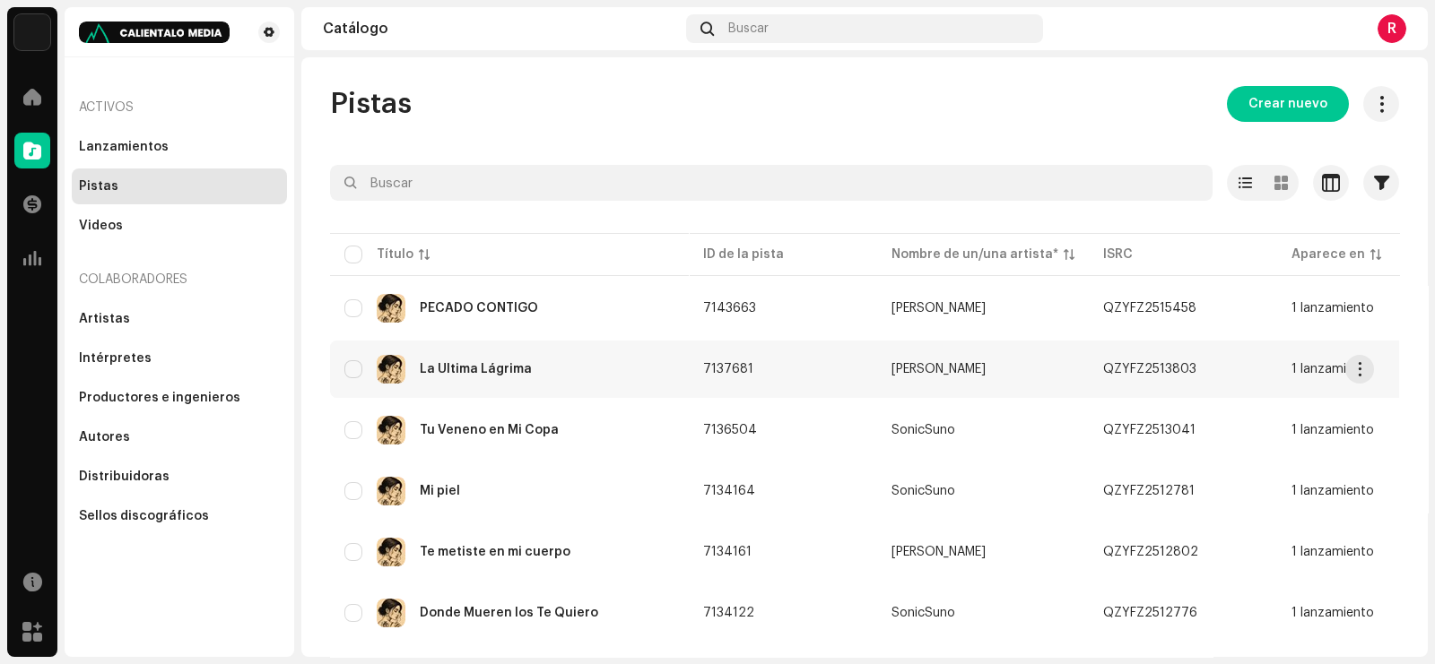
click at [726, 360] on td "7137681" at bounding box center [783, 369] width 188 height 57
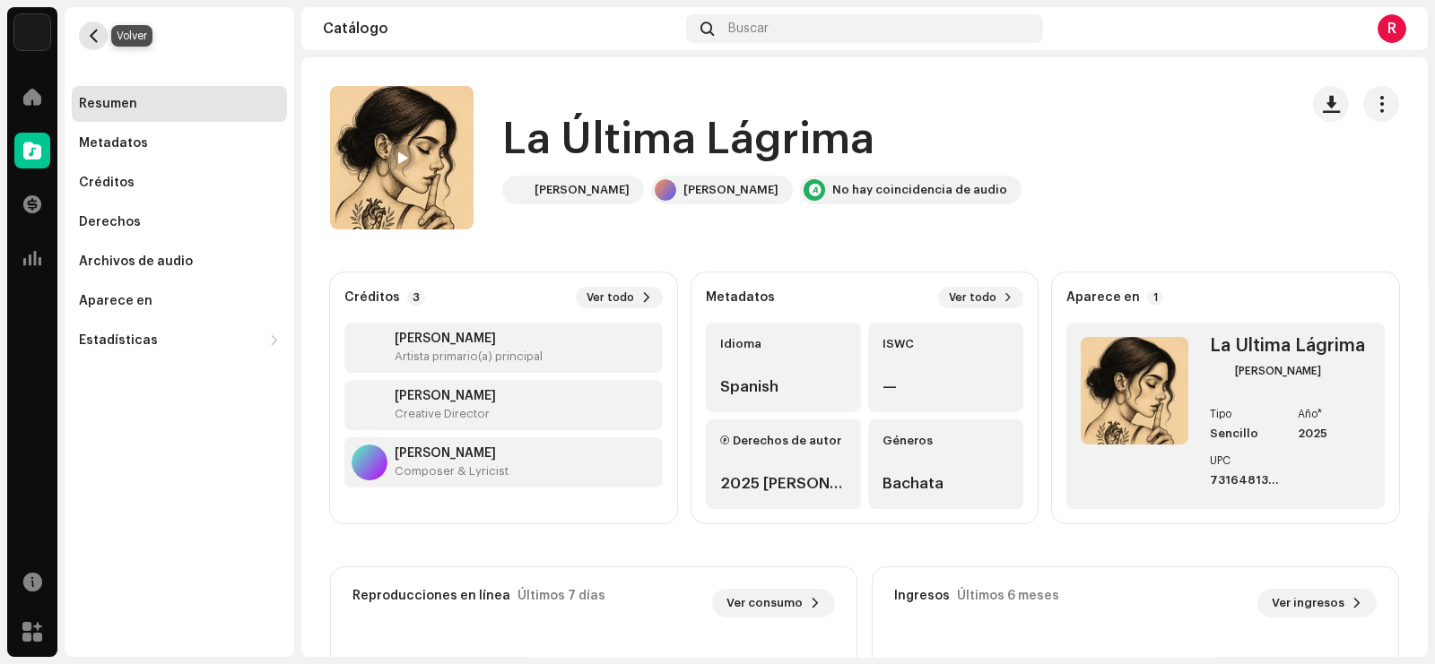
click at [94, 33] on span "button" at bounding box center [93, 36] width 13 height 14
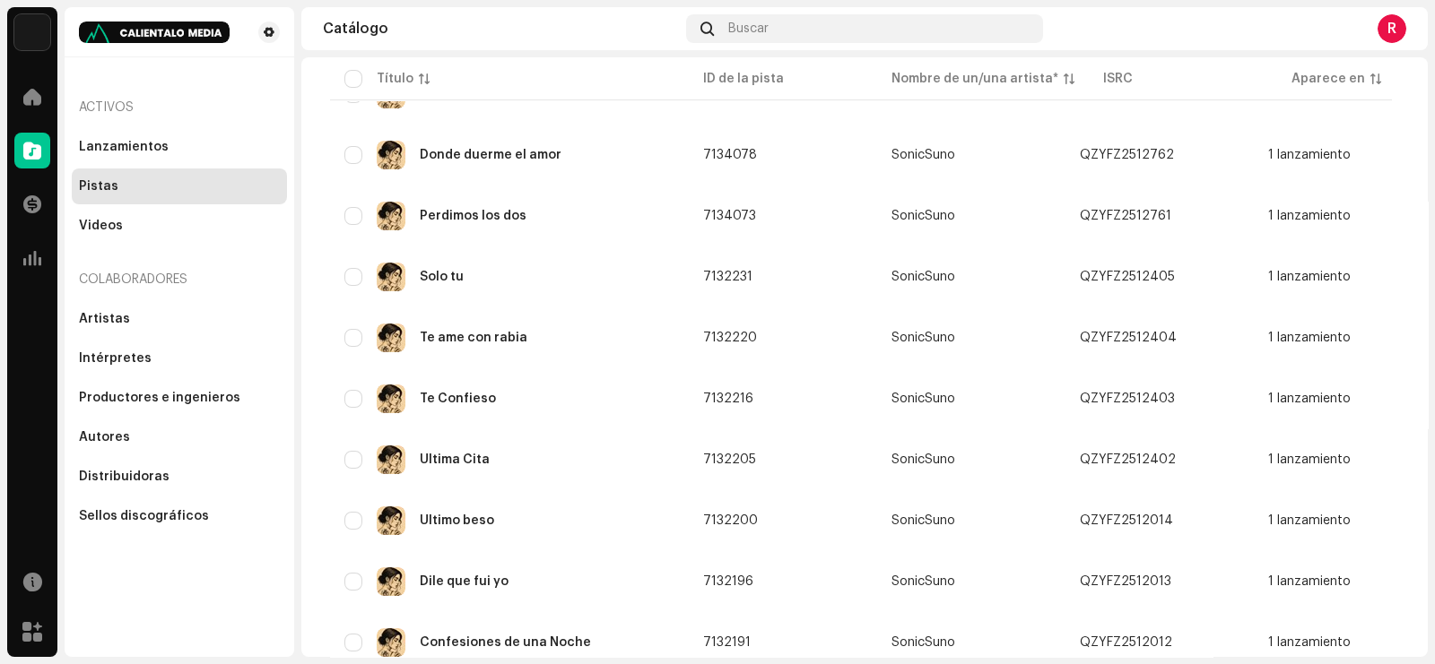
scroll to position [1119, 0]
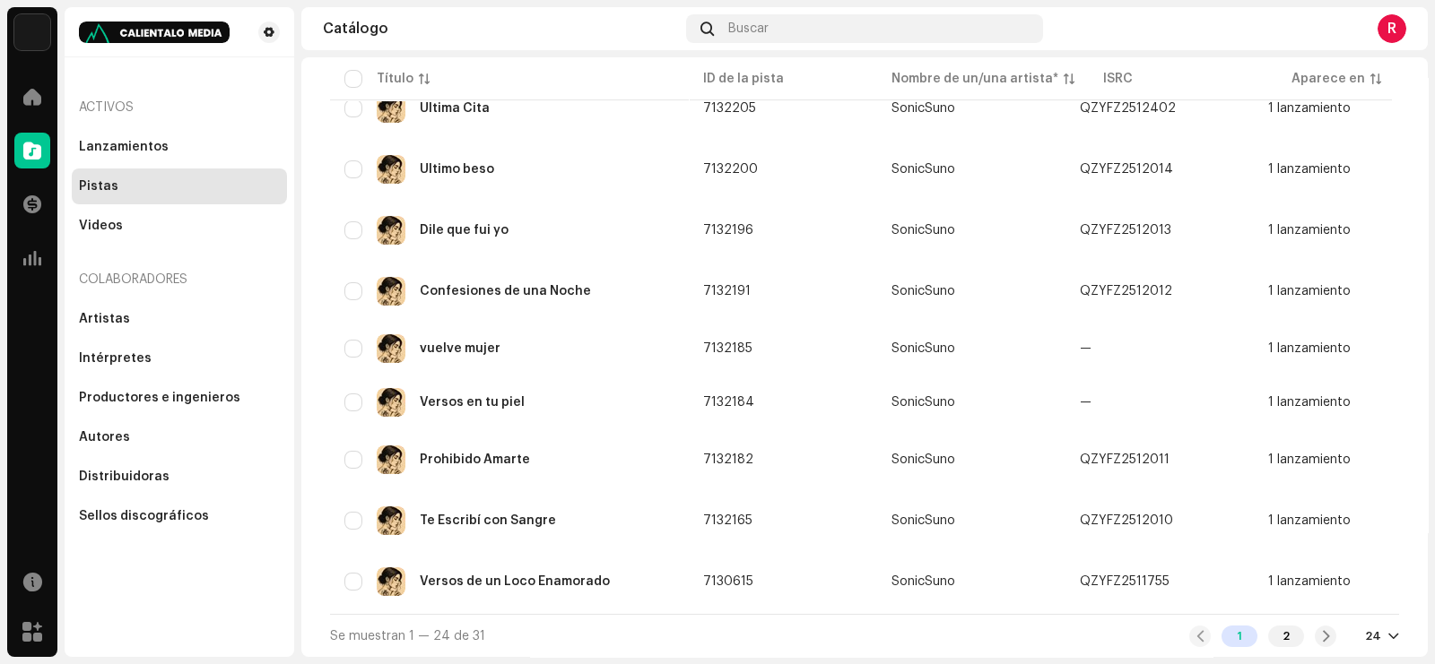
click at [1388, 638] on div at bounding box center [1393, 637] width 11 height 14
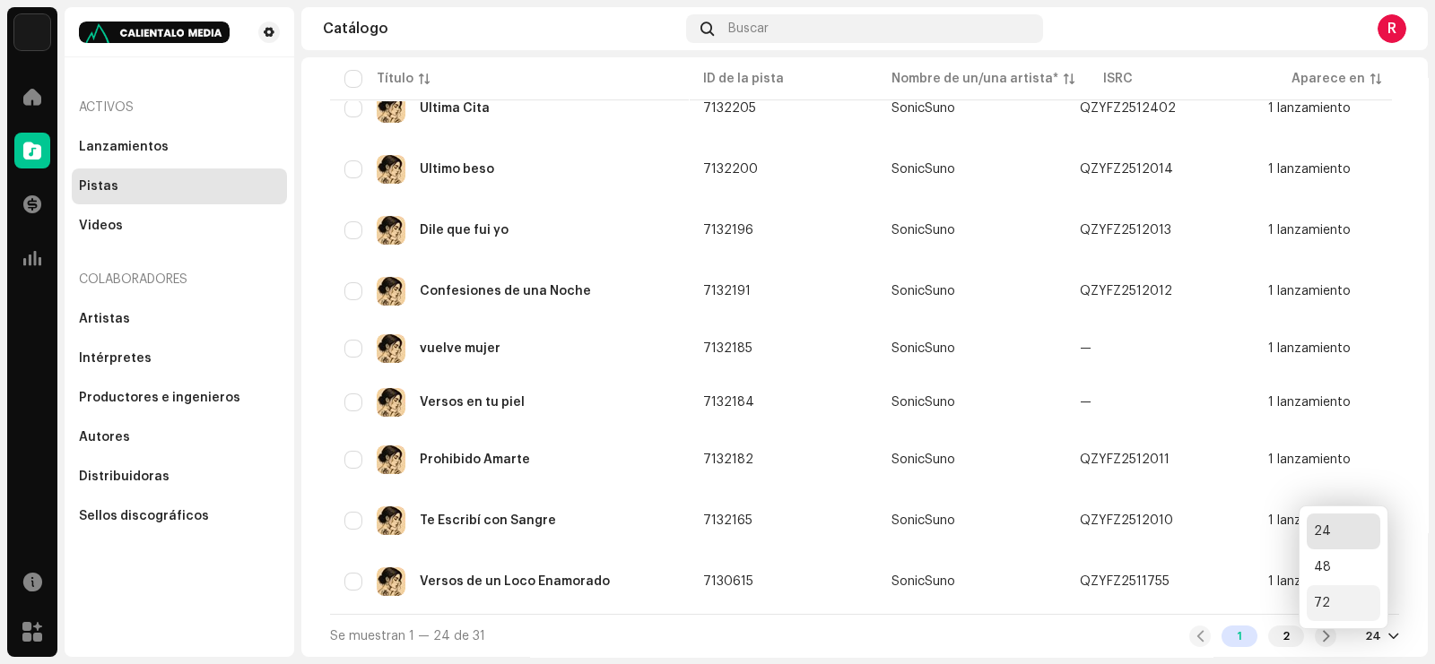
click at [1339, 602] on div "72" at bounding box center [1344, 604] width 74 height 36
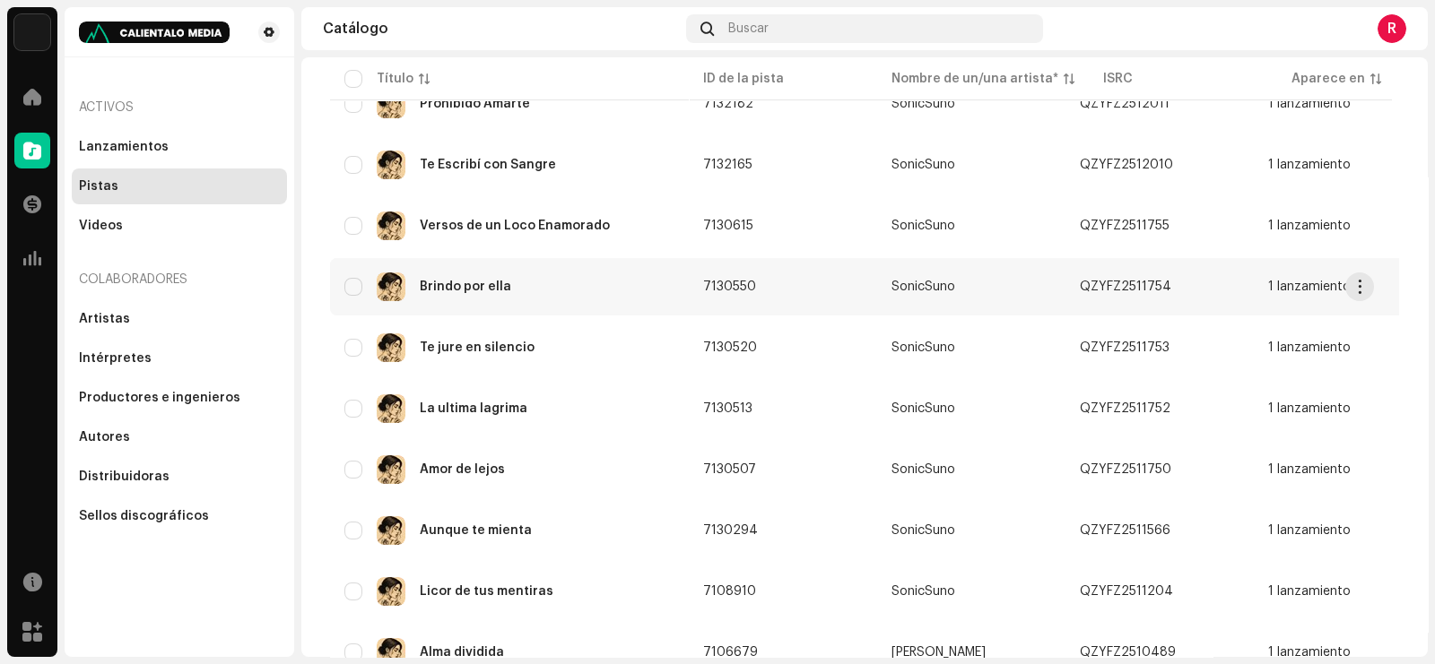
scroll to position [1544, 0]
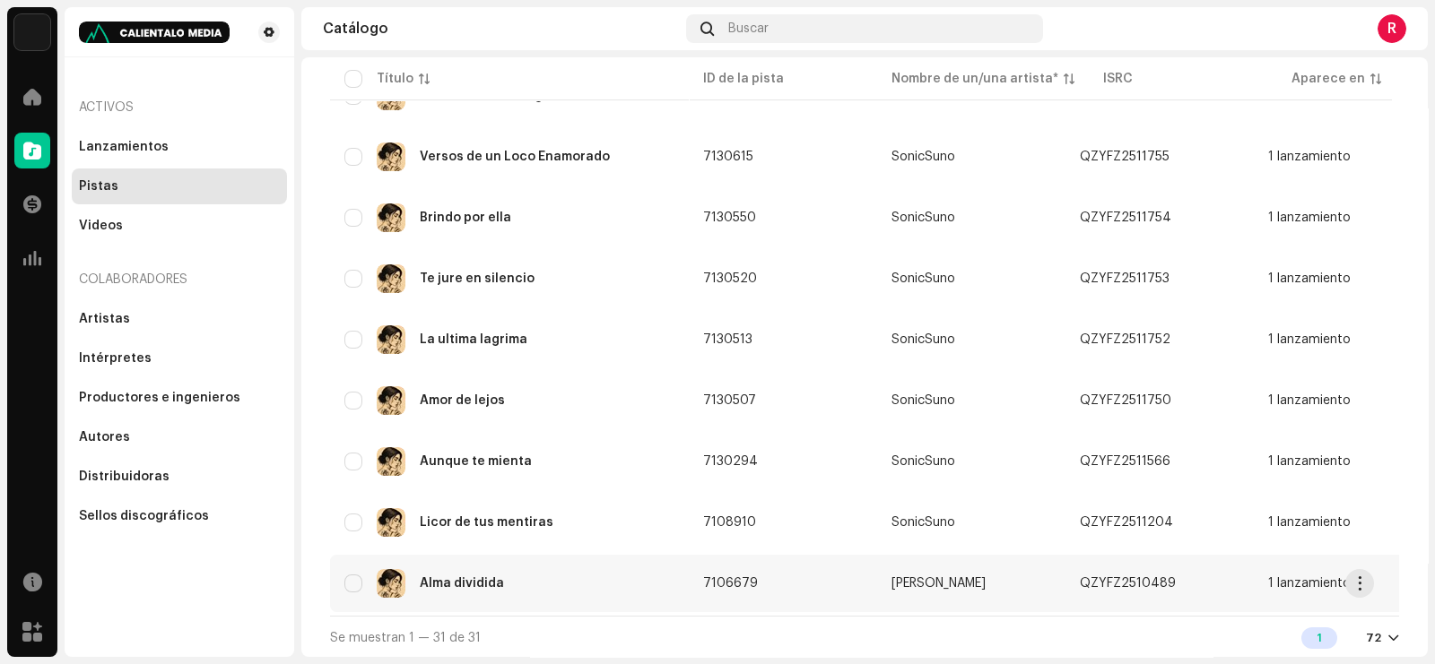
click at [720, 577] on span "7106679" at bounding box center [730, 583] width 55 height 13
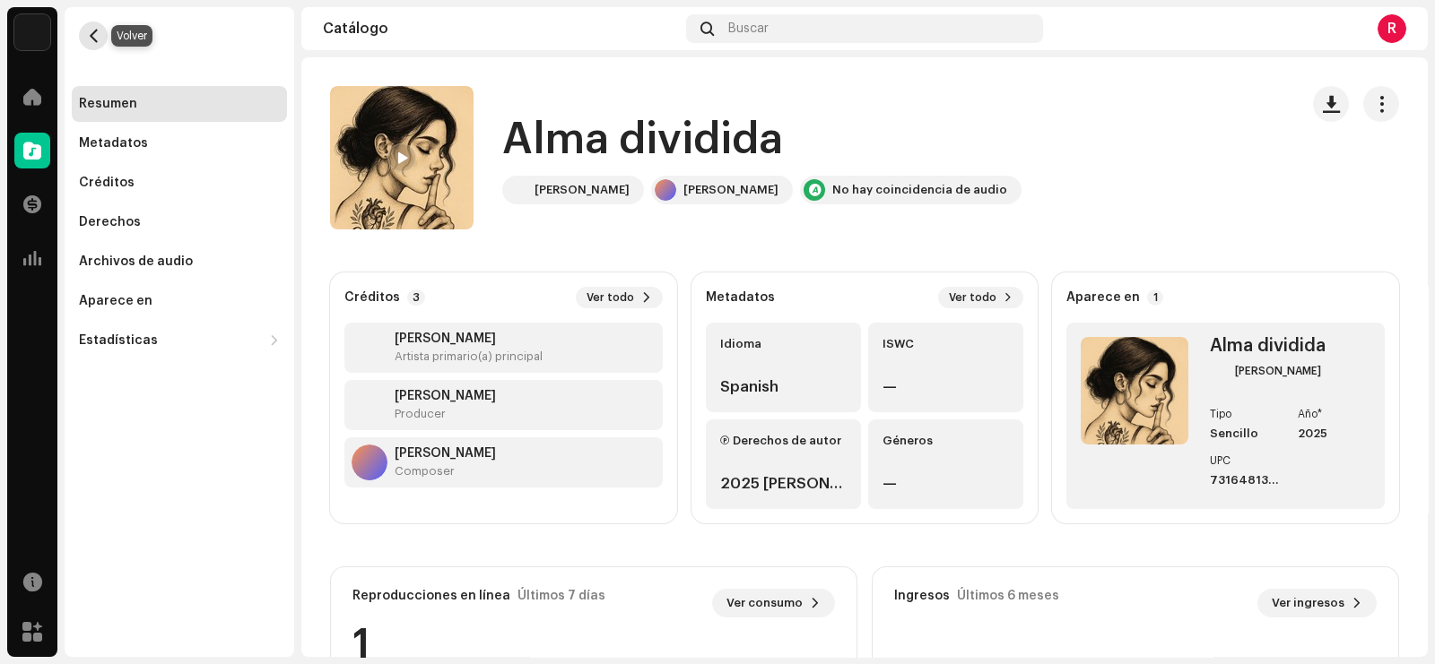
click at [99, 27] on button "button" at bounding box center [93, 36] width 29 height 29
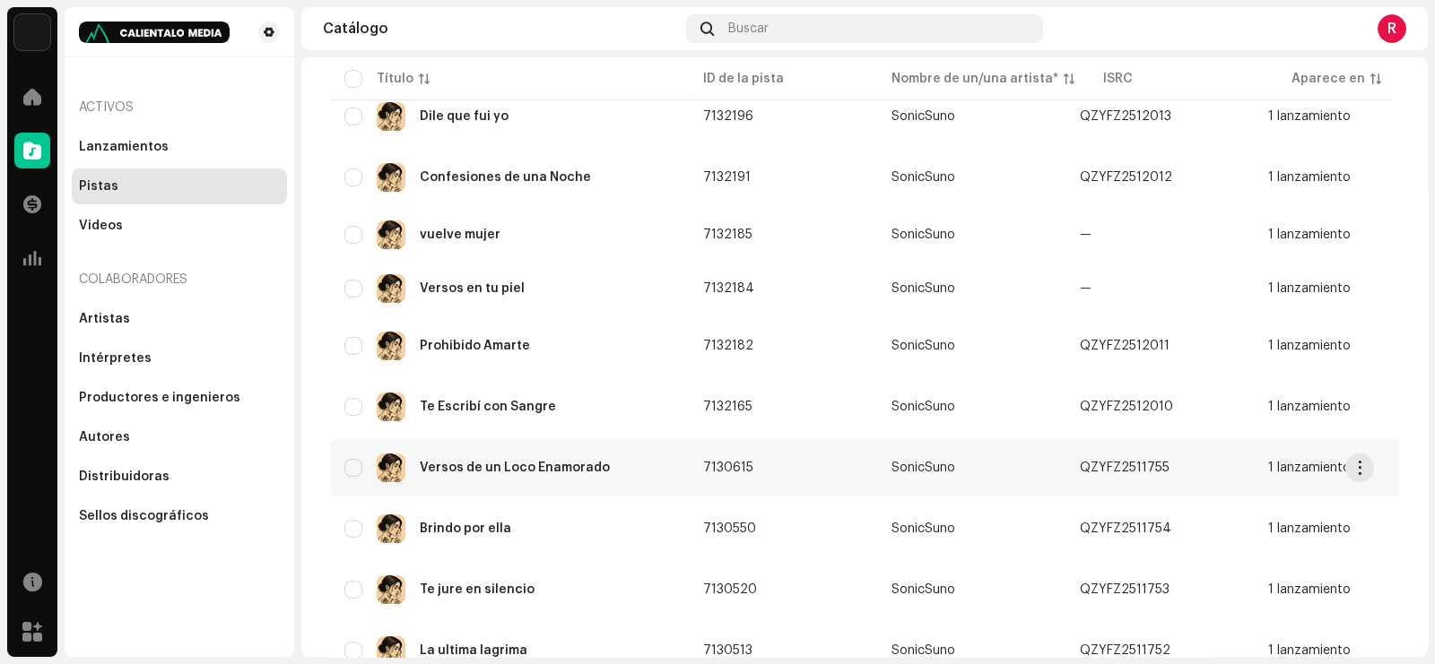
scroll to position [1544, 0]
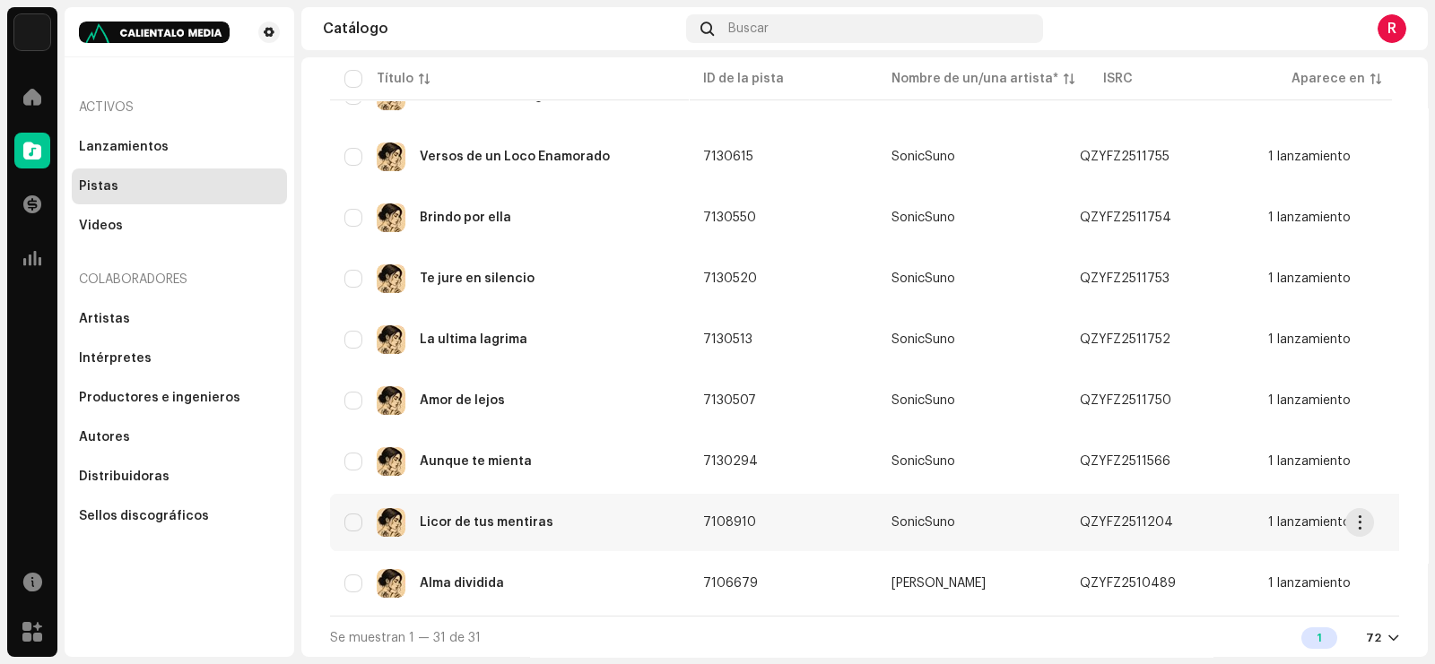
click at [735, 517] on span "7108910" at bounding box center [729, 523] width 53 height 13
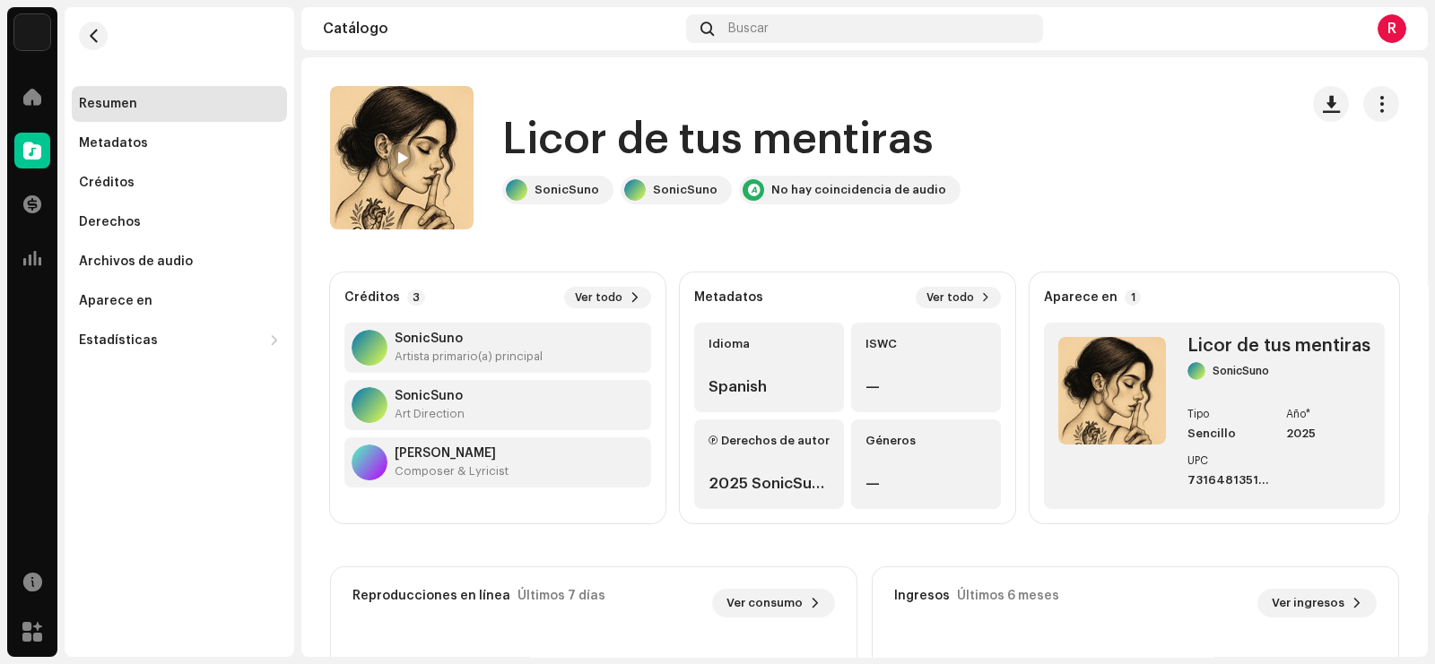
drag, startPoint x: 830, startPoint y: 491, endPoint x: 664, endPoint y: 293, distance: 257.8
click at [706, 399] on div "Idioma Spanish ISWC — Ⓟ Derechos de autor 2025 SonicSuno Géneros —" at bounding box center [847, 416] width 307 height 187
drag, startPoint x: 501, startPoint y: 132, endPoint x: 996, endPoint y: 135, distance: 495.0
click at [996, 135] on div "Licor de tus mentiras SonicSuno SonicSuno No hay coincidencia de audio" at bounding box center [807, 157] width 954 height 143
click at [783, 194] on div "No hay coincidencia de audio" at bounding box center [858, 190] width 175 height 14
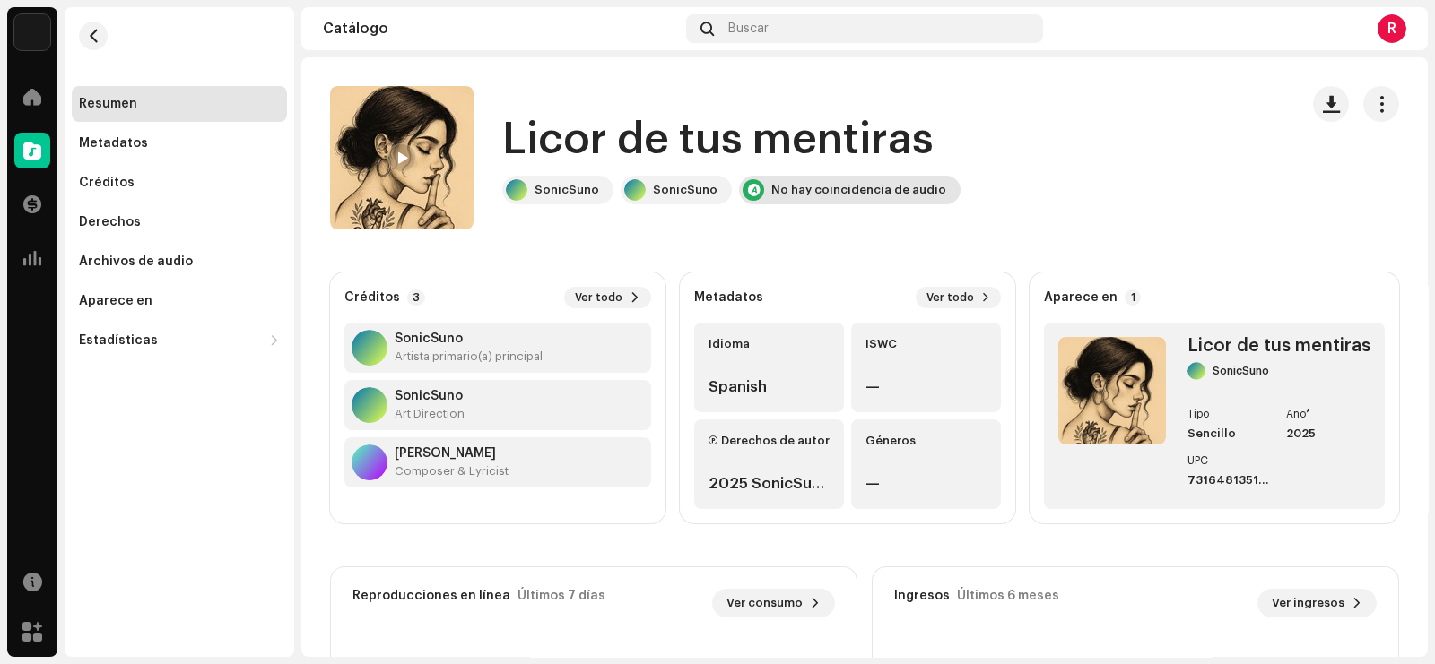
click at [780, 187] on div "No hay coincidencia de audio" at bounding box center [858, 190] width 175 height 14
click at [31, 104] on span at bounding box center [32, 97] width 18 height 14
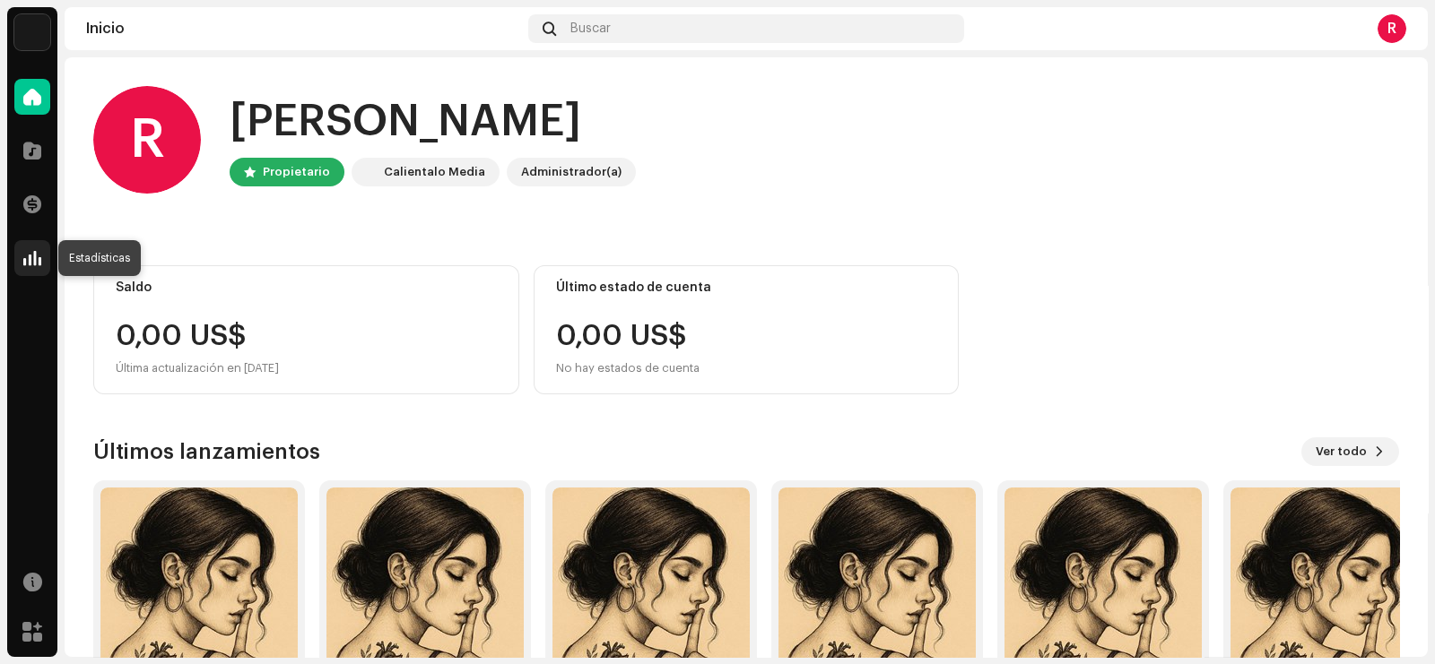
click at [31, 257] on span at bounding box center [32, 258] width 18 height 14
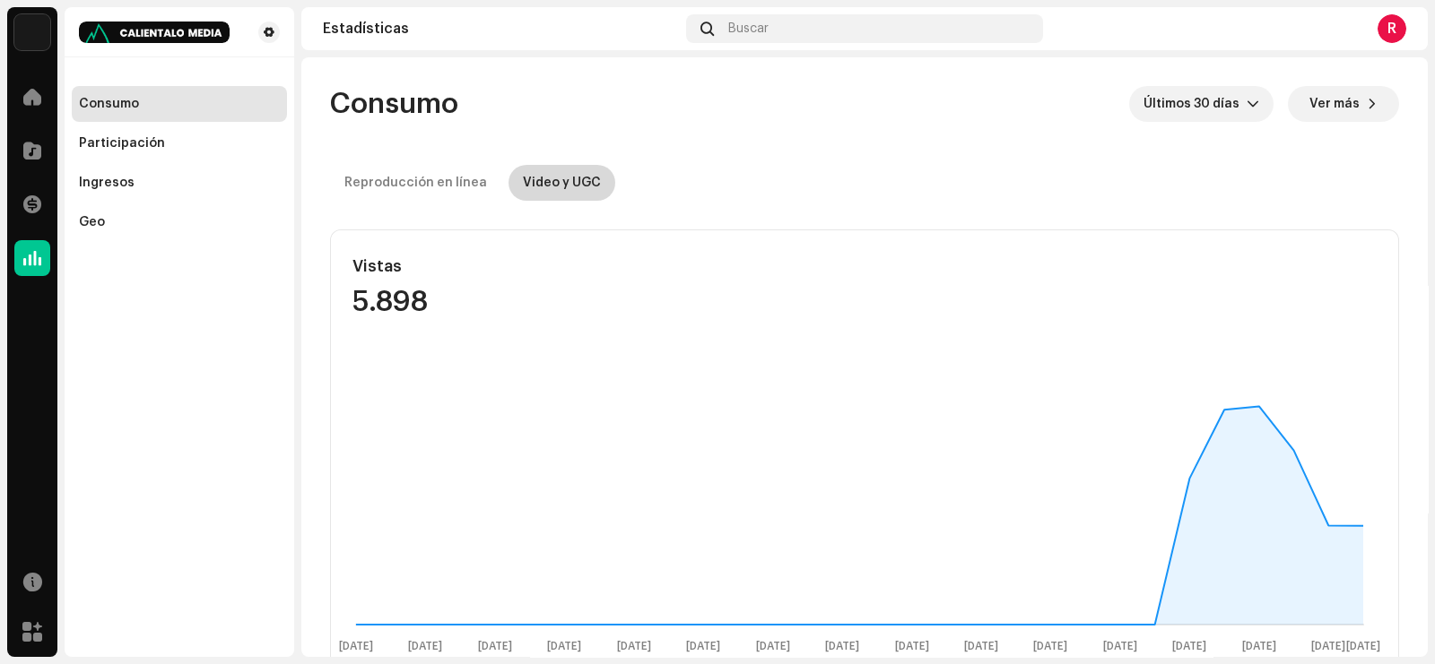
click at [554, 181] on div "Video y UGC" at bounding box center [562, 183] width 78 height 36
click at [551, 173] on div "Video y UGC" at bounding box center [562, 183] width 78 height 36
click at [523, 185] on div "Video y UGC" at bounding box center [562, 183] width 78 height 36
click at [525, 179] on div "Video y UGC" at bounding box center [562, 183] width 78 height 36
